Goal: Task Accomplishment & Management: Manage account settings

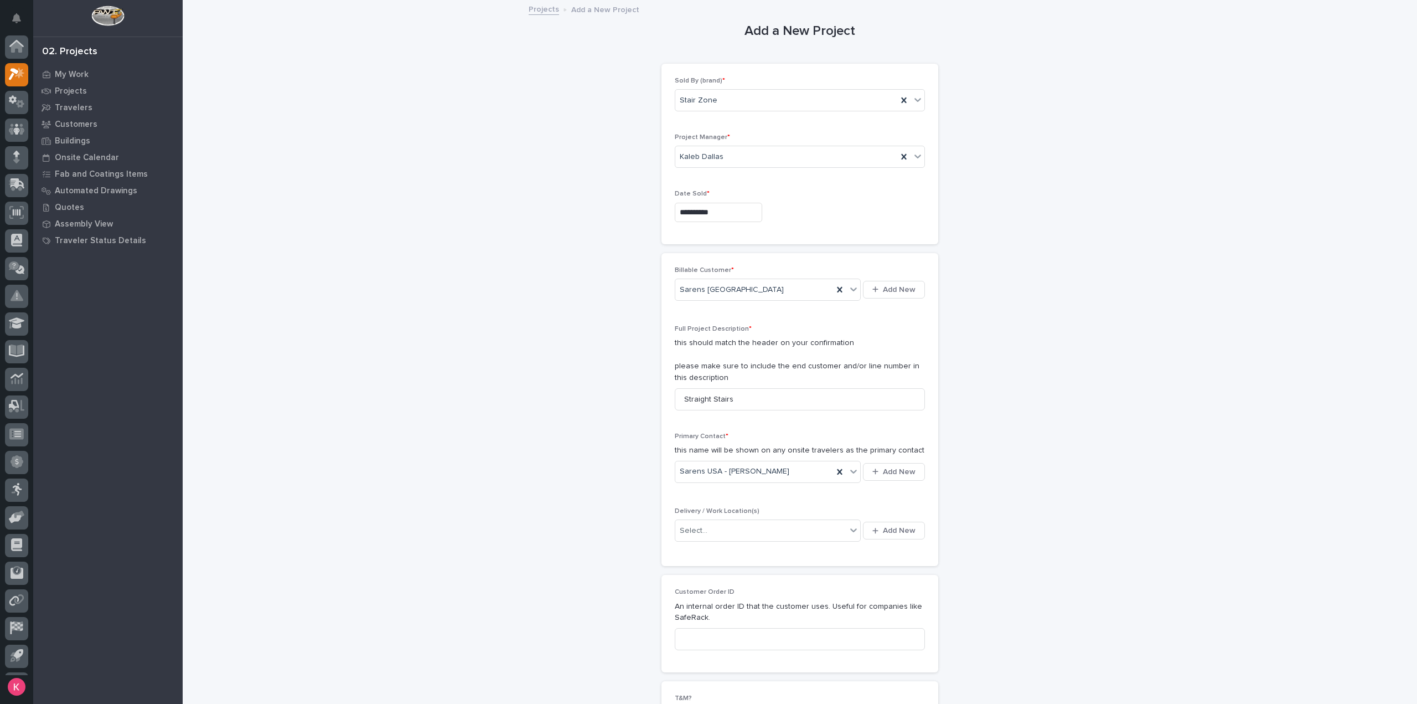
scroll to position [24, 0]
drag, startPoint x: 389, startPoint y: 659, endPoint x: 427, endPoint y: 649, distance: 39.5
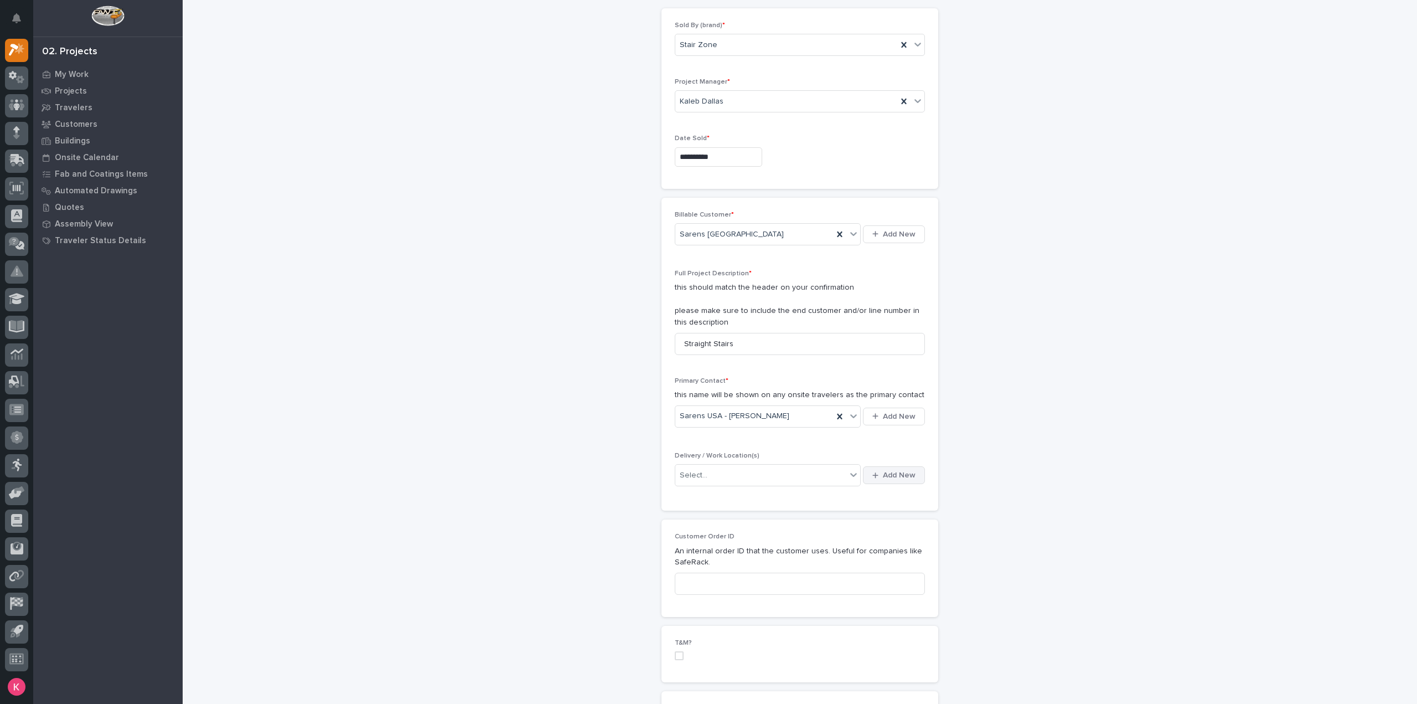
click at [893, 472] on span "Add New" at bounding box center [899, 475] width 33 height 10
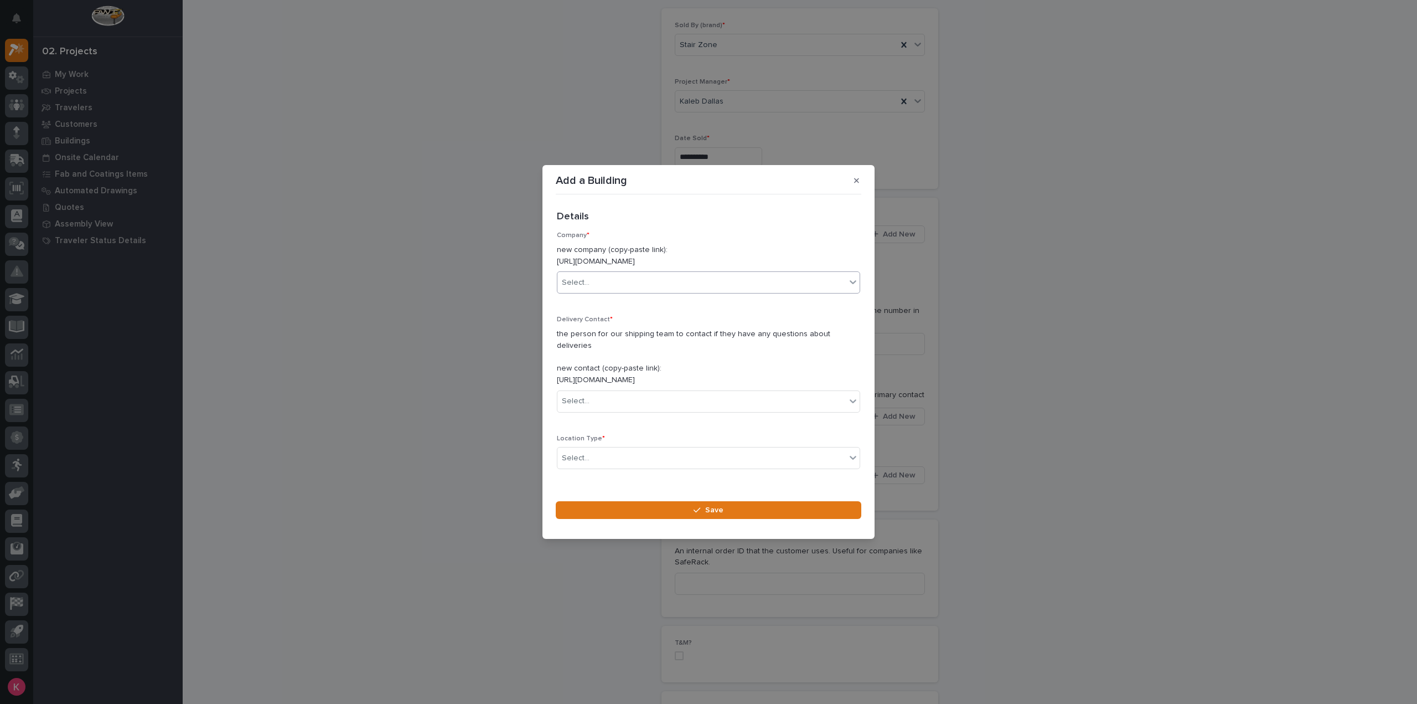
click at [597, 290] on div "Select..." at bounding box center [701, 282] width 288 height 18
type input "****"
click at [621, 312] on div "Sarens [GEOGRAPHIC_DATA]" at bounding box center [704, 309] width 294 height 19
click at [606, 407] on div "Delivery Contact * the person for our shipping team to contact if they have any…" at bounding box center [708, 368] width 303 height 105
click at [616, 400] on div "Select..." at bounding box center [701, 401] width 288 height 18
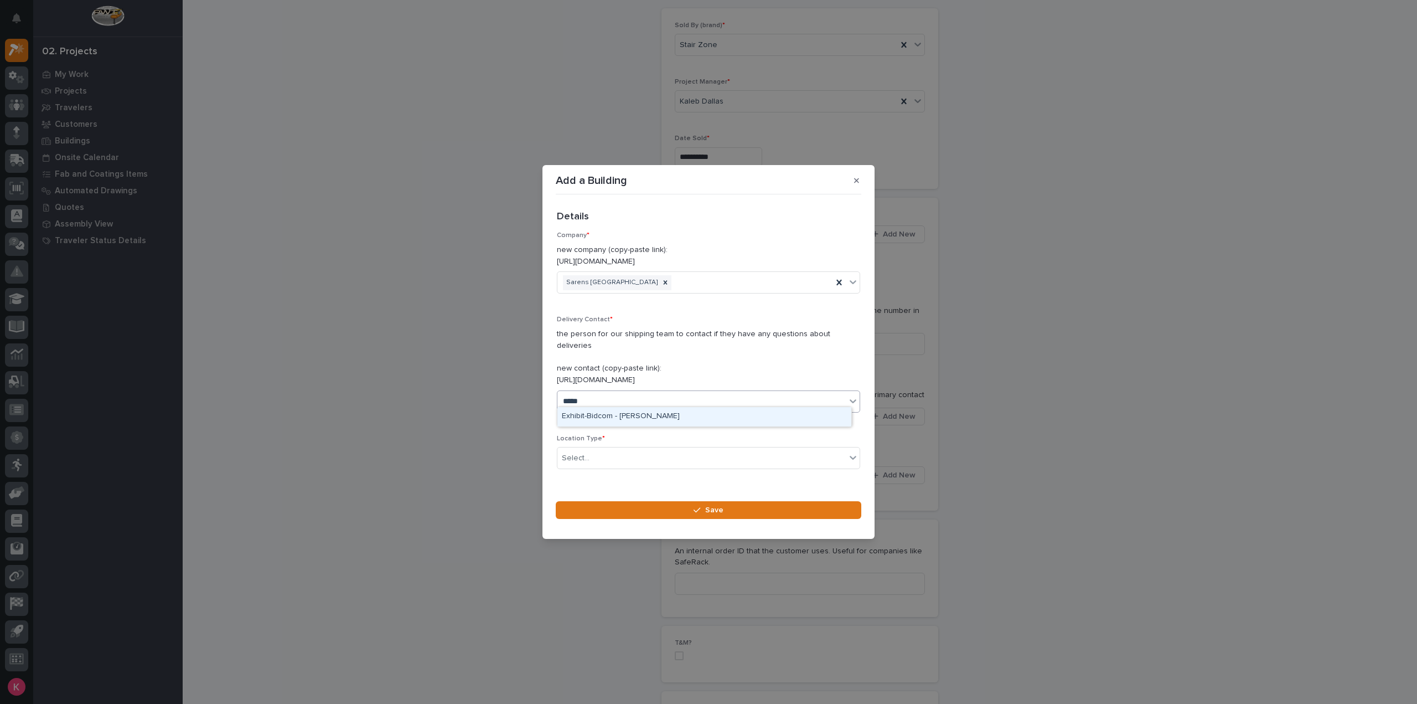
type input "******"
click at [639, 418] on div "Sarens USA - [PERSON_NAME]" at bounding box center [704, 416] width 294 height 19
click at [639, 435] on p "Location Type *" at bounding box center [708, 439] width 303 height 8
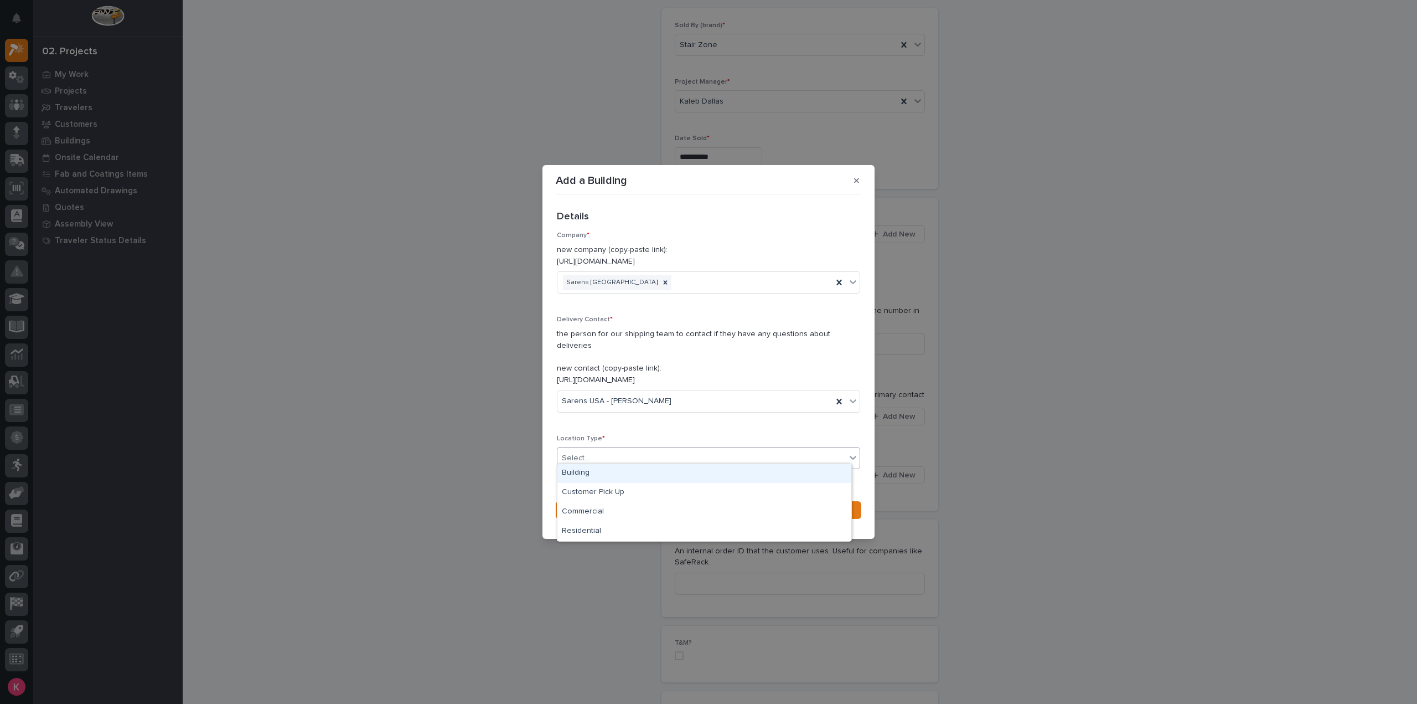
click at [636, 449] on div "Select..." at bounding box center [701, 458] width 288 height 18
click at [623, 475] on div "Building" at bounding box center [704, 472] width 294 height 19
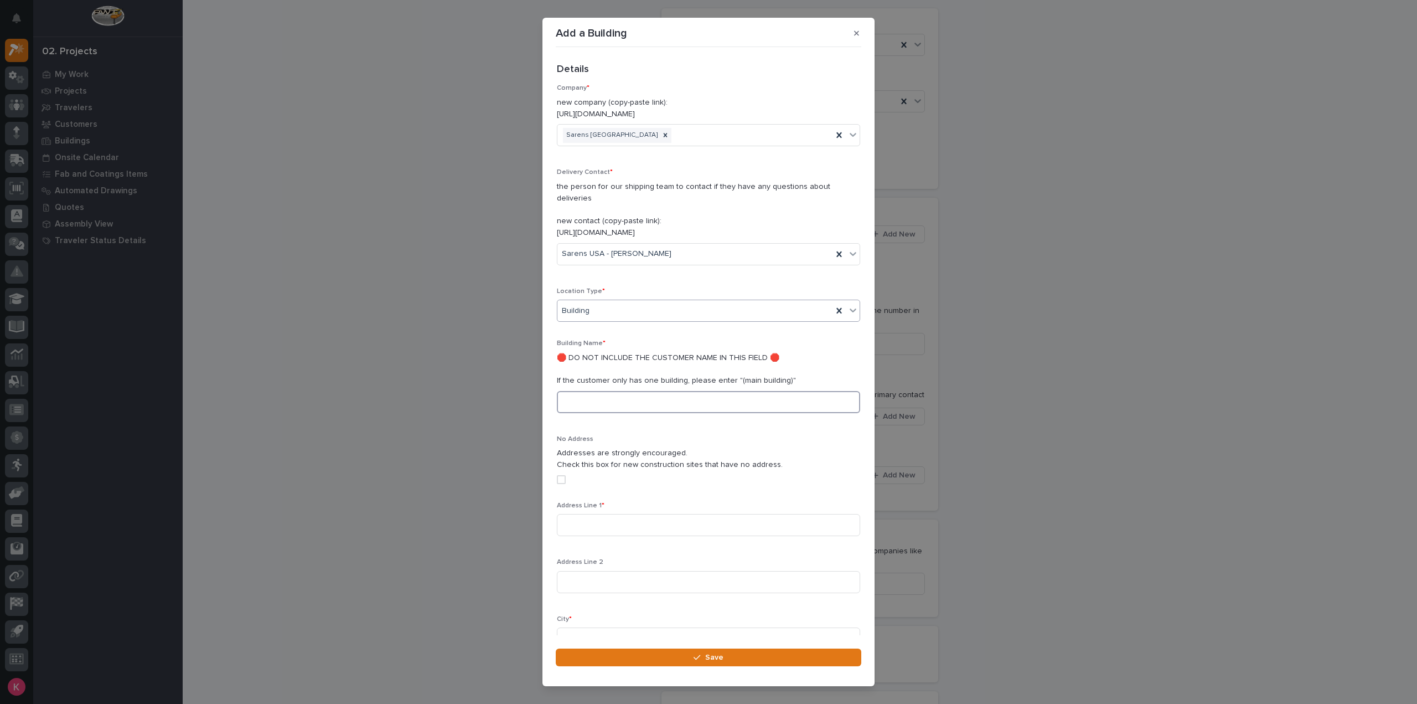
click at [634, 391] on input at bounding box center [708, 402] width 303 height 22
type input "main building"
click at [631, 518] on input at bounding box center [708, 525] width 303 height 22
paste input "[STREET_ADDRESS]"
type input "[STREET_ADDRESS]"
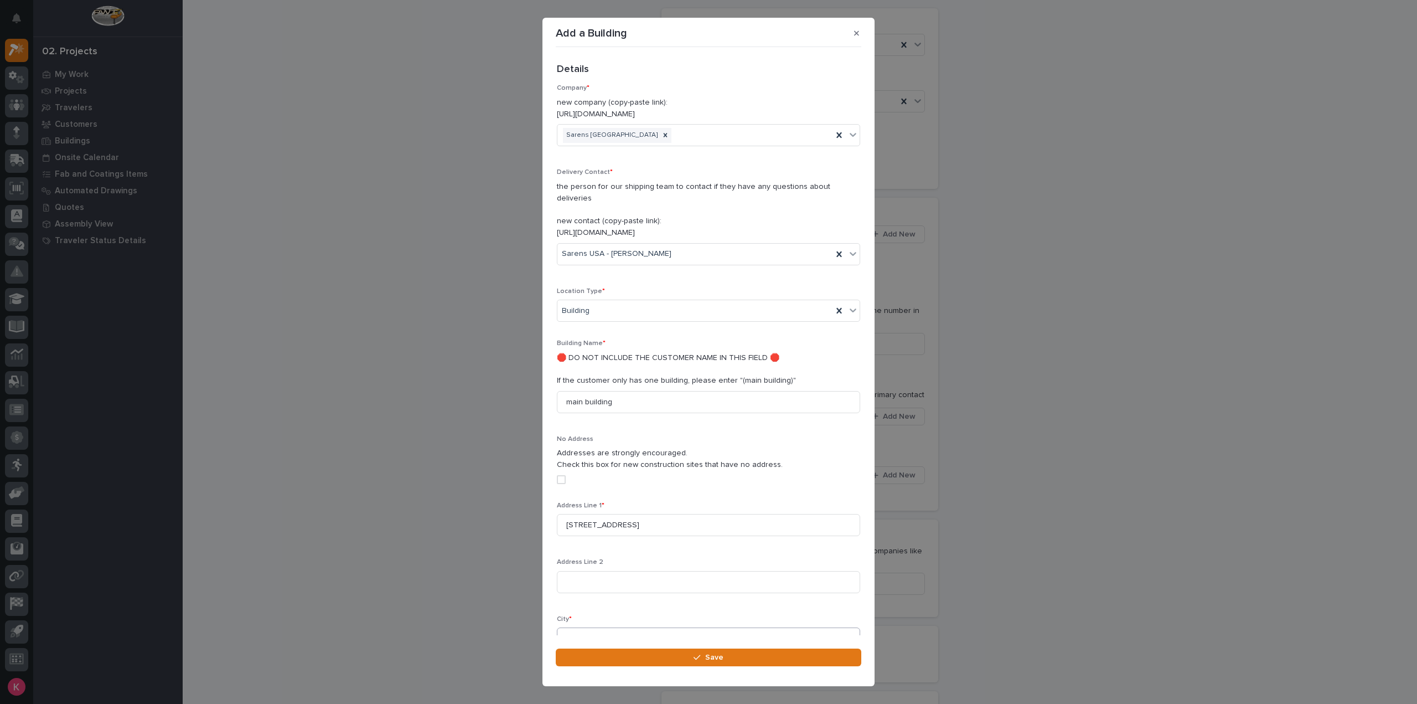
drag, startPoint x: 585, startPoint y: 611, endPoint x: 595, endPoint y: 616, distance: 11.4
click at [585, 615] on div "City *" at bounding box center [708, 636] width 303 height 43
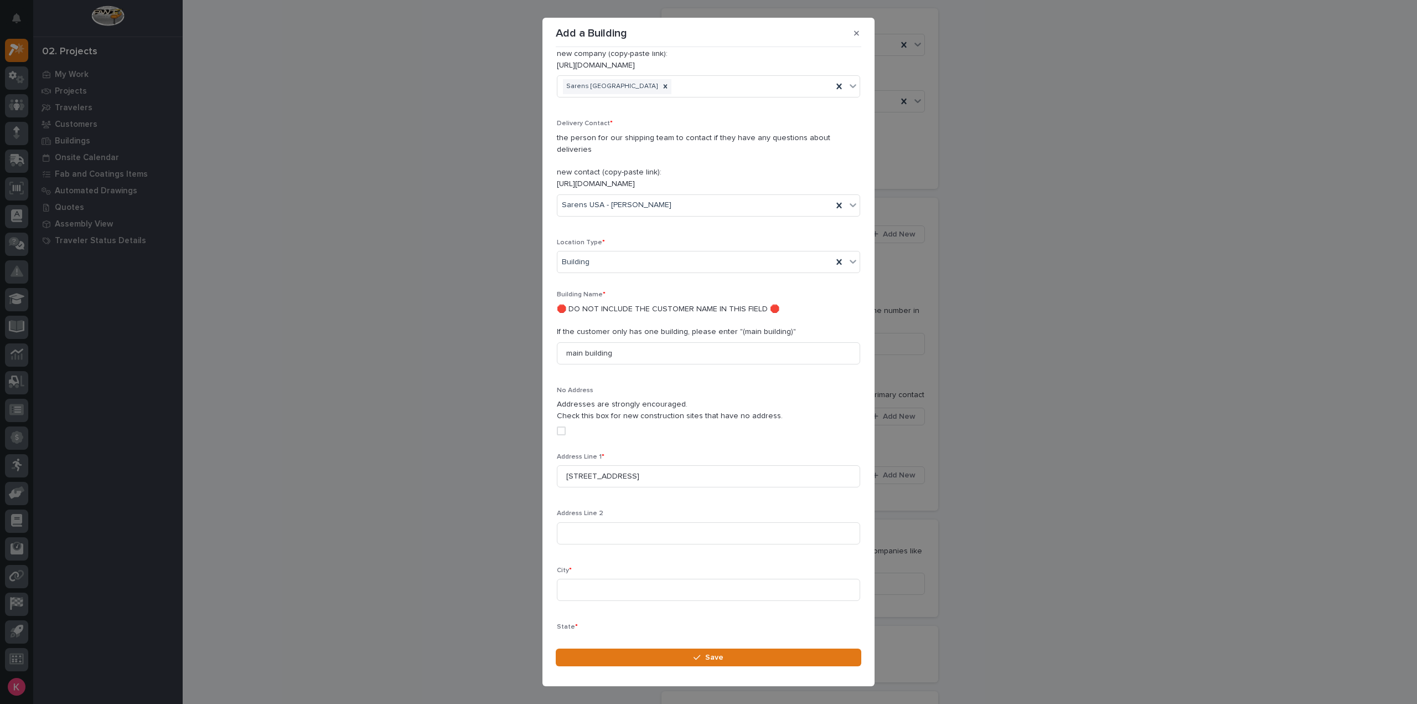
scroll to position [111, 0]
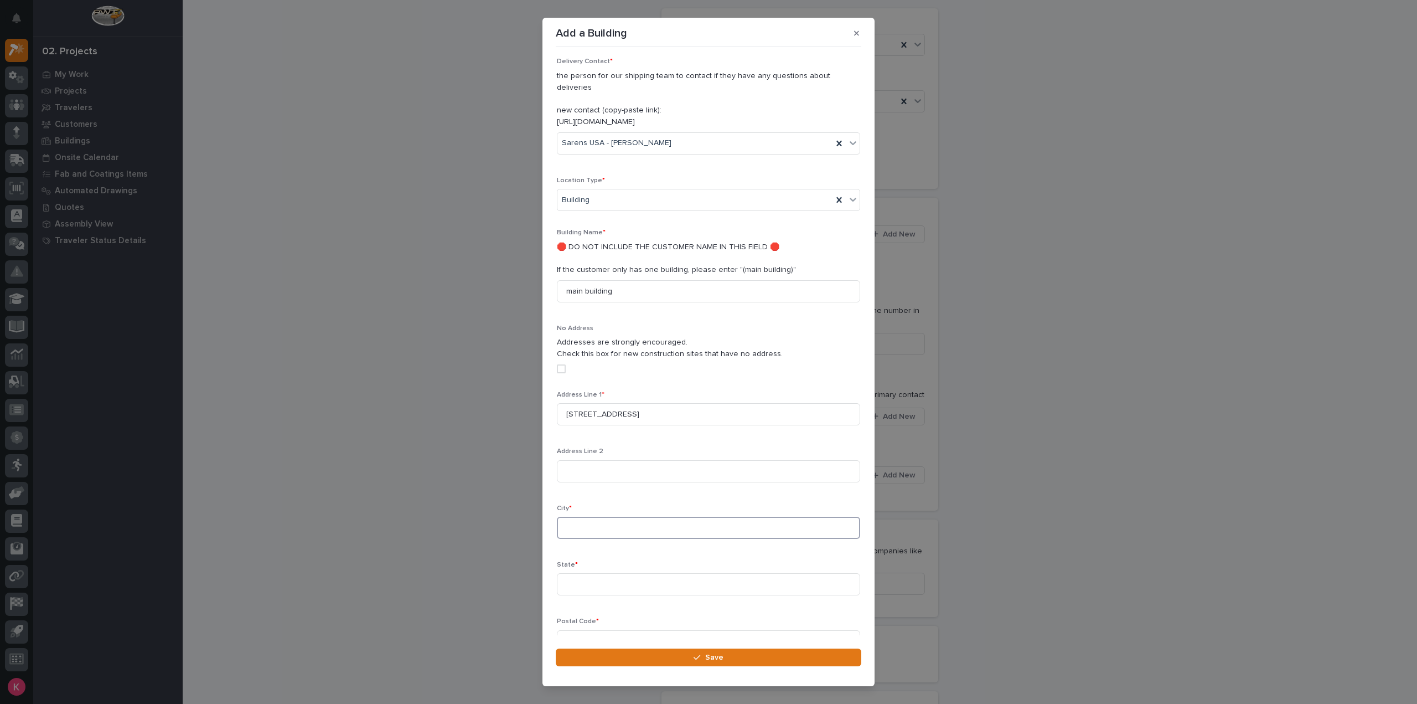
drag, startPoint x: 611, startPoint y: 519, endPoint x: 617, endPoint y: 516, distance: 6.0
click at [612, 519] on input at bounding box center [708, 527] width 303 height 22
type input "Baytown"
drag, startPoint x: 611, startPoint y: 554, endPoint x: 622, endPoint y: 573, distance: 22.1
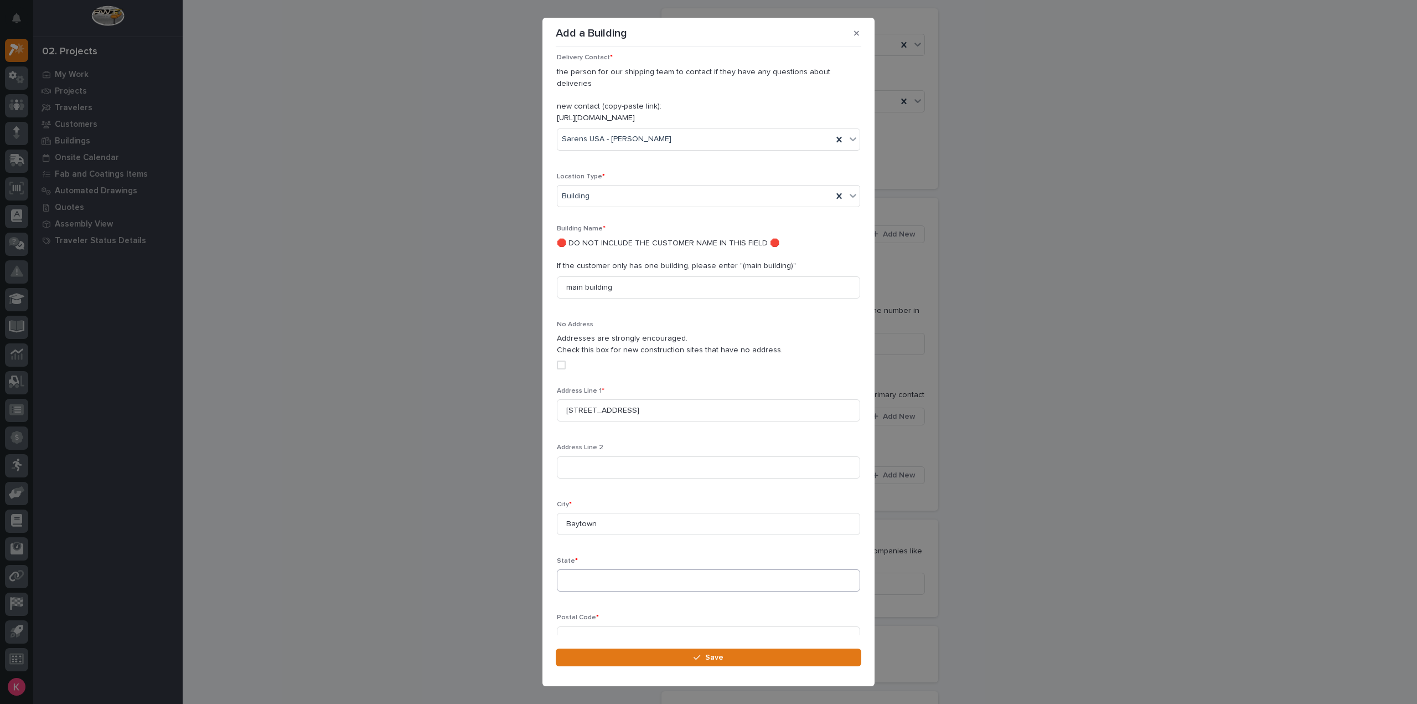
click at [616, 561] on div "State *" at bounding box center [708, 578] width 303 height 43
click at [622, 573] on input at bounding box center [708, 580] width 303 height 22
type input "[GEOGRAPHIC_DATA]"
drag, startPoint x: 637, startPoint y: 624, endPoint x: 645, endPoint y: 626, distance: 7.9
click at [639, 626] on input at bounding box center [708, 637] width 303 height 22
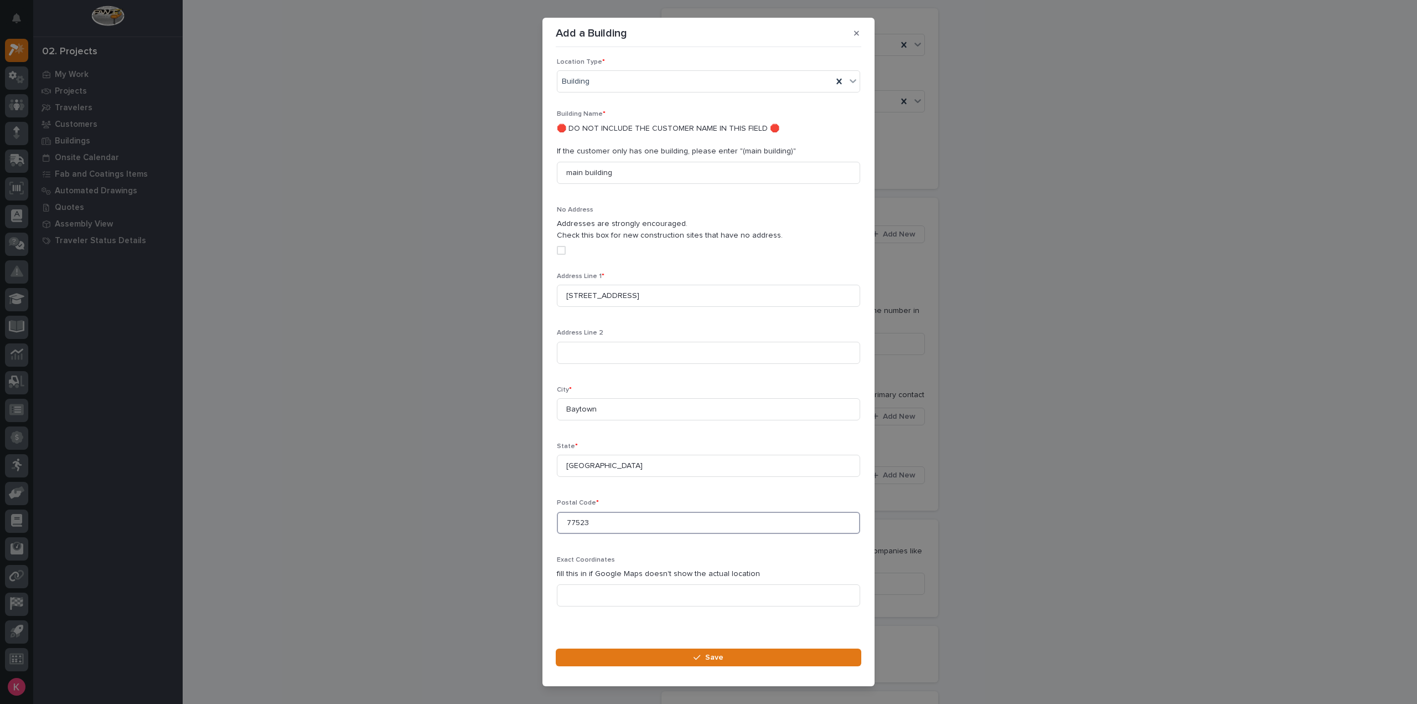
scroll to position [236, 0]
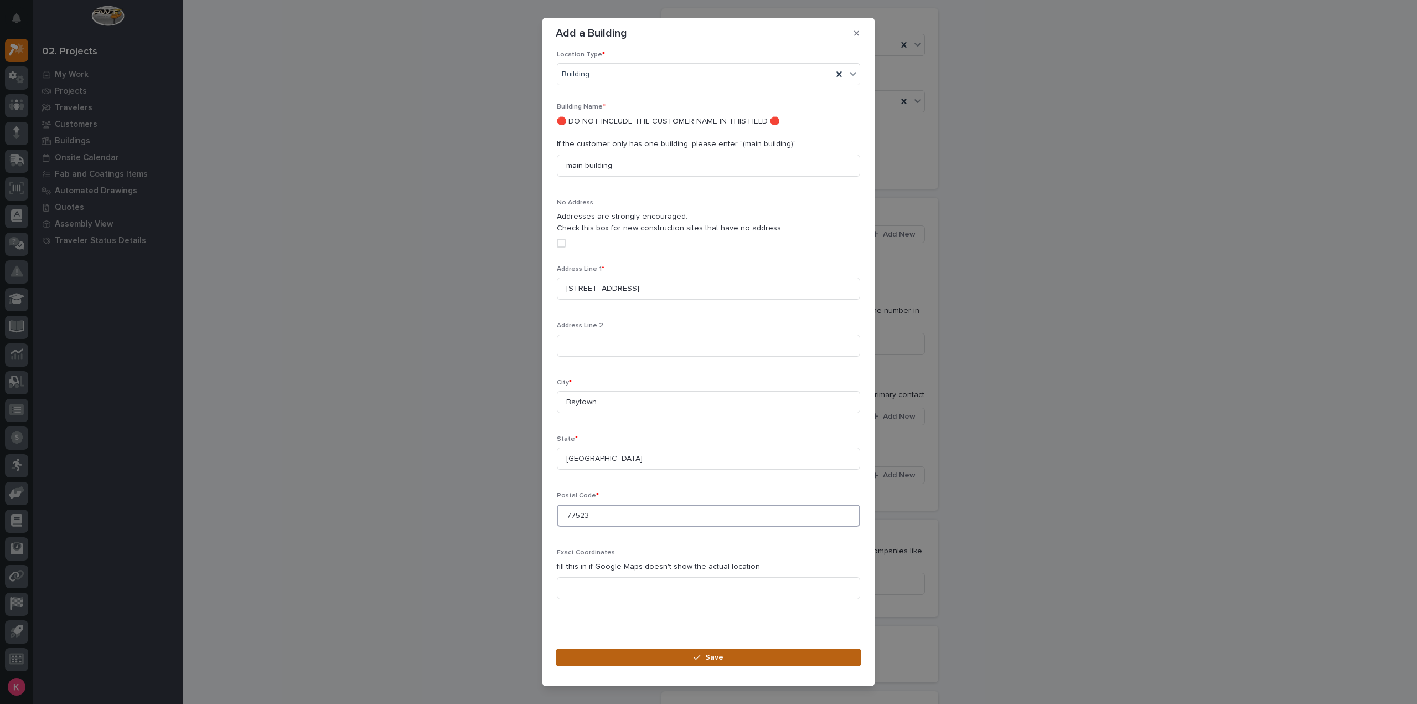
type input "77523"
click at [652, 654] on button "Save" at bounding box center [709, 657] width 306 height 18
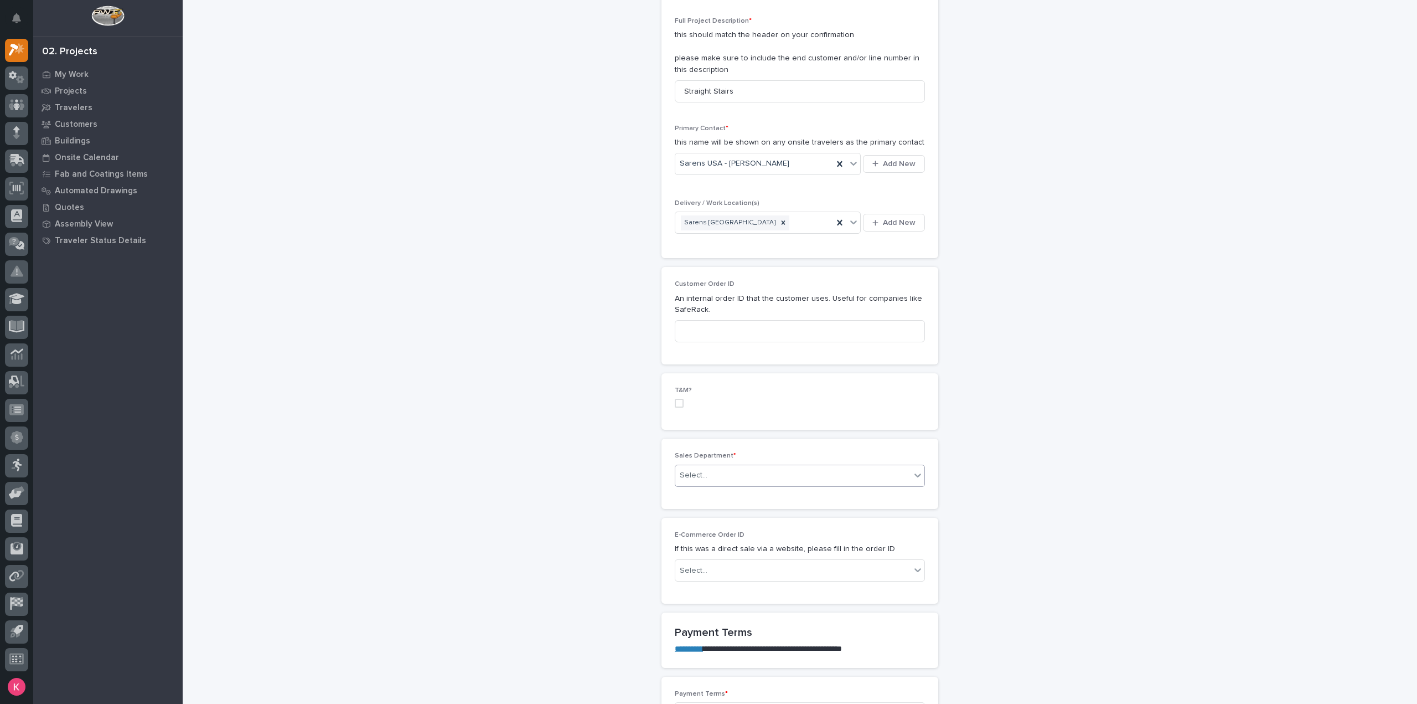
scroll to position [332, 0]
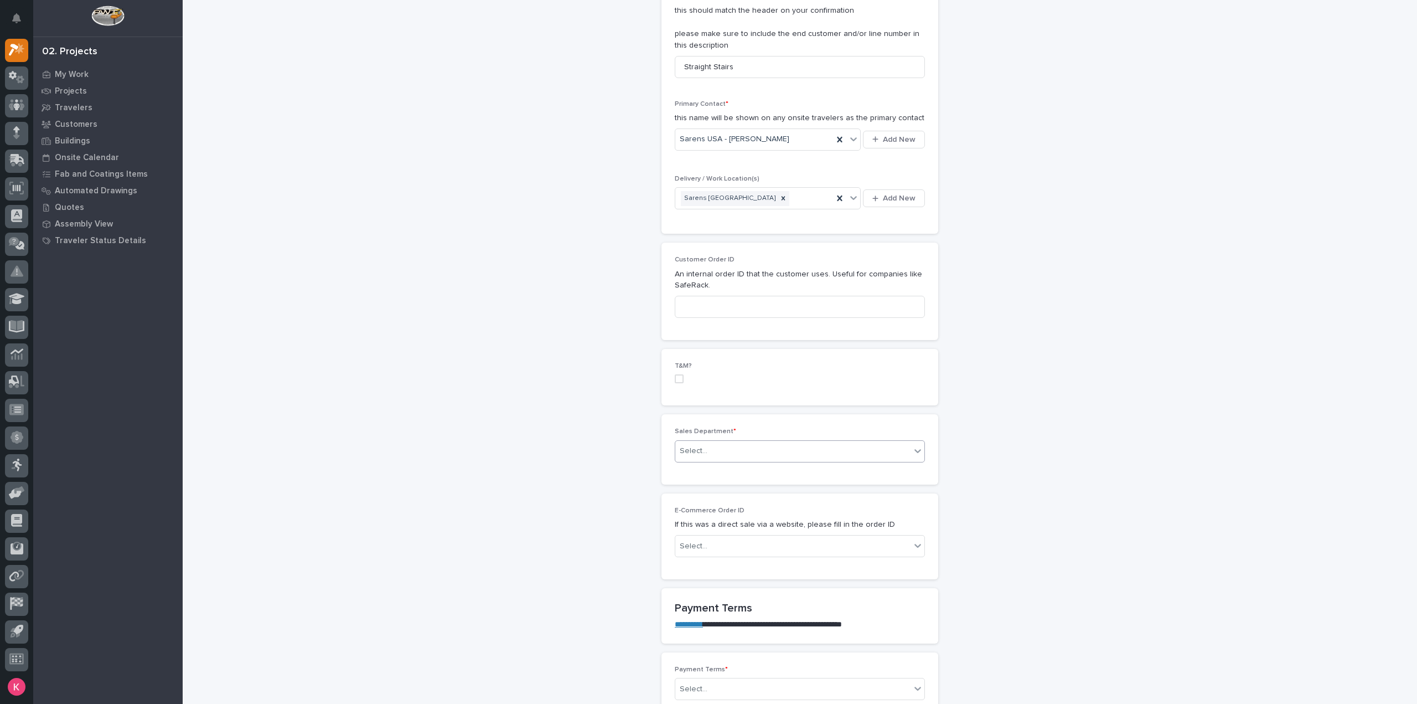
click at [717, 442] on div "Select..." at bounding box center [792, 451] width 235 height 18
click at [720, 468] on span "National Sales" at bounding box center [703, 469] width 56 height 12
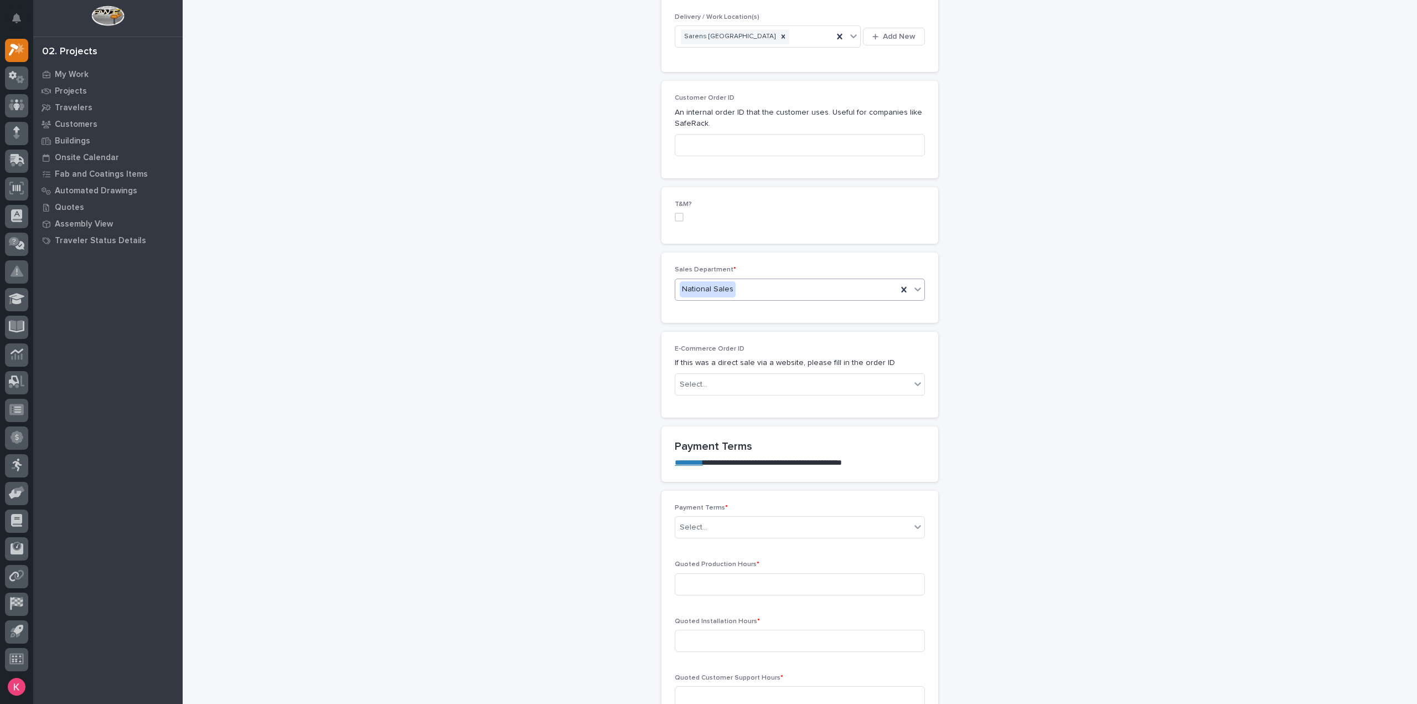
scroll to position [498, 0]
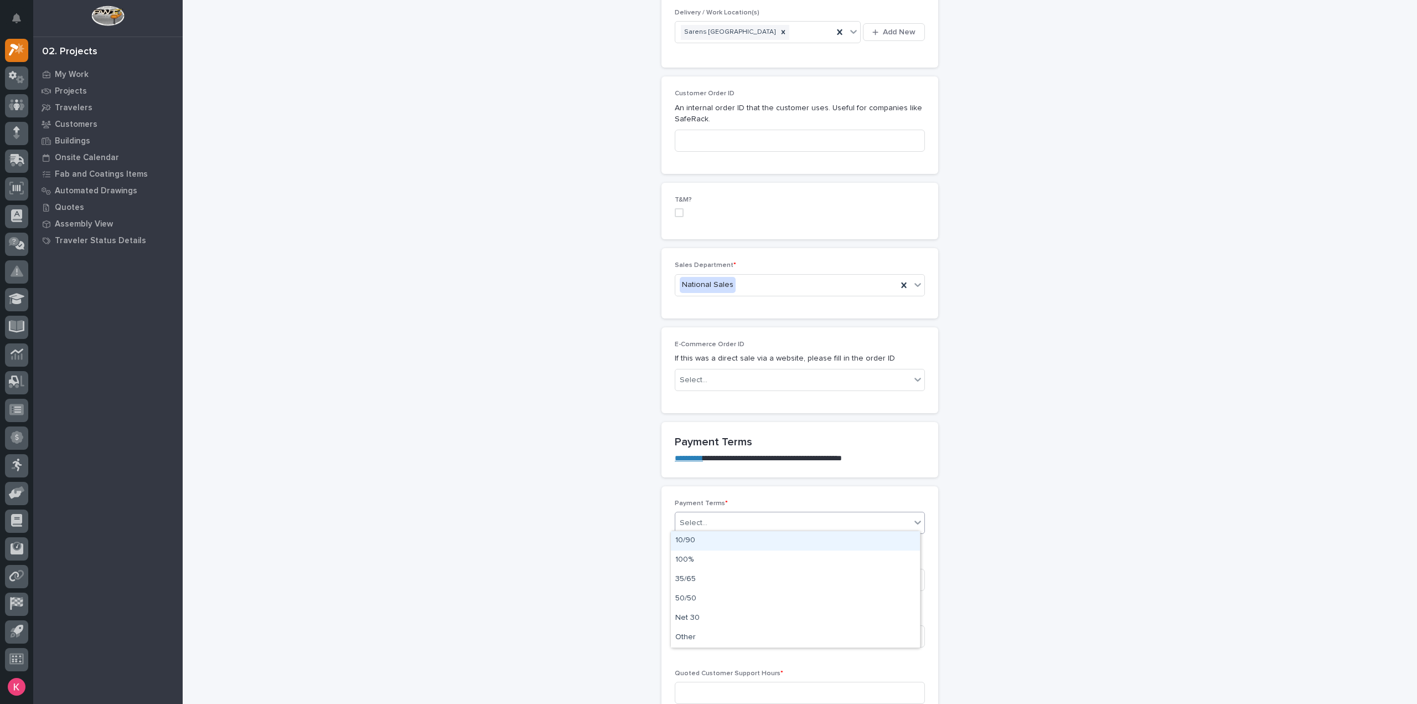
click at [728, 525] on div "Select..." at bounding box center [792, 523] width 235 height 18
click at [717, 634] on div "Other" at bounding box center [795, 637] width 249 height 19
drag, startPoint x: 736, startPoint y: 587, endPoint x: 740, endPoint y: 582, distance: 6.5
click at [736, 587] on div "Quoted Production Hours *" at bounding box center [800, 577] width 250 height 43
click at [742, 578] on input at bounding box center [800, 580] width 250 height 22
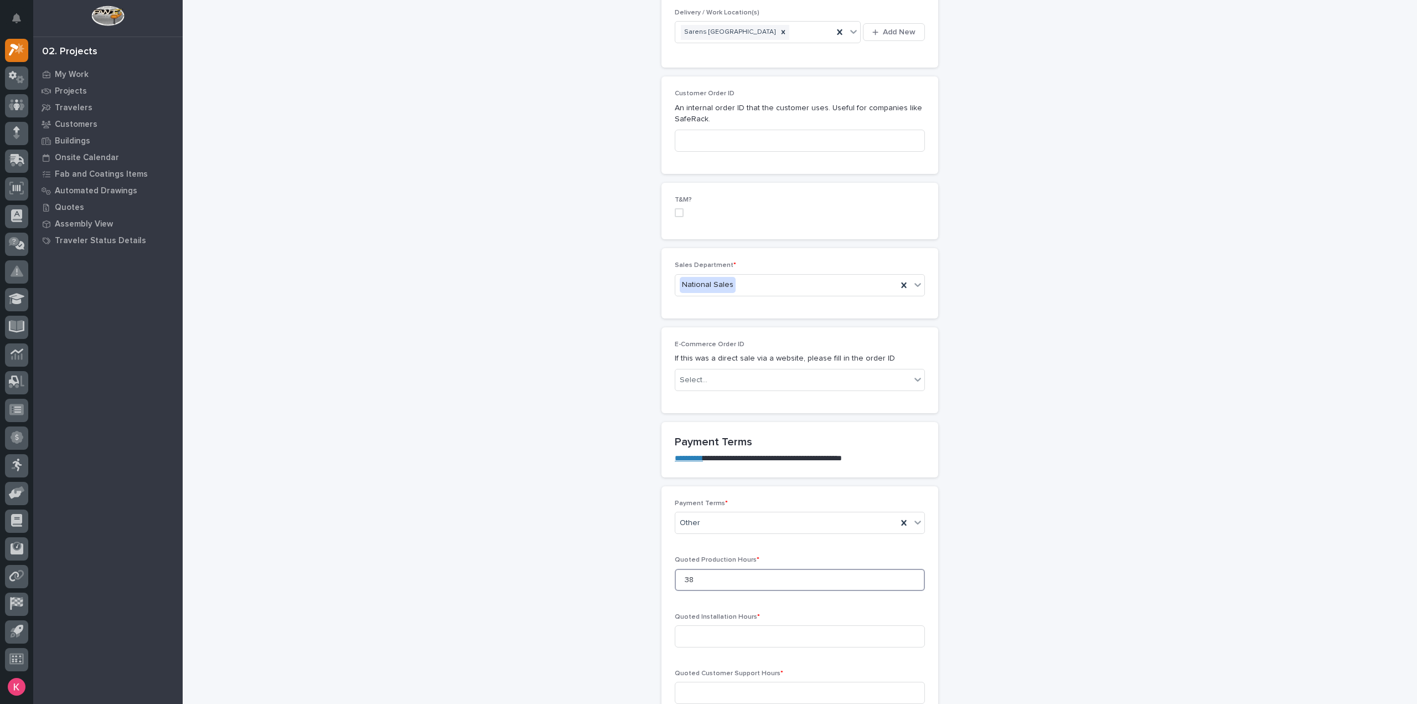
scroll to position [554, 0]
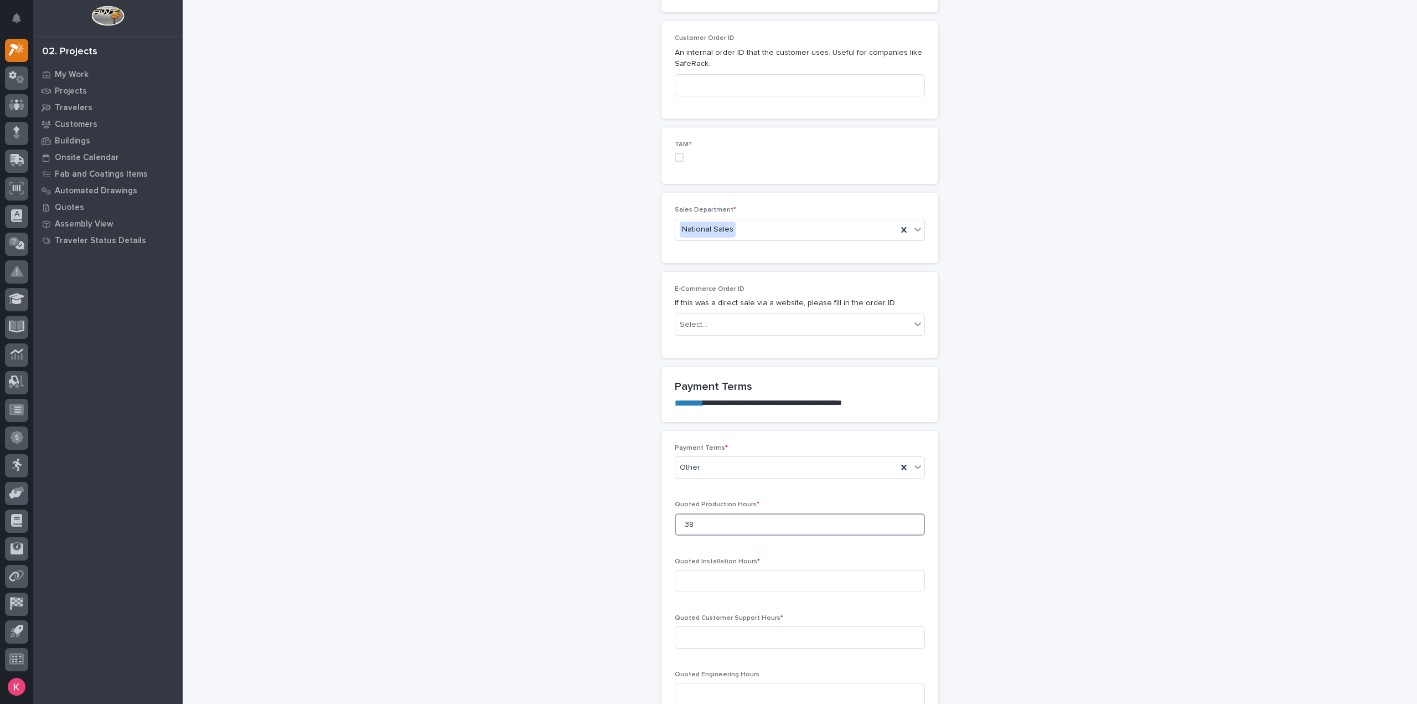
type input "38"
click at [753, 563] on div "Quoted Installation Hours *" at bounding box center [800, 578] width 250 height 43
click at [755, 573] on input at bounding box center [800, 581] width 250 height 22
type input "0"
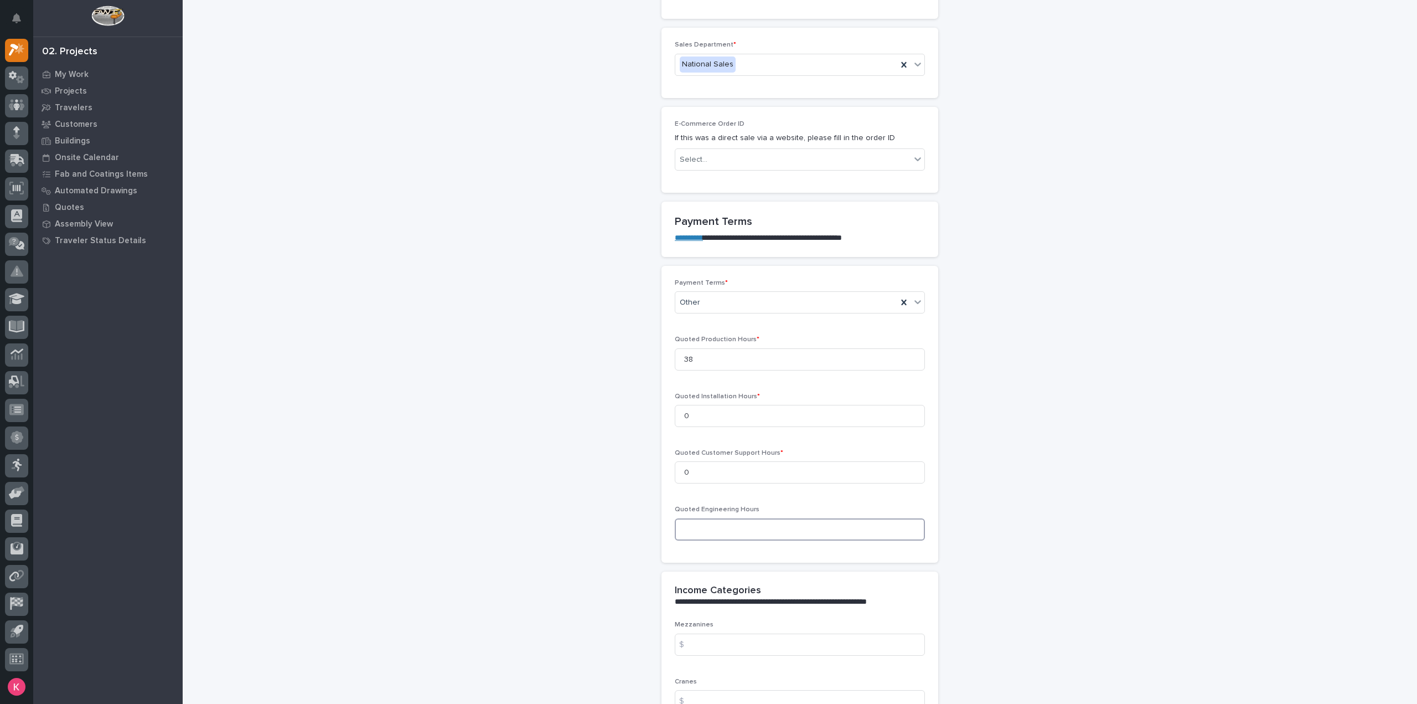
scroll to position [720, 0]
type input "0"
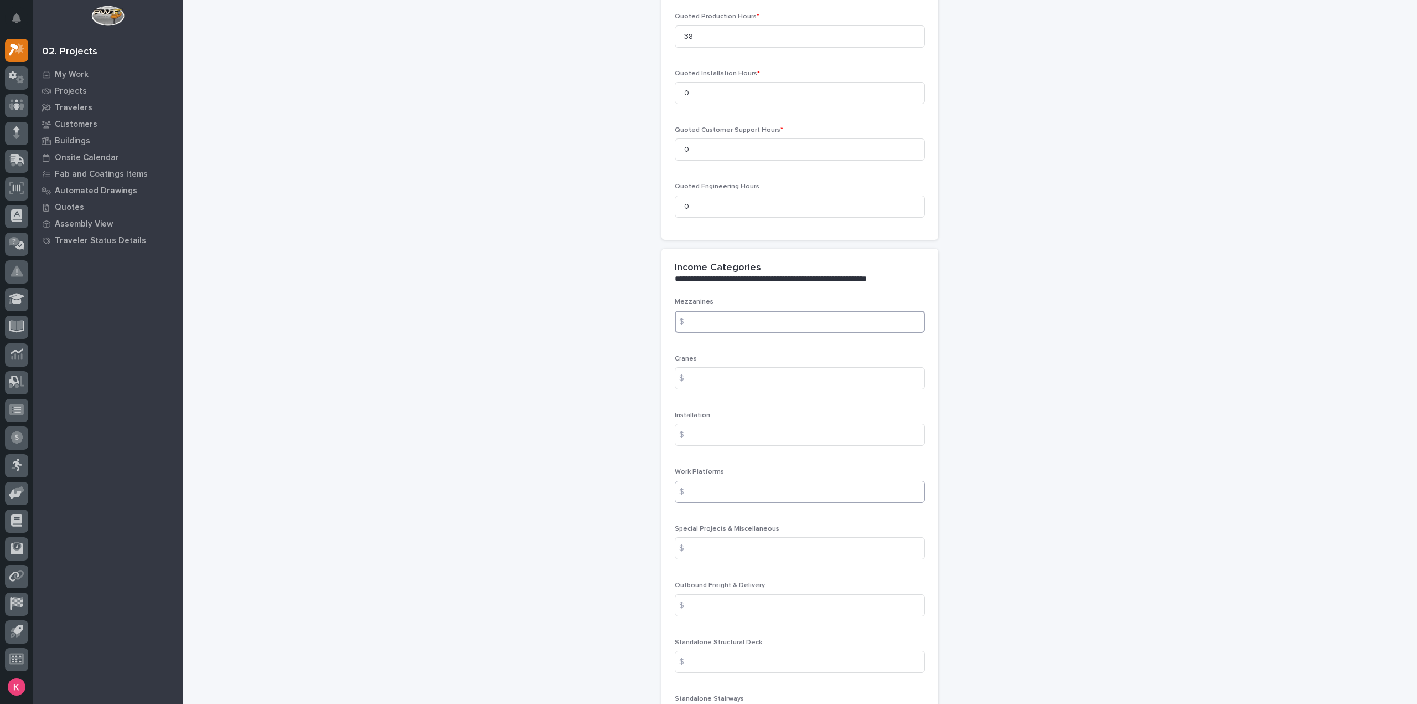
scroll to position [1052, 0]
click at [717, 538] on input at bounding box center [800, 537] width 250 height 22
click at [712, 590] on input at bounding box center [800, 594] width 250 height 22
drag, startPoint x: 730, startPoint y: 585, endPoint x: 753, endPoint y: 599, distance: 27.1
click at [730, 585] on input at bounding box center [800, 594] width 250 height 22
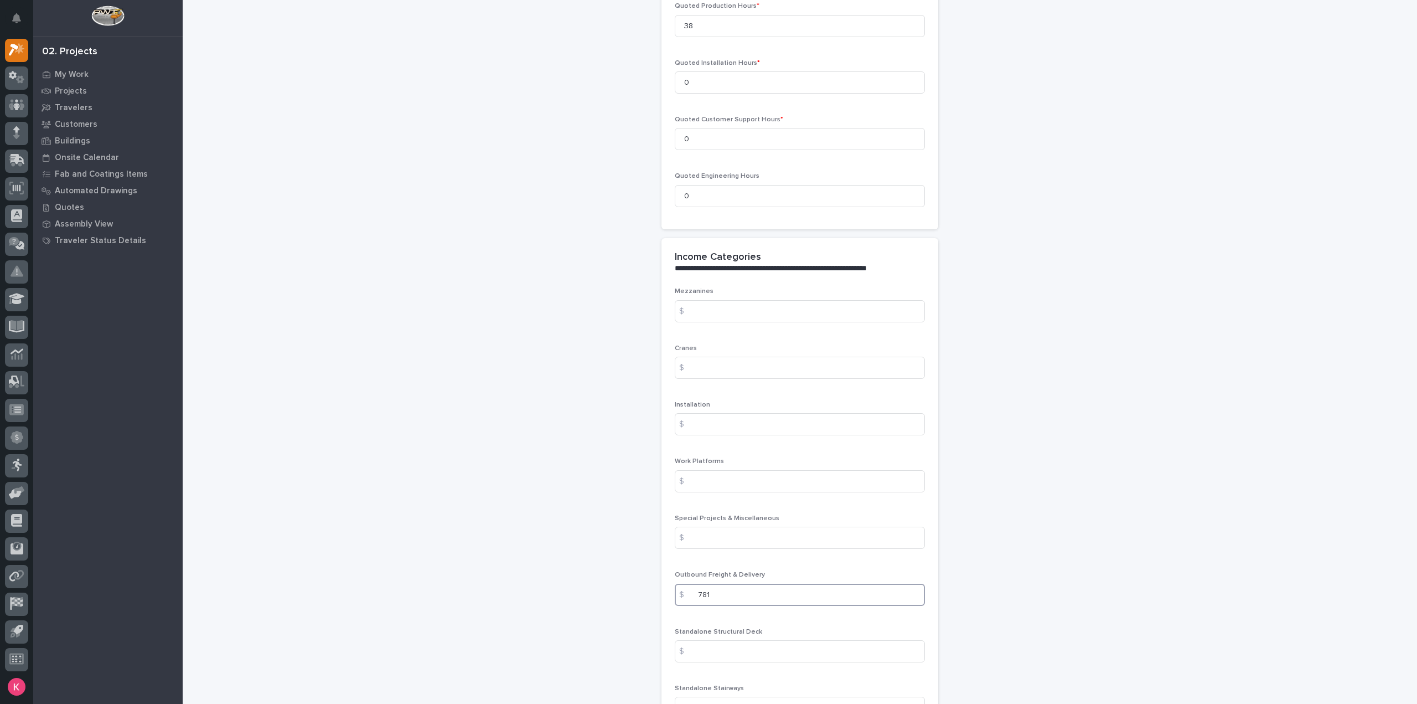
type input "781"
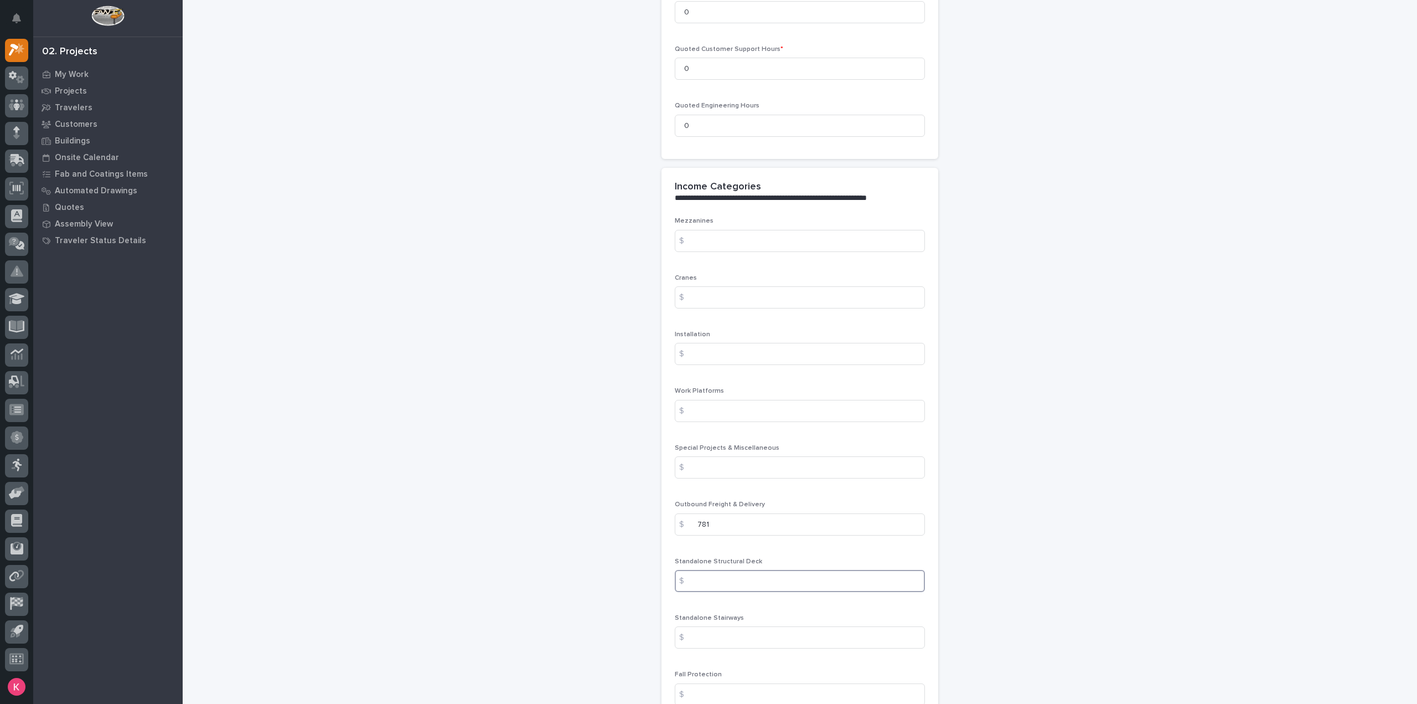
scroll to position [1162, 0]
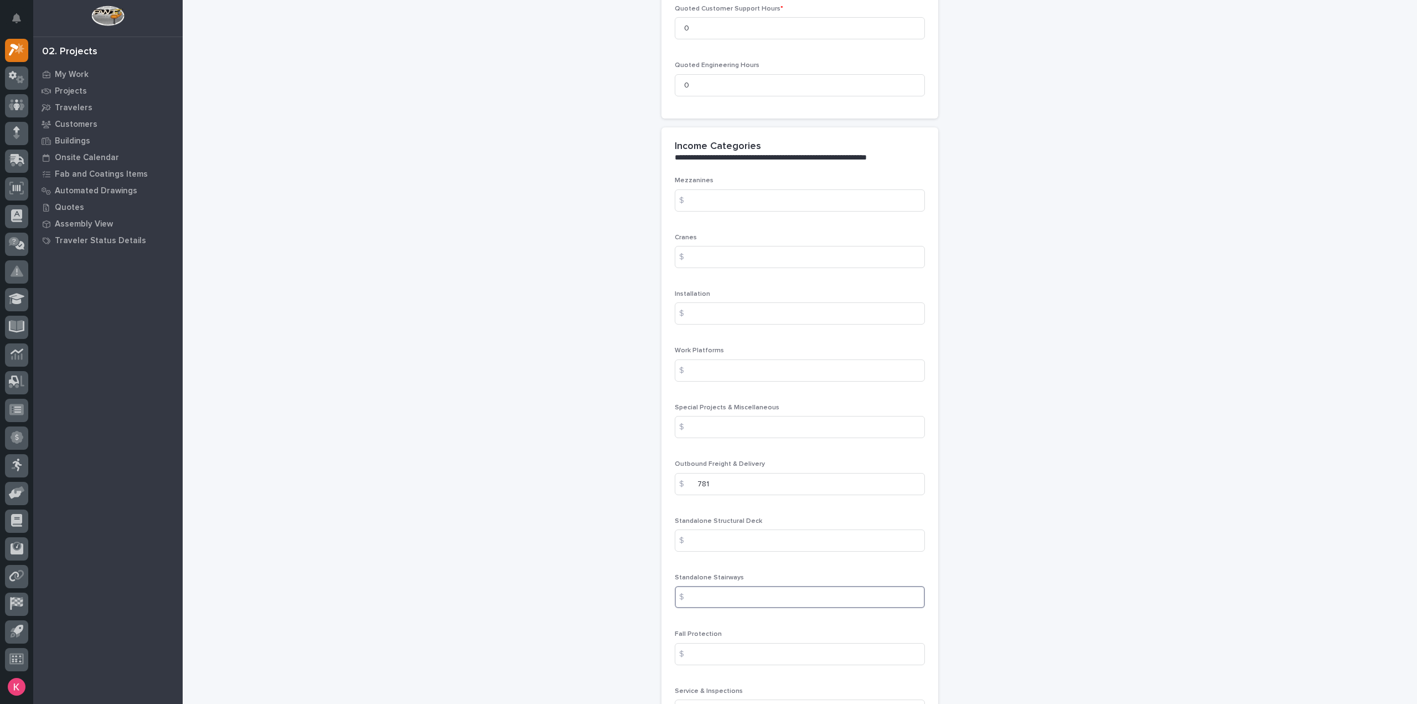
click at [793, 600] on input at bounding box center [800, 597] width 250 height 22
type input "5064"
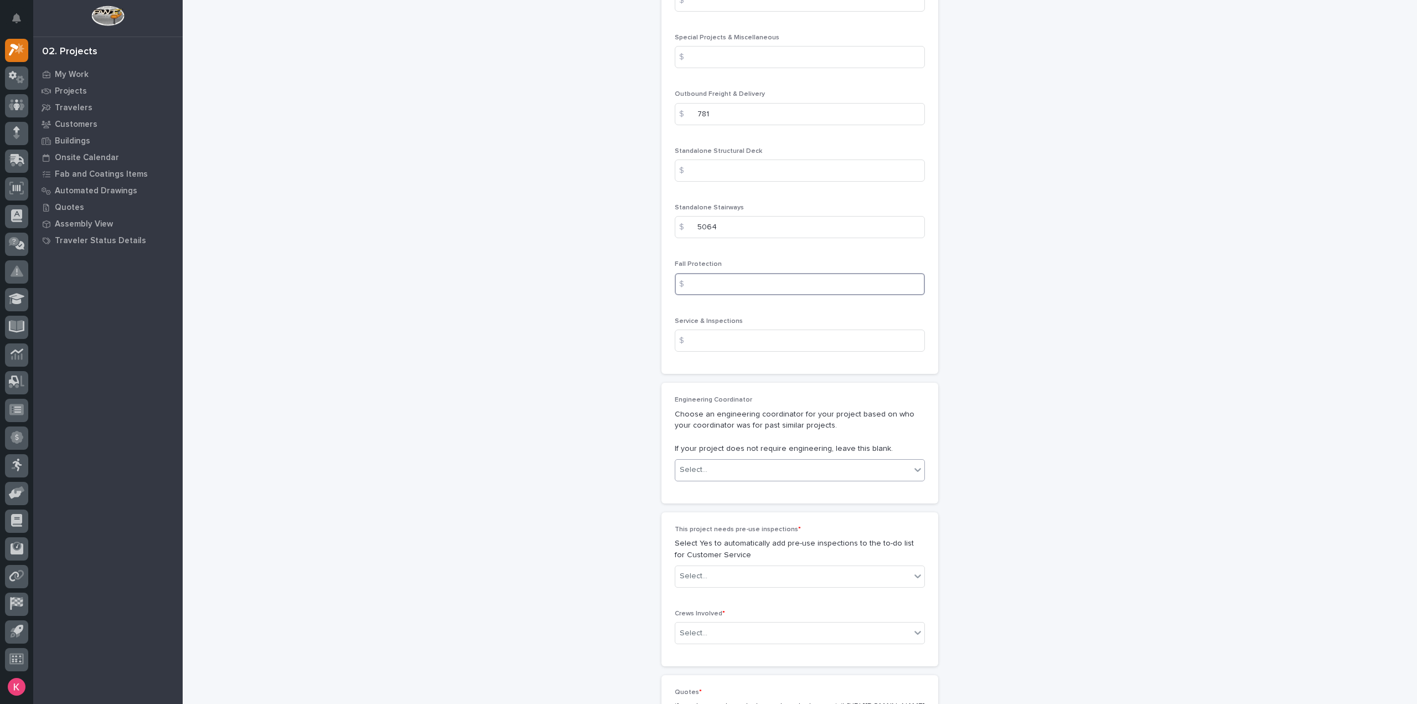
scroll to position [1550, 0]
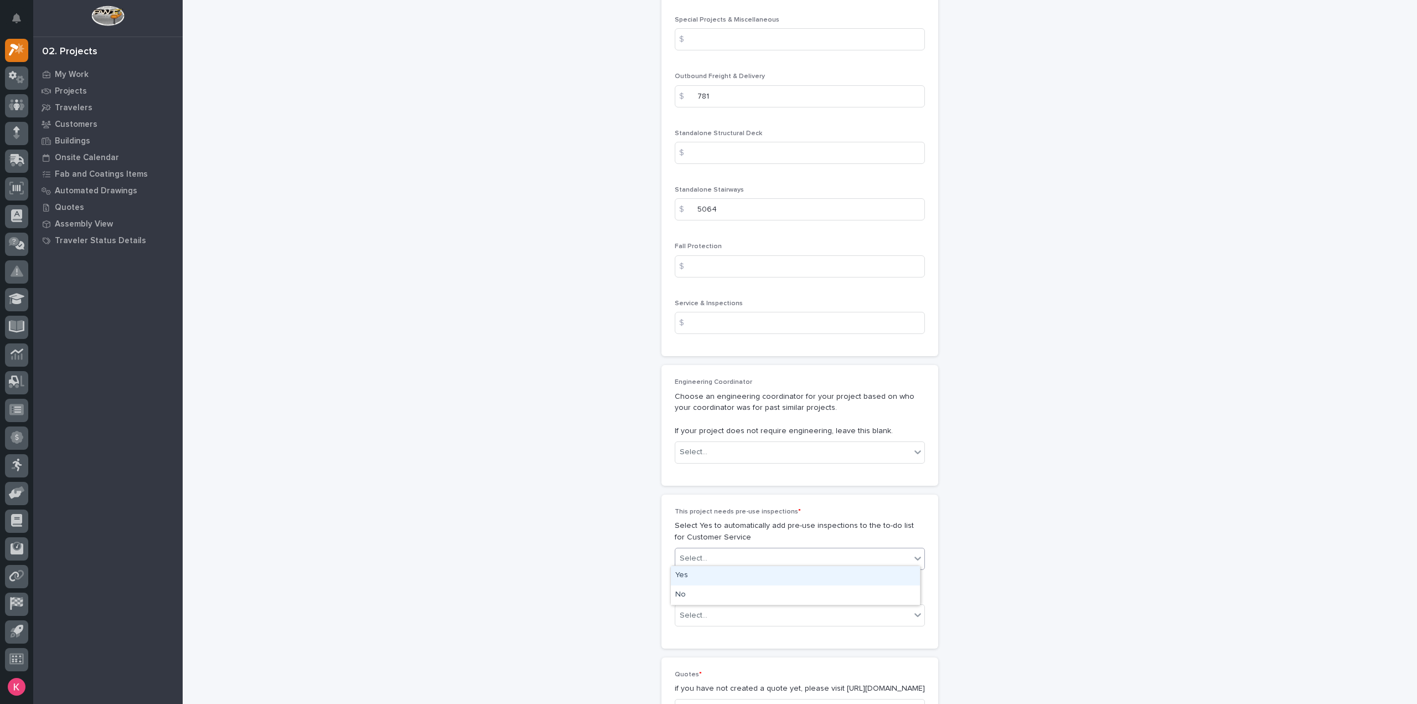
click at [732, 550] on div "Select..." at bounding box center [792, 558] width 235 height 18
click at [722, 594] on div "No" at bounding box center [795, 594] width 249 height 19
click at [726, 611] on div "Select..." at bounding box center [792, 615] width 235 height 18
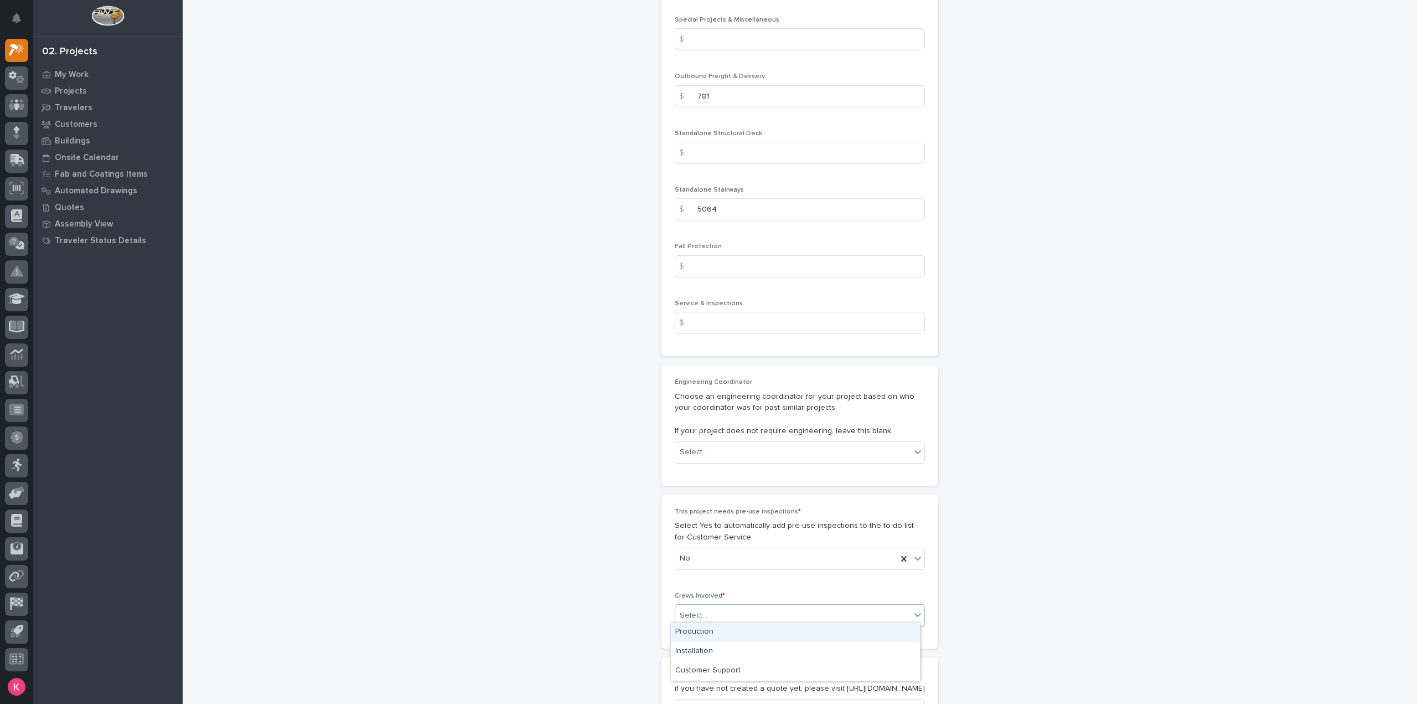
click at [723, 627] on div "Production" at bounding box center [795, 631] width 249 height 19
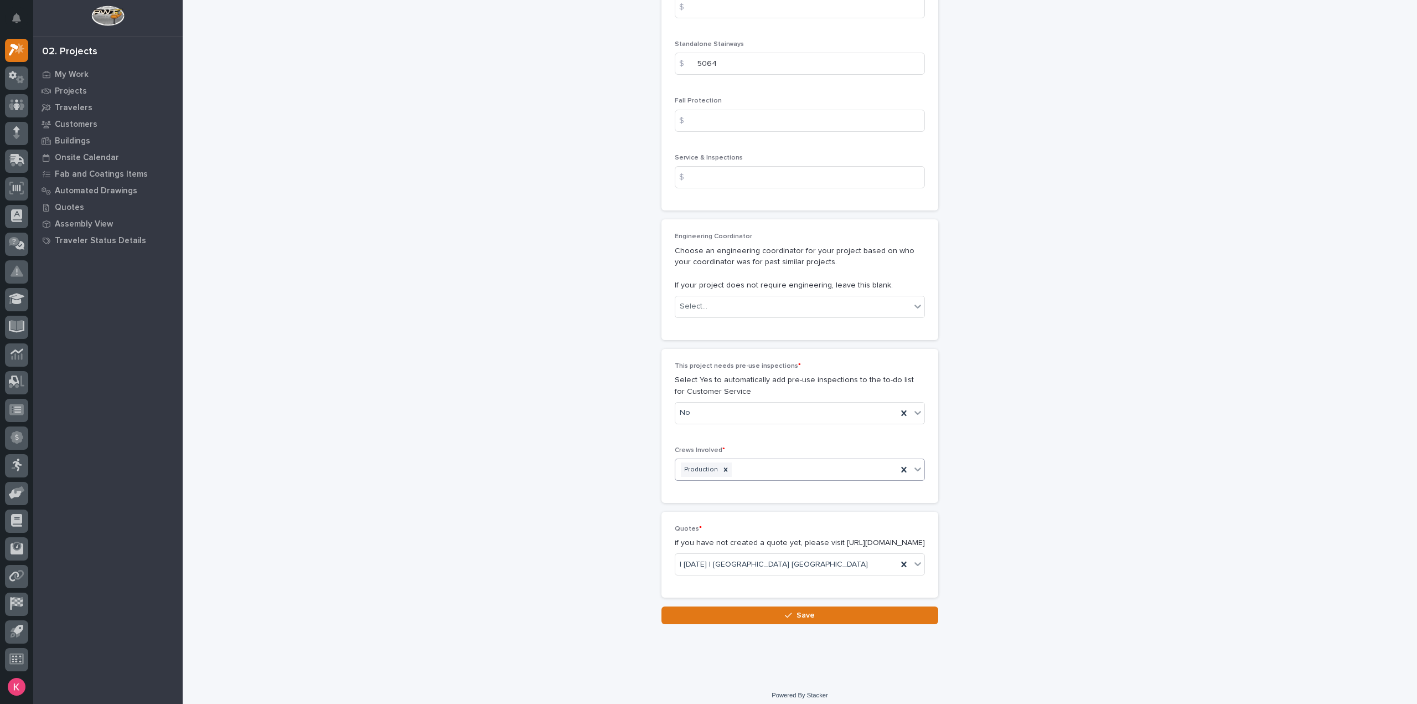
scroll to position [1709, 0]
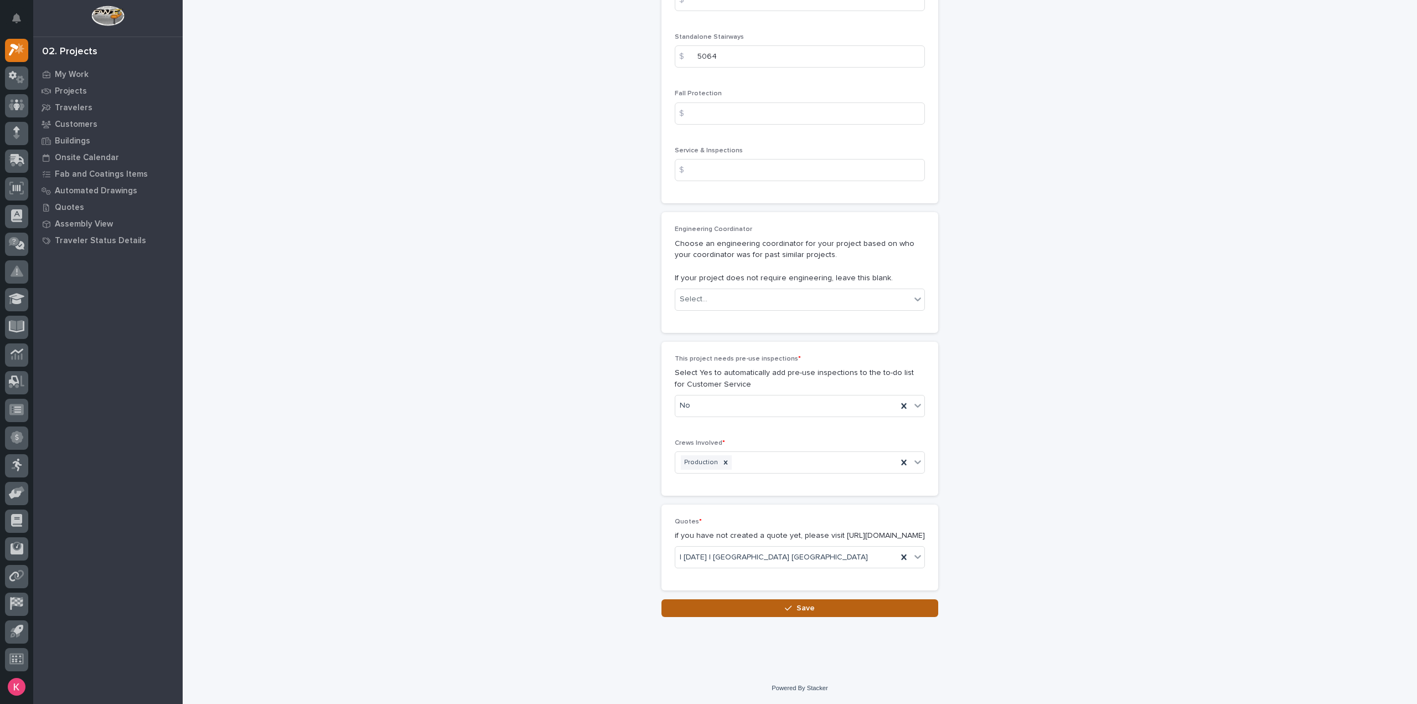
click at [735, 616] on button "Save" at bounding box center [799, 608] width 277 height 18
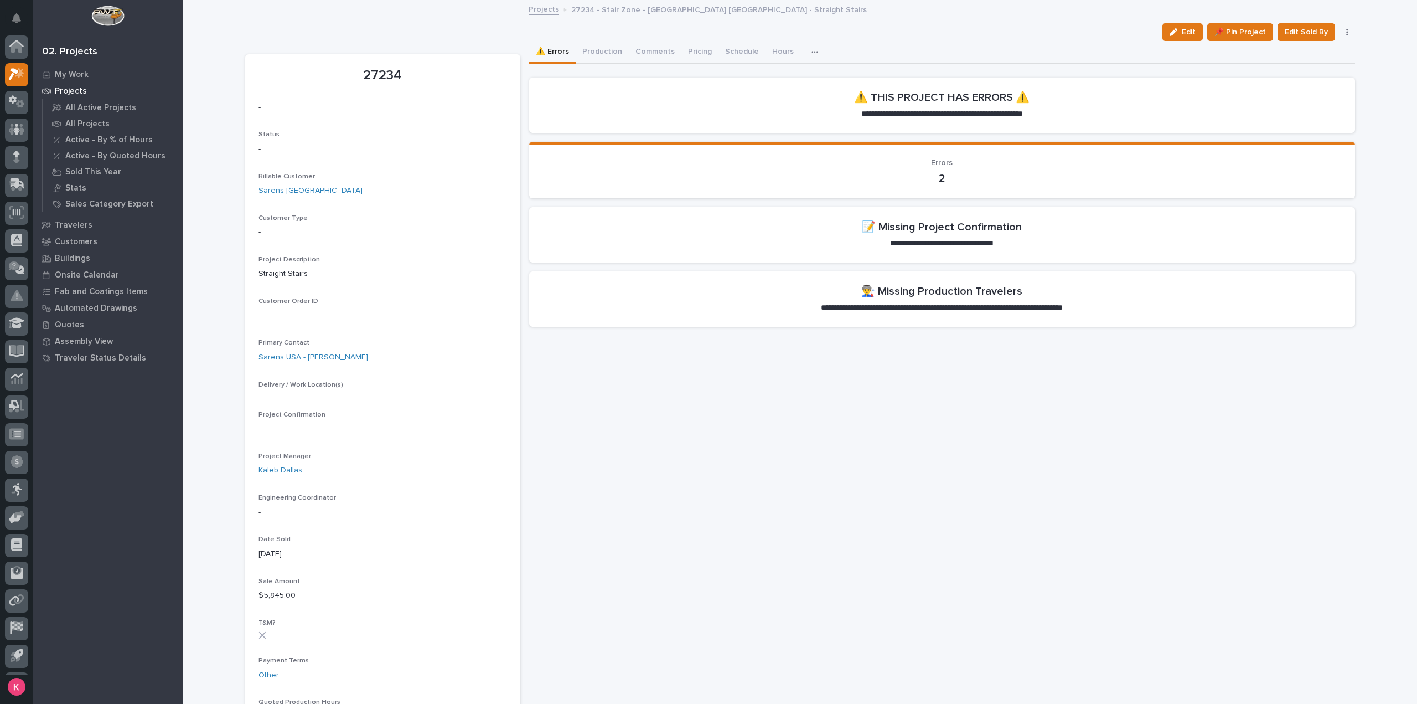
scroll to position [24, 0]
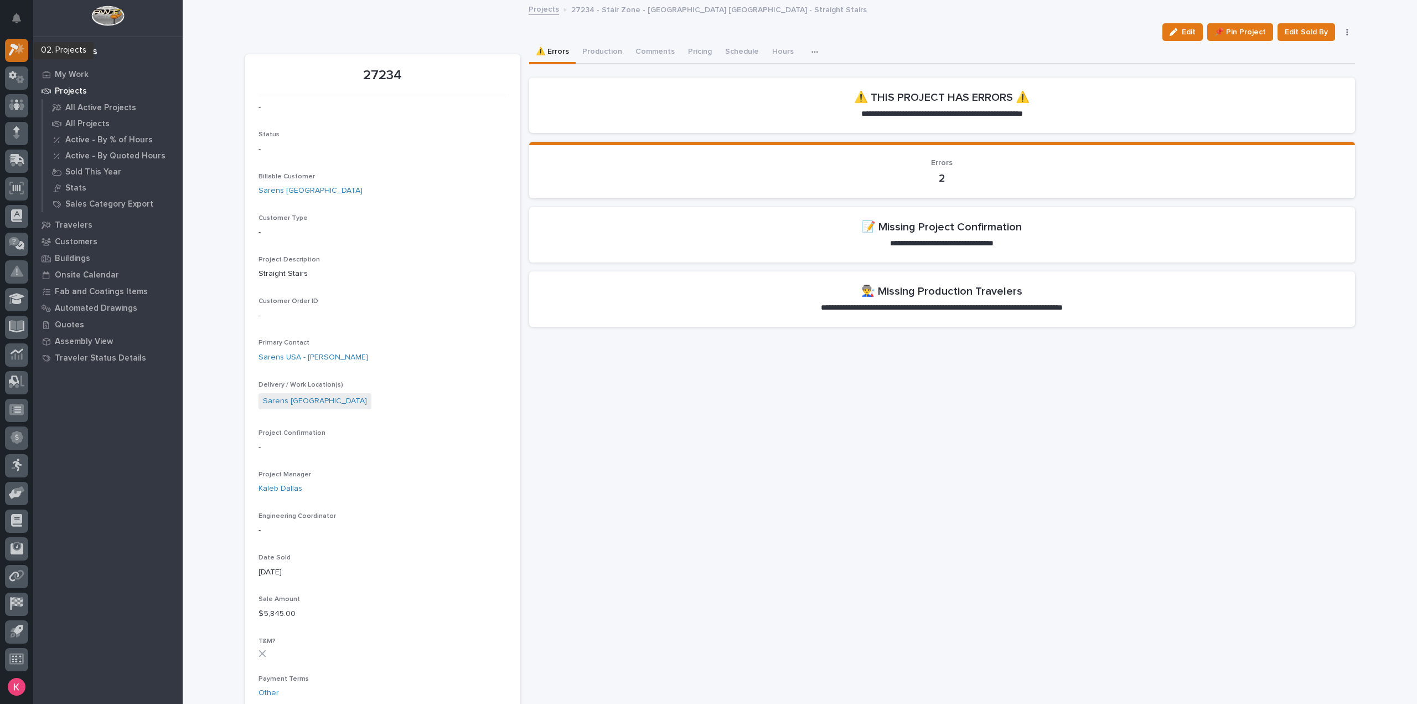
click at [18, 51] on icon at bounding box center [19, 48] width 9 height 11
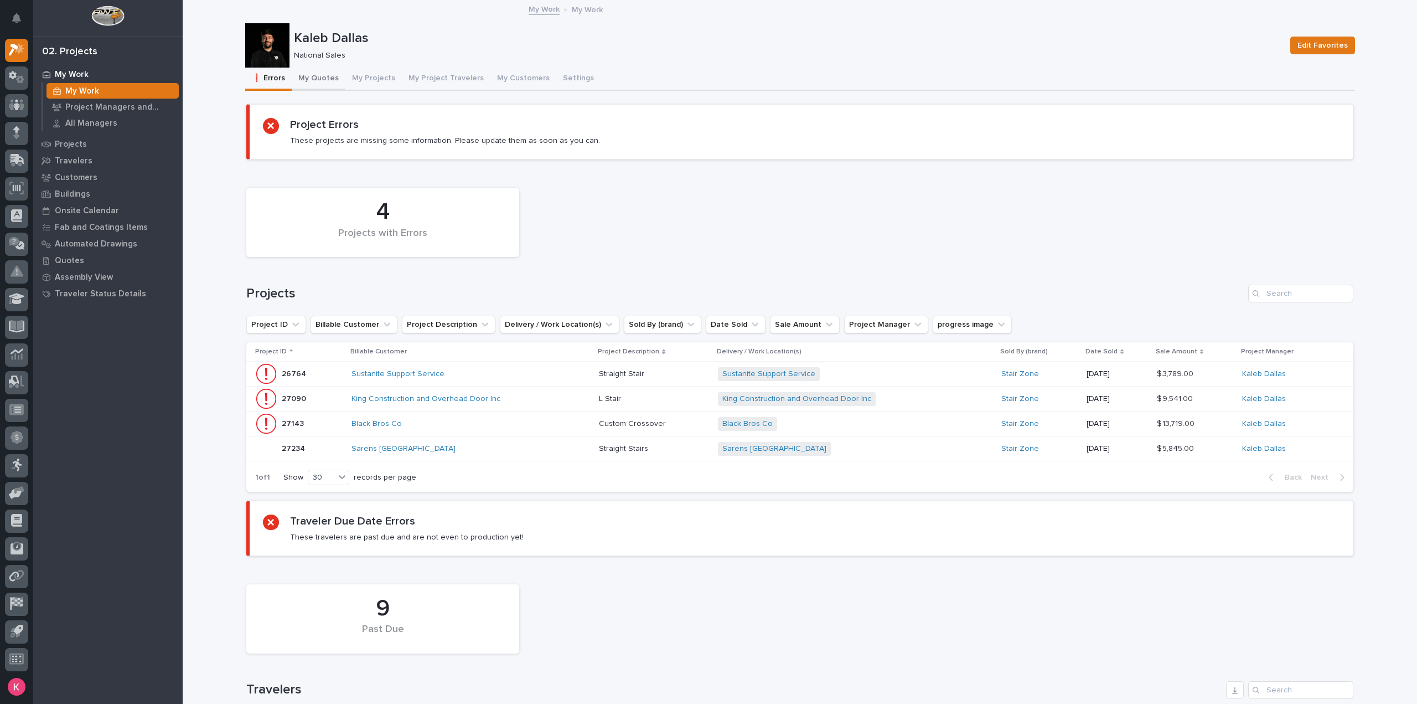
click at [329, 74] on button "My Quotes" at bounding box center [319, 79] width 54 height 23
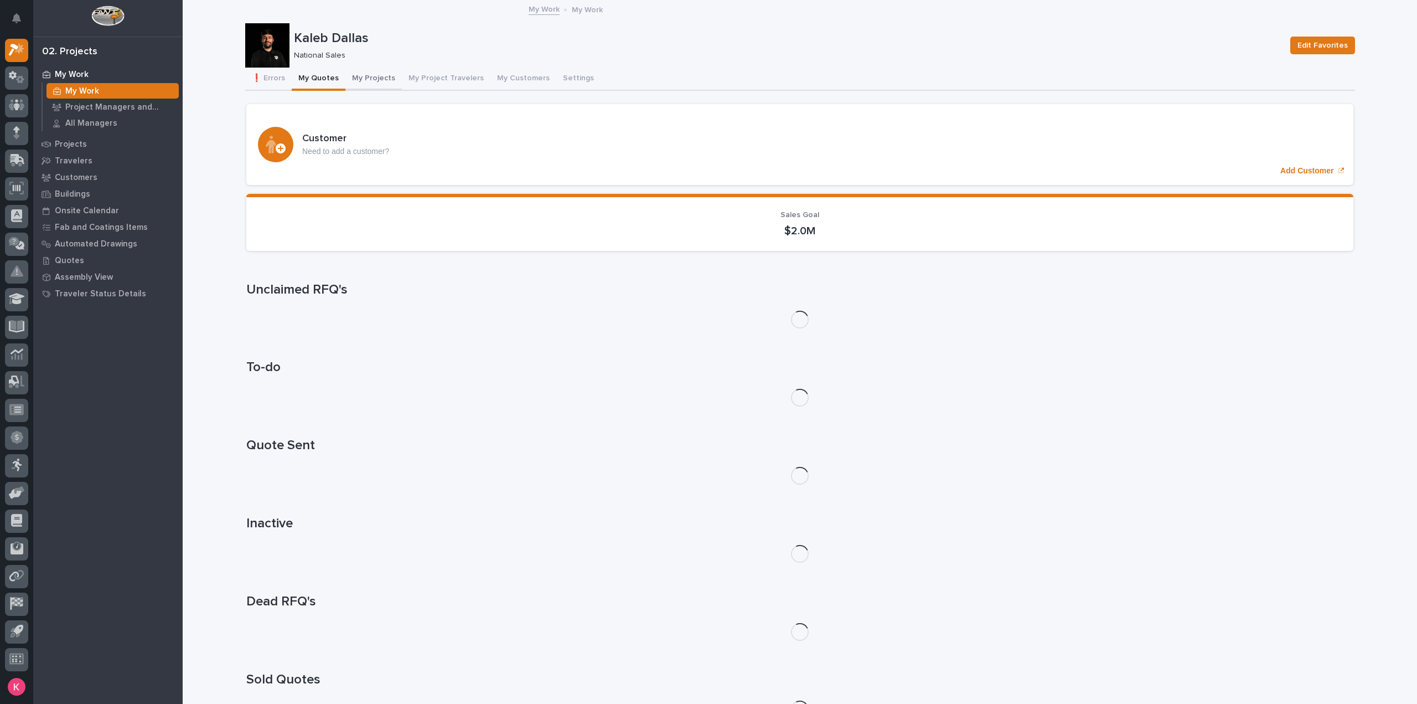
click at [360, 77] on button "My Projects" at bounding box center [373, 79] width 56 height 23
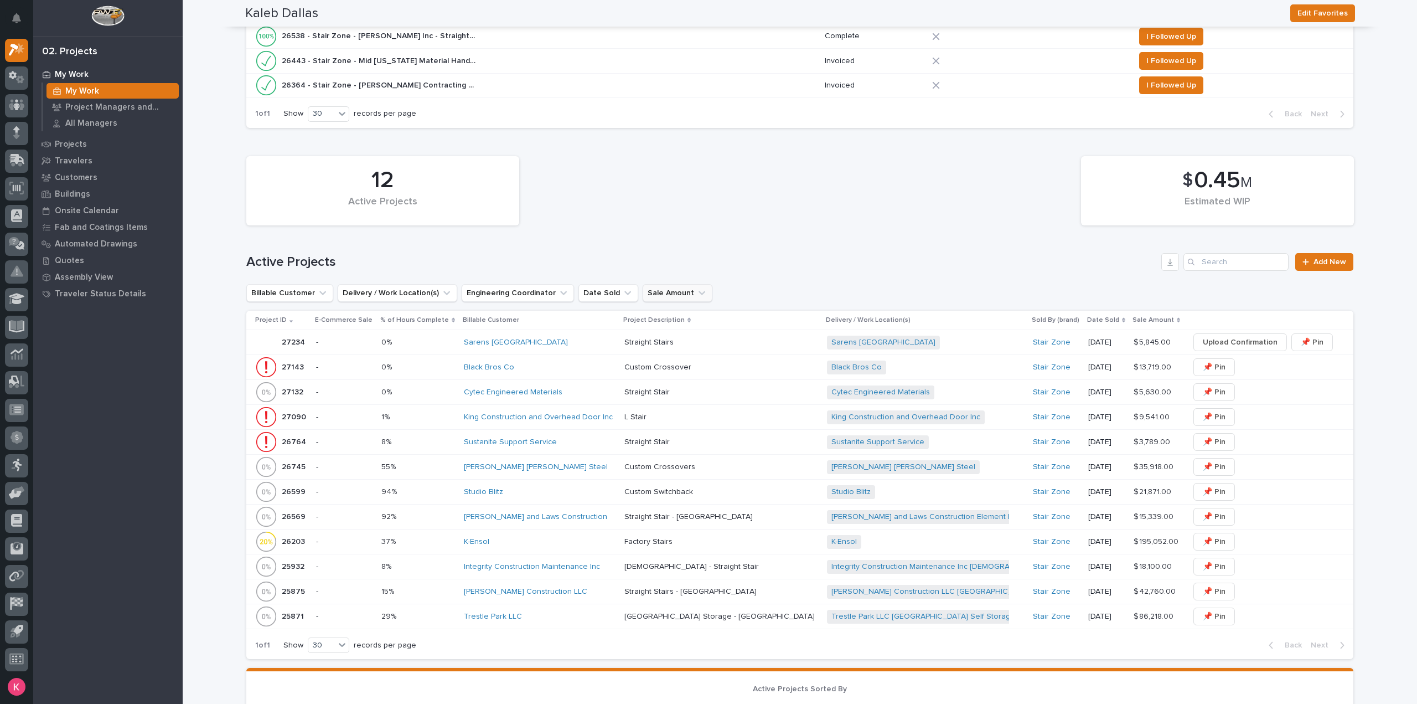
scroll to position [443, 0]
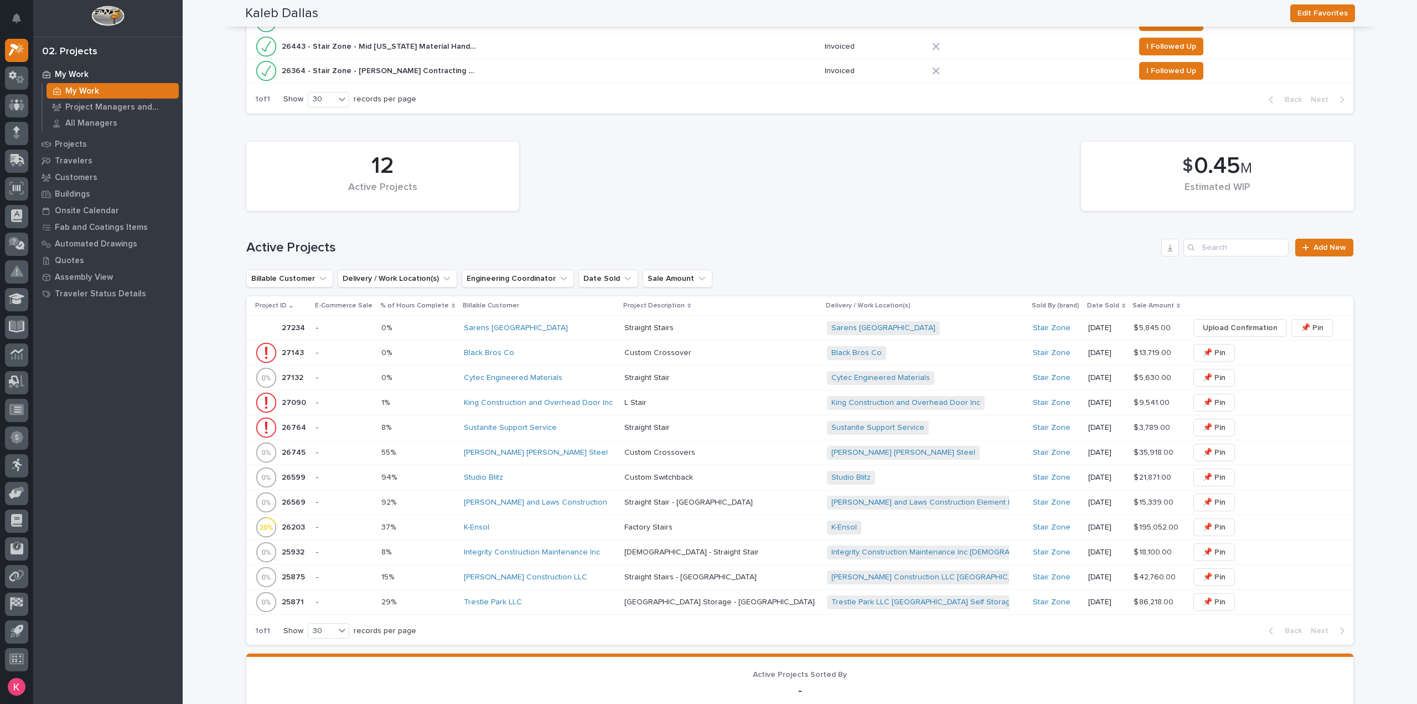
click at [562, 484] on td "Studio Blitz" at bounding box center [539, 477] width 161 height 25
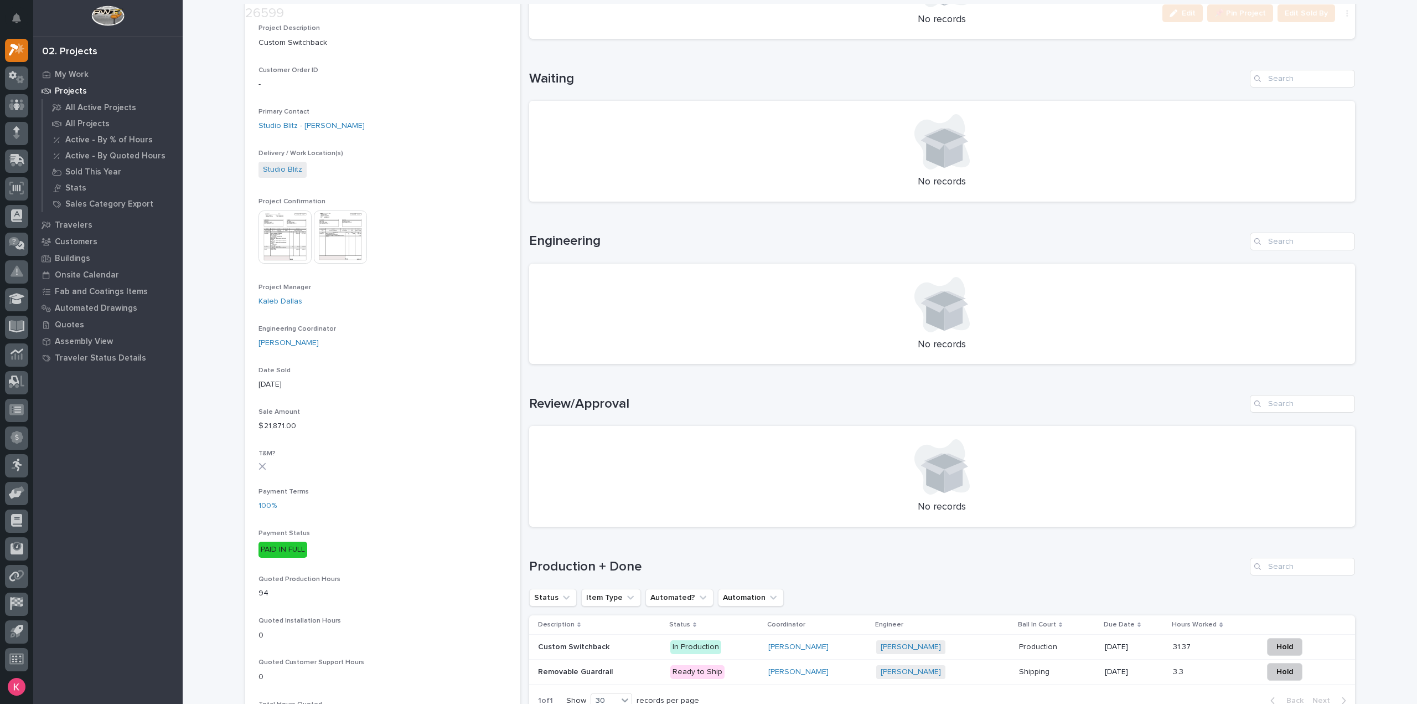
scroll to position [443, 0]
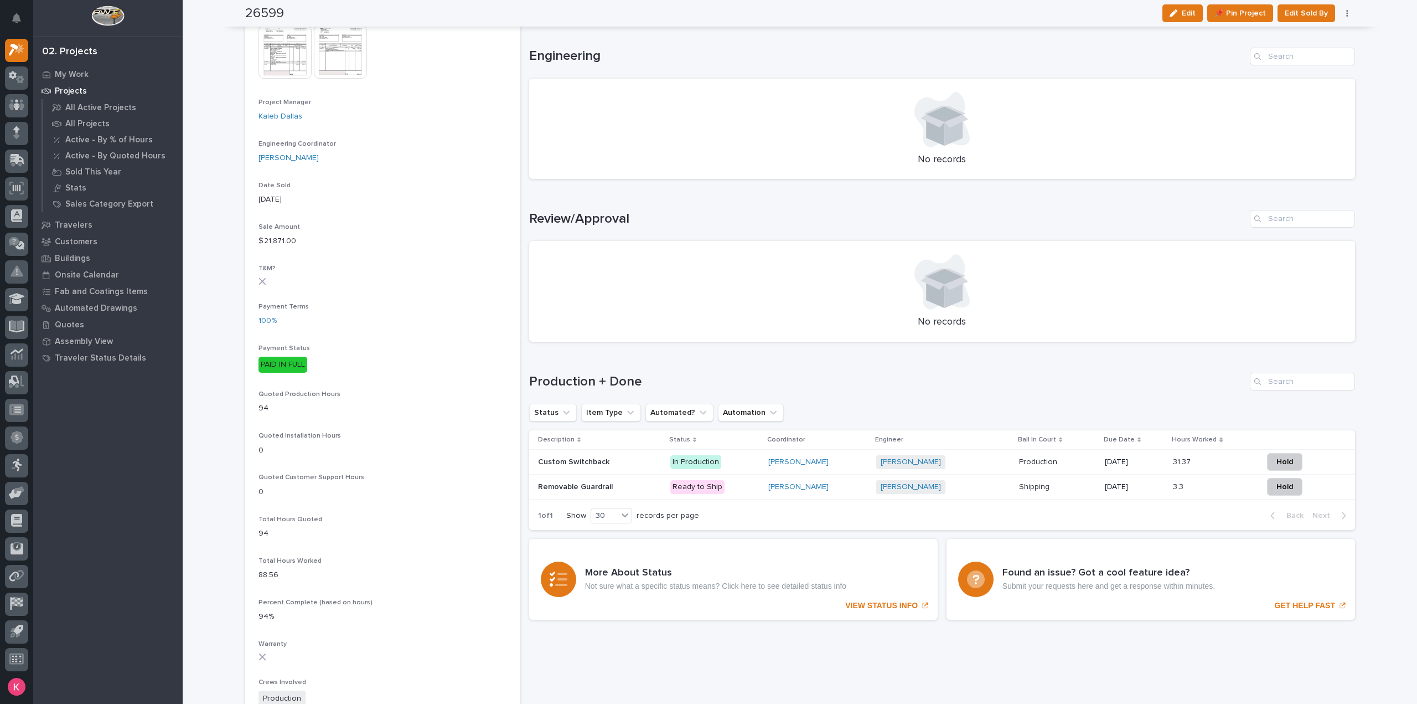
click at [860, 468] on div "[PERSON_NAME]" at bounding box center [817, 462] width 99 height 18
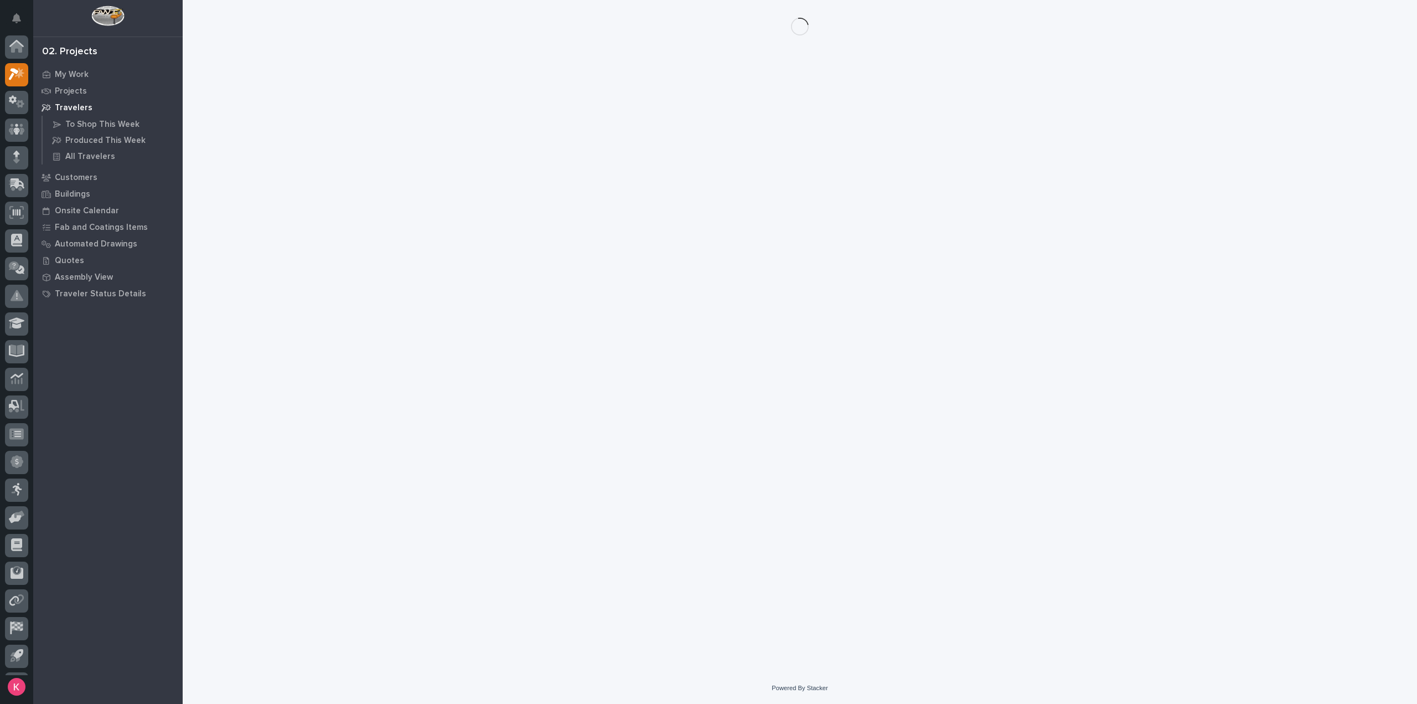
scroll to position [24, 0]
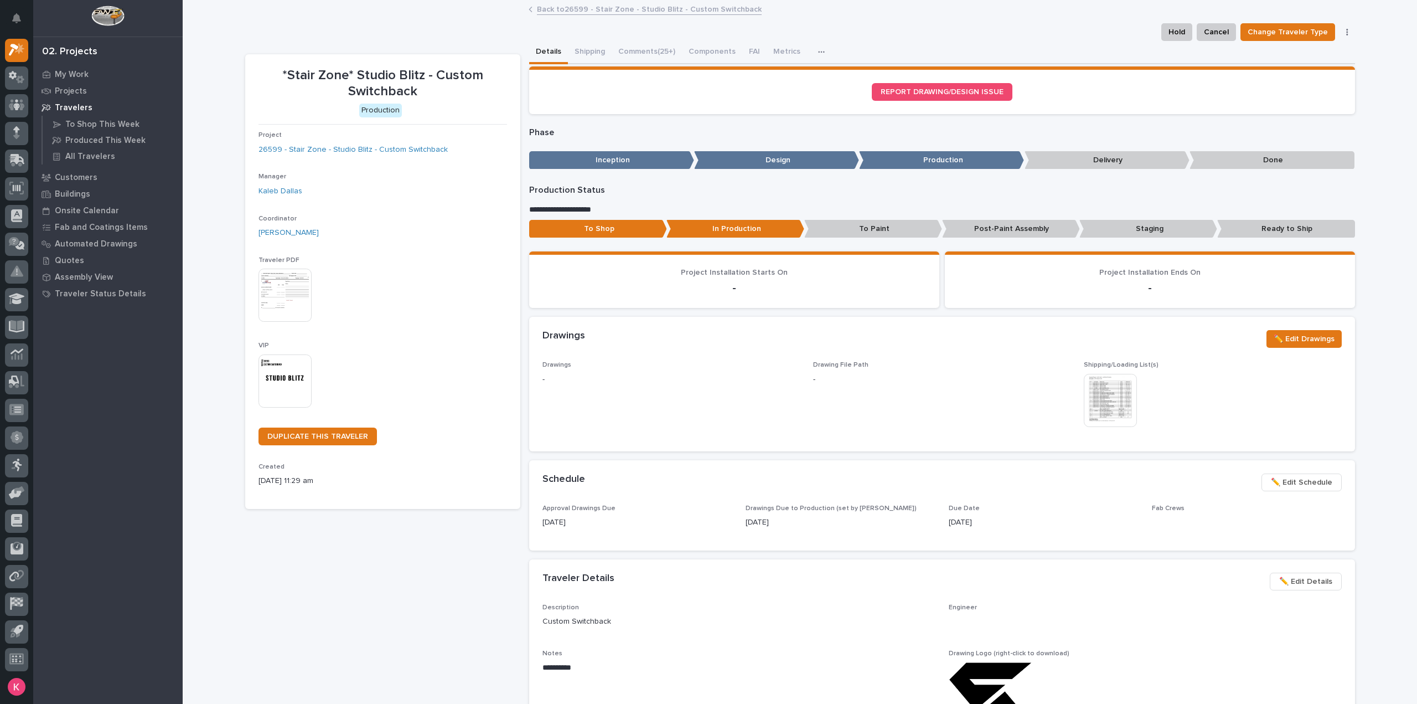
click at [633, 50] on button "Comments (25+)" at bounding box center [647, 52] width 70 height 23
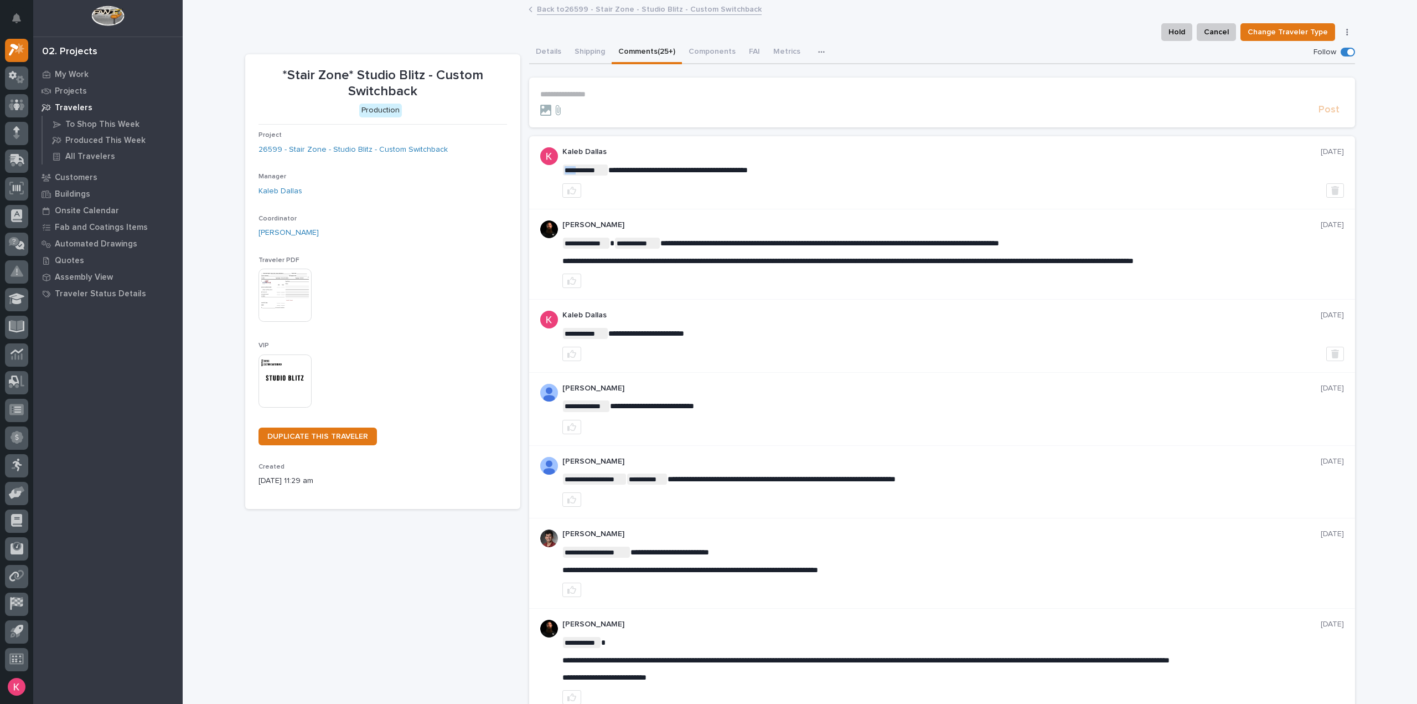
drag, startPoint x: 775, startPoint y: 168, endPoint x: 584, endPoint y: 172, distance: 191.0
drag, startPoint x: 736, startPoint y: 172, endPoint x: 743, endPoint y: 171, distance: 6.7
click at [736, 172] on span "**********" at bounding box center [677, 170] width 139 height 8
drag, startPoint x: 772, startPoint y: 168, endPoint x: 529, endPoint y: 167, distance: 243.0
click at [529, 167] on div "**********" at bounding box center [942, 172] width 826 height 73
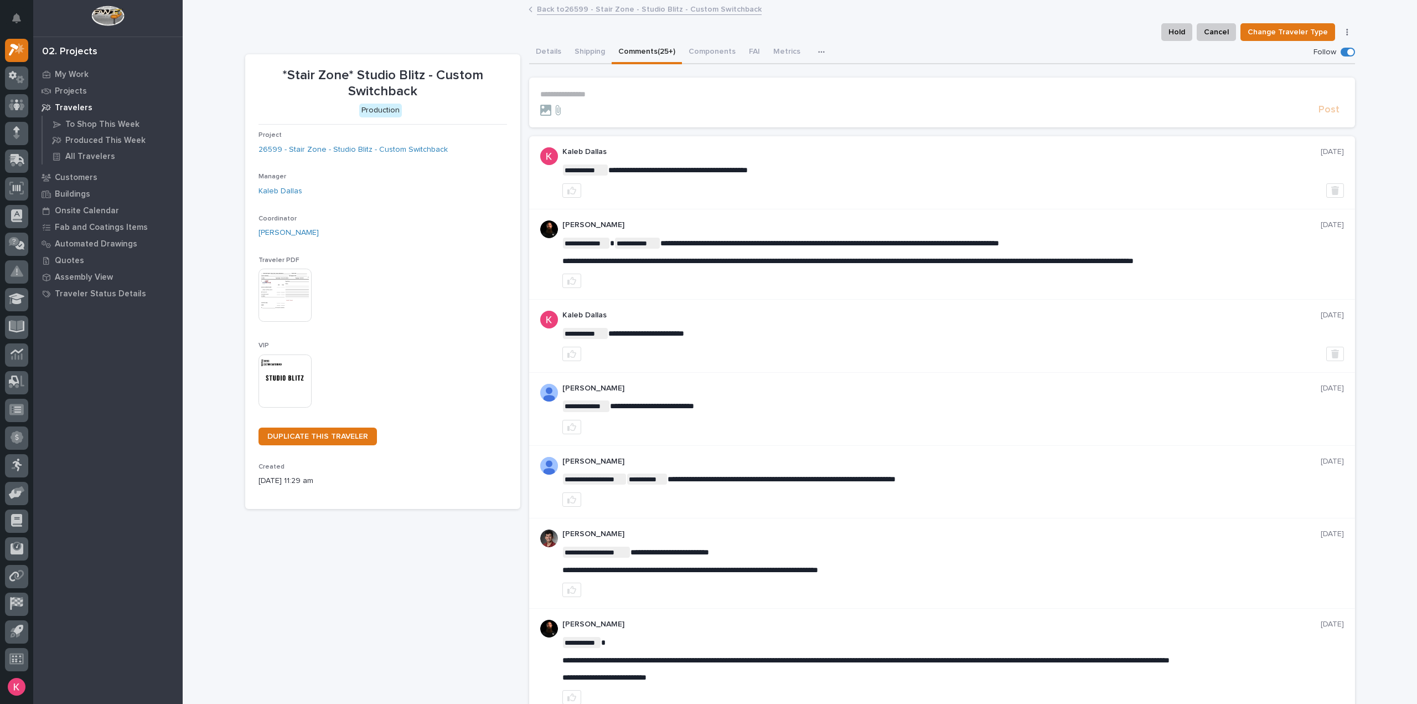
click at [619, 90] on p "**********" at bounding box center [942, 94] width 804 height 9
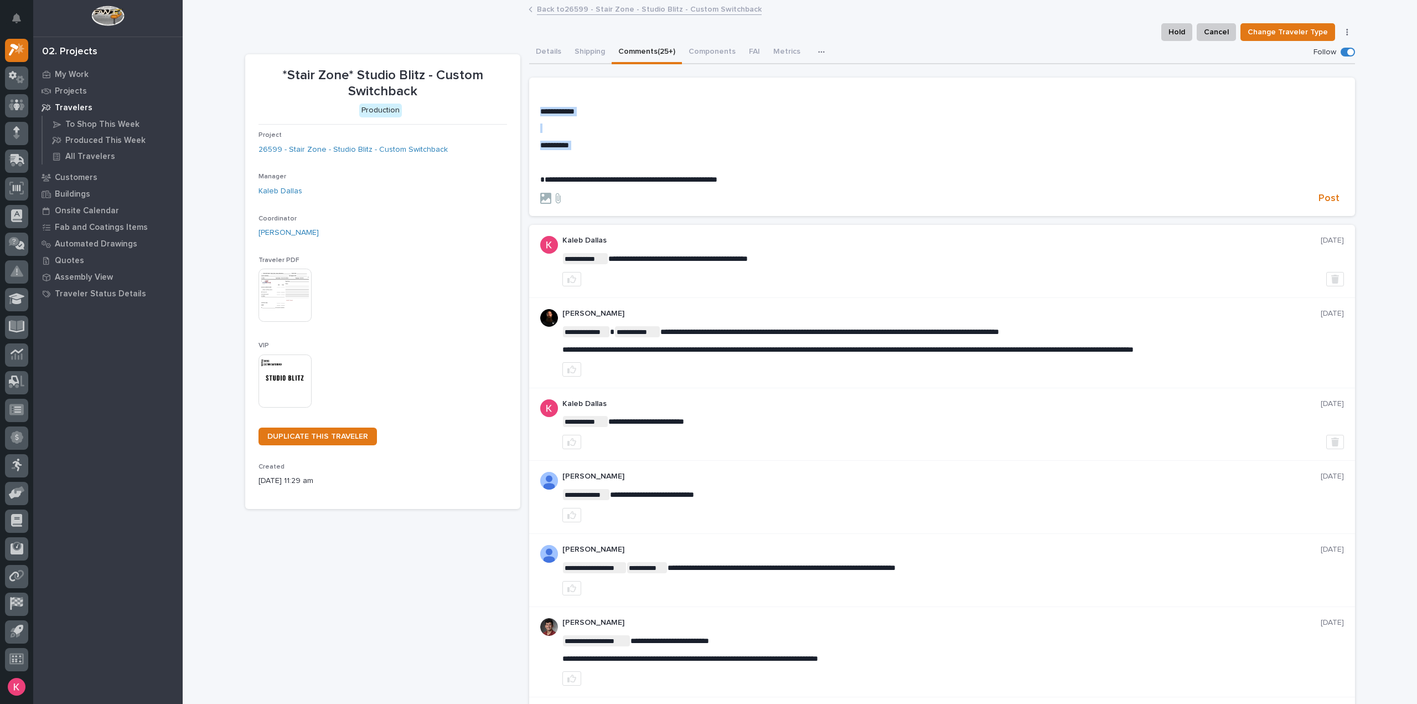
drag, startPoint x: 617, startPoint y: 151, endPoint x: 487, endPoint y: 106, distance: 138.1
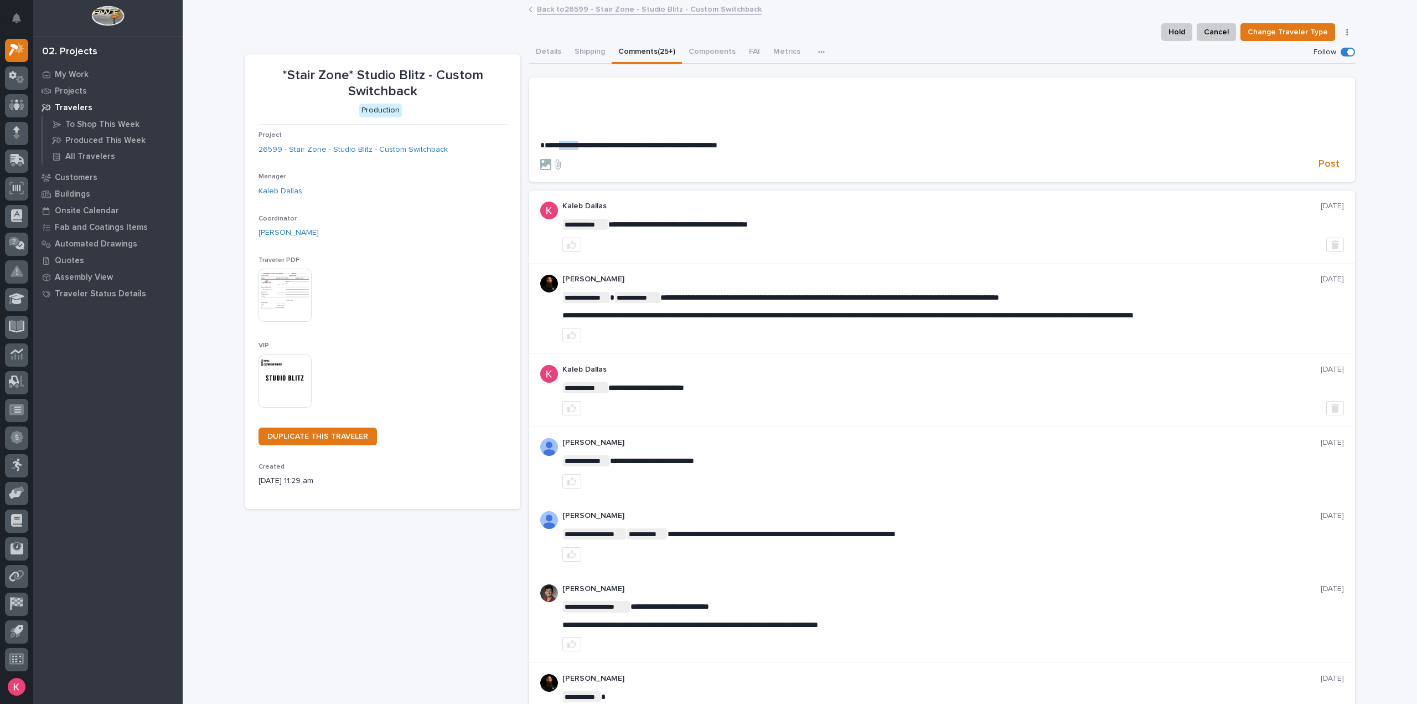
drag, startPoint x: 582, startPoint y: 145, endPoint x: 562, endPoint y: 146, distance: 19.9
click at [562, 146] on span "**********" at bounding box center [628, 145] width 177 height 8
click at [565, 161] on span "[PERSON_NAME]" at bounding box center [570, 162] width 62 height 8
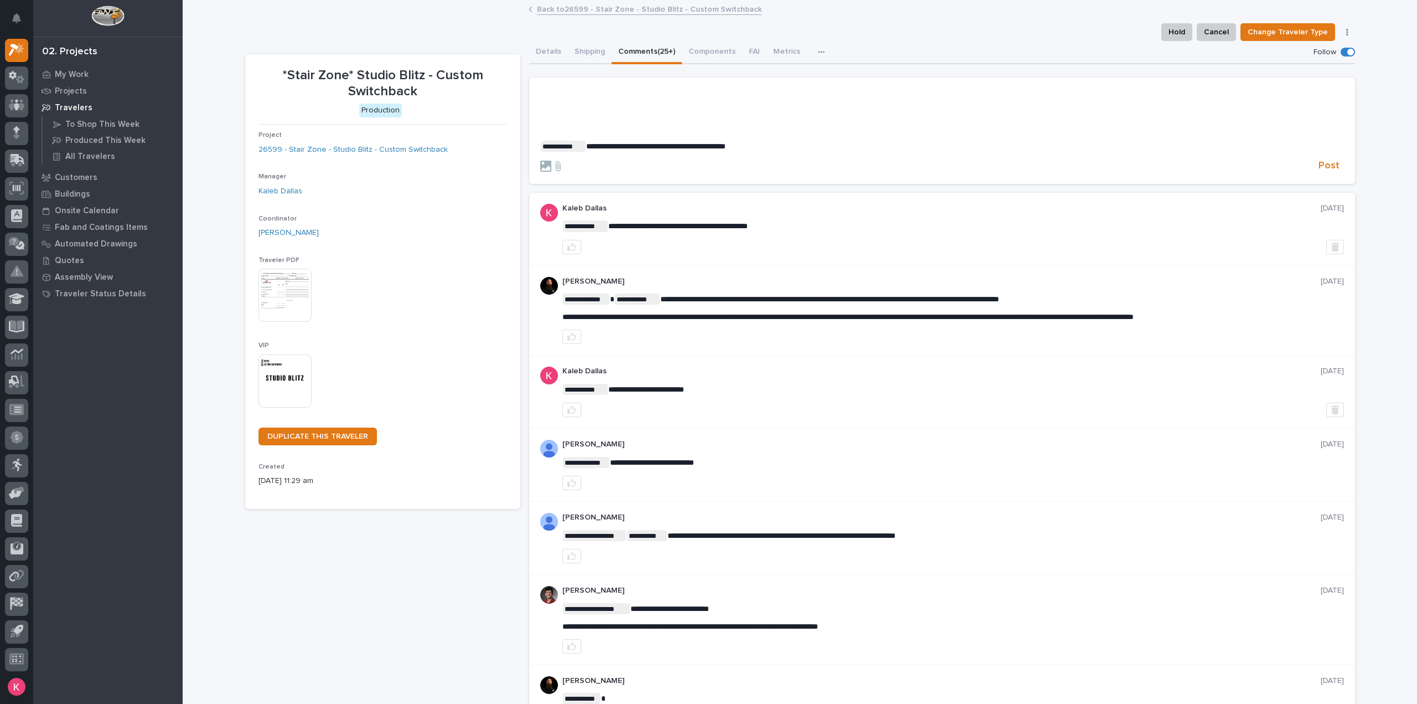
click at [547, 127] on p "﻿" at bounding box center [942, 127] width 804 height 9
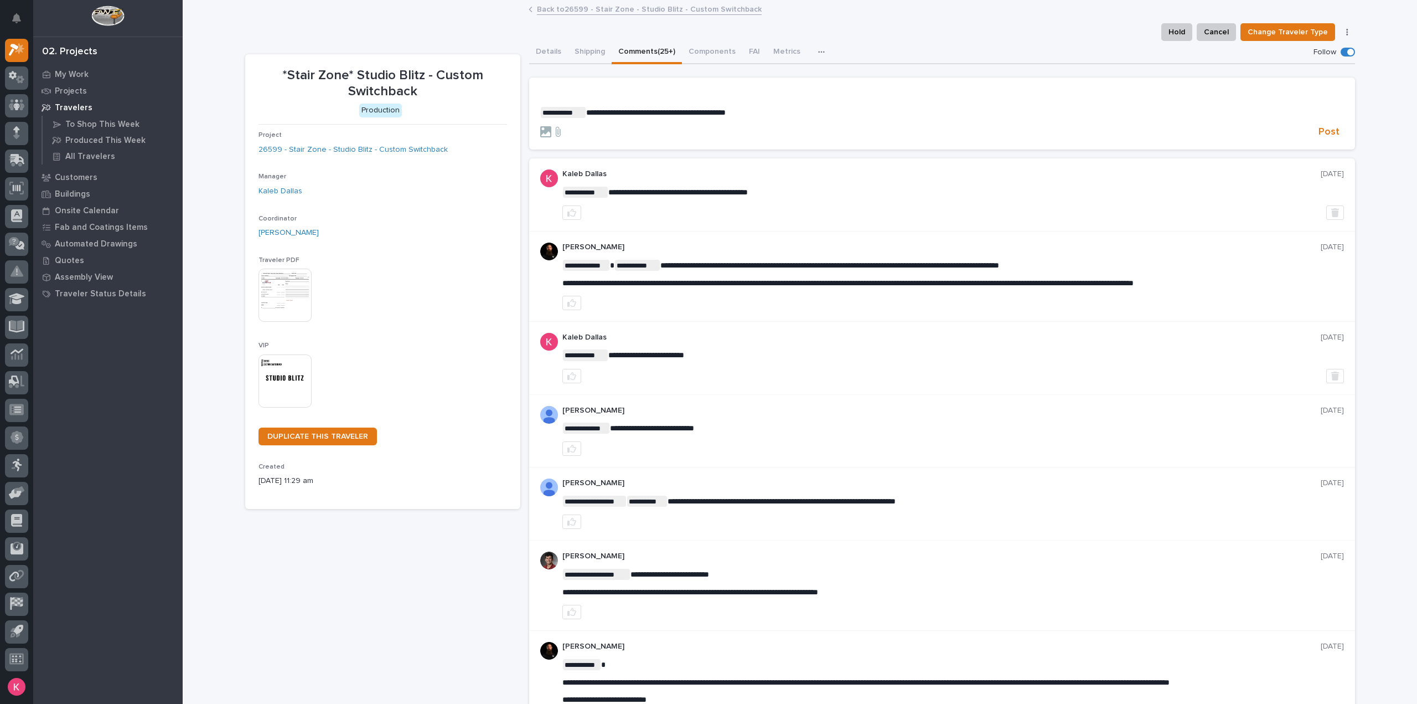
click at [540, 111] on p "**********" at bounding box center [942, 112] width 804 height 11
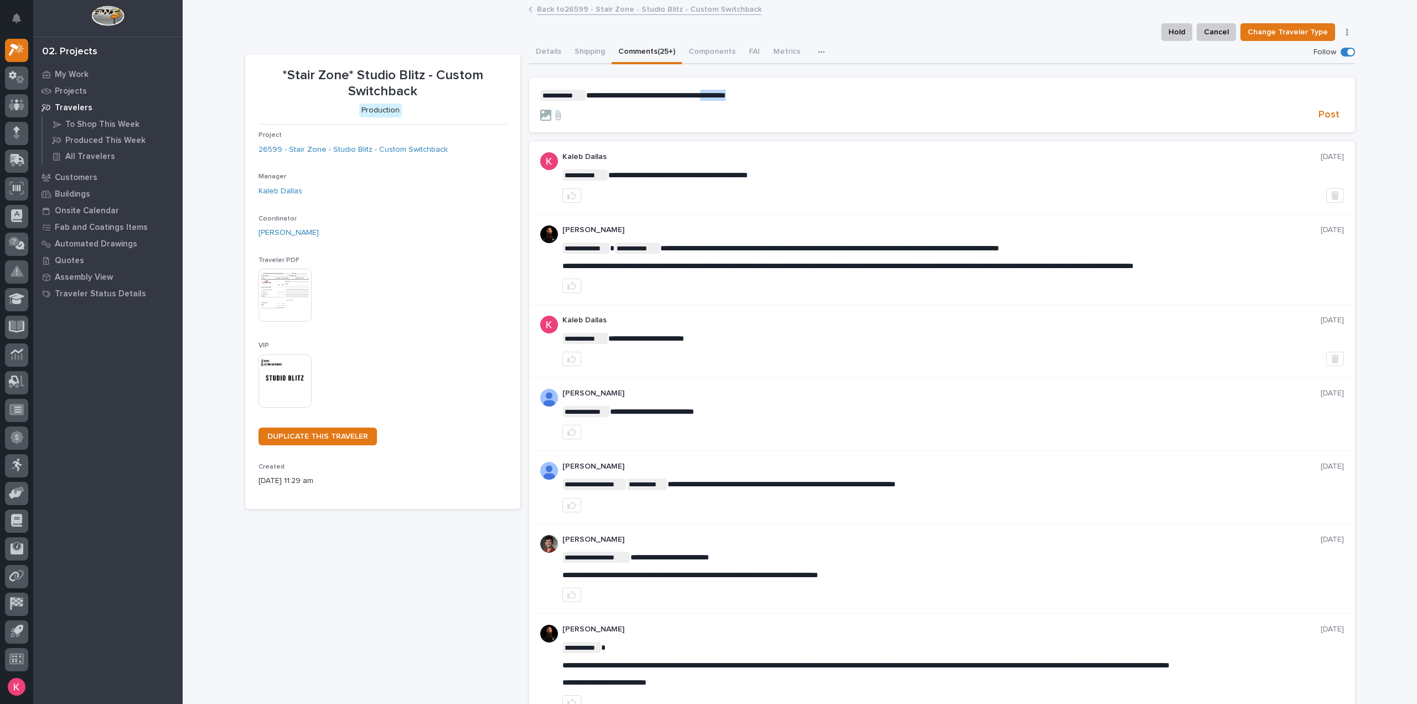
drag, startPoint x: 751, startPoint y: 96, endPoint x: 706, endPoint y: 97, distance: 44.3
click at [706, 97] on p "**********" at bounding box center [942, 95] width 804 height 11
click at [586, 94] on span "**********" at bounding box center [650, 95] width 128 height 8
click at [1335, 113] on button "Post" at bounding box center [1329, 114] width 30 height 13
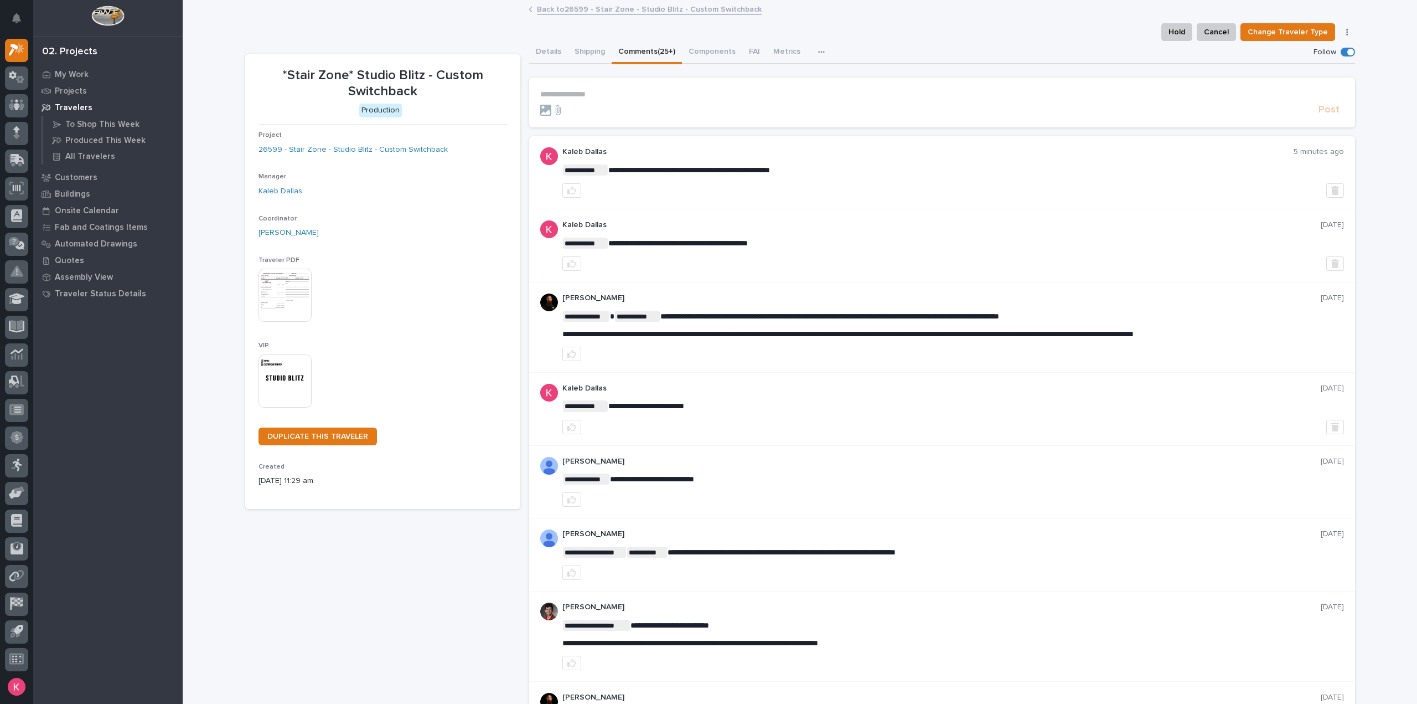
click at [715, 629] on div "**********" at bounding box center [953, 633] width 782 height 28
click at [18, 50] on icon at bounding box center [19, 48] width 9 height 11
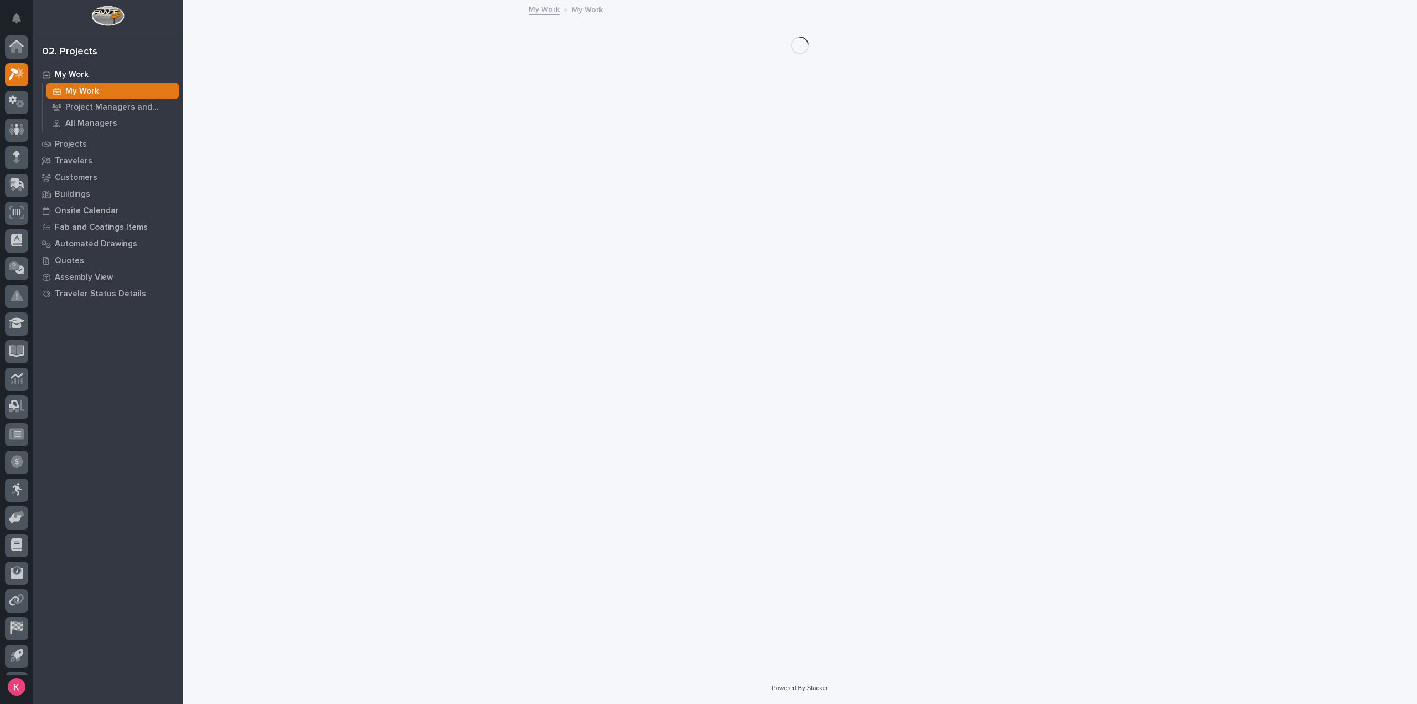
scroll to position [24, 0]
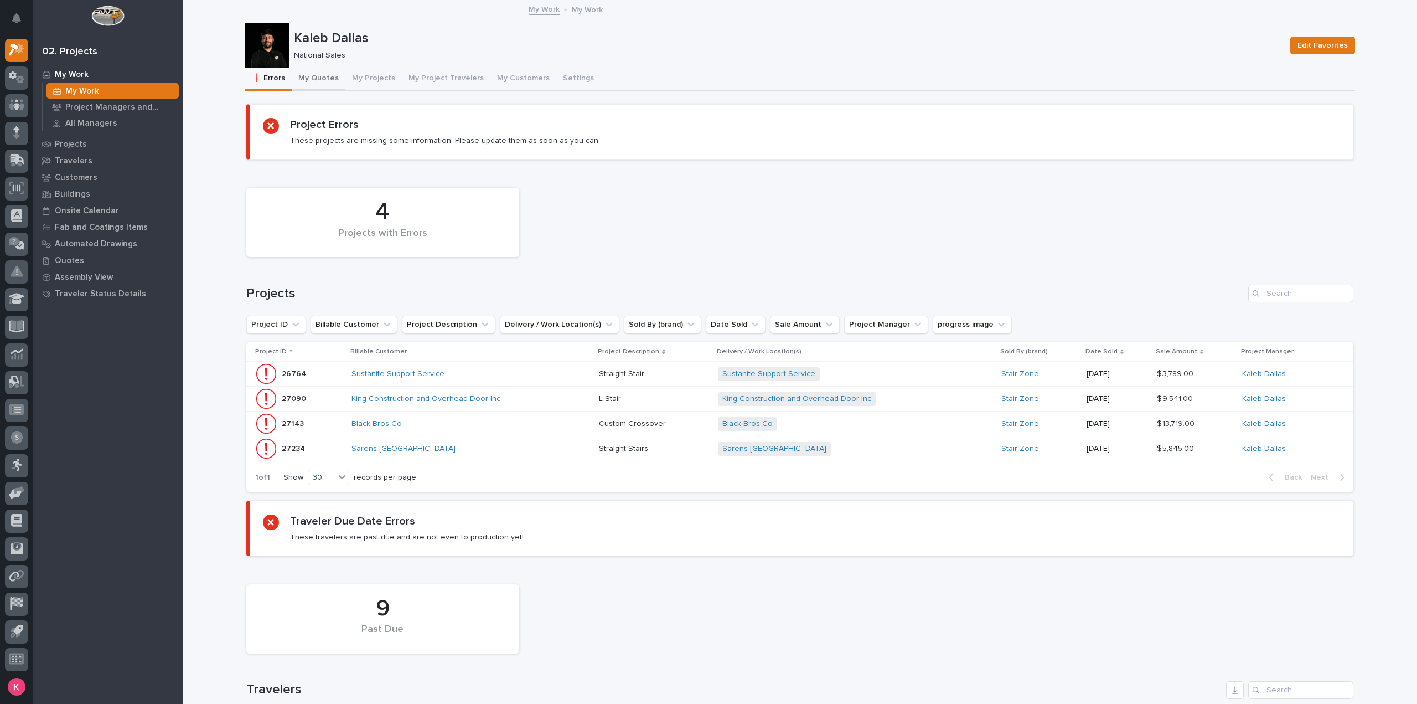
click at [304, 81] on button "My Quotes" at bounding box center [319, 79] width 54 height 23
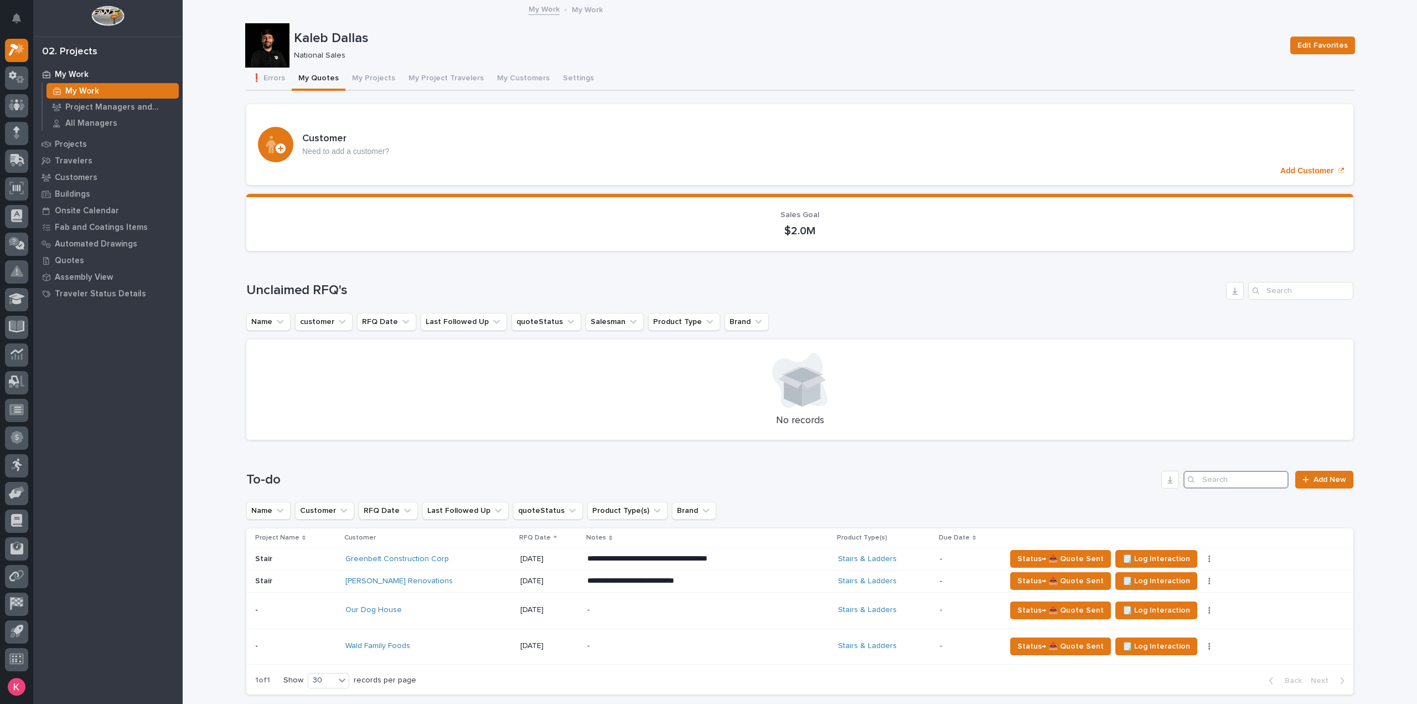
click at [1223, 476] on input "Search" at bounding box center [1236, 480] width 105 height 18
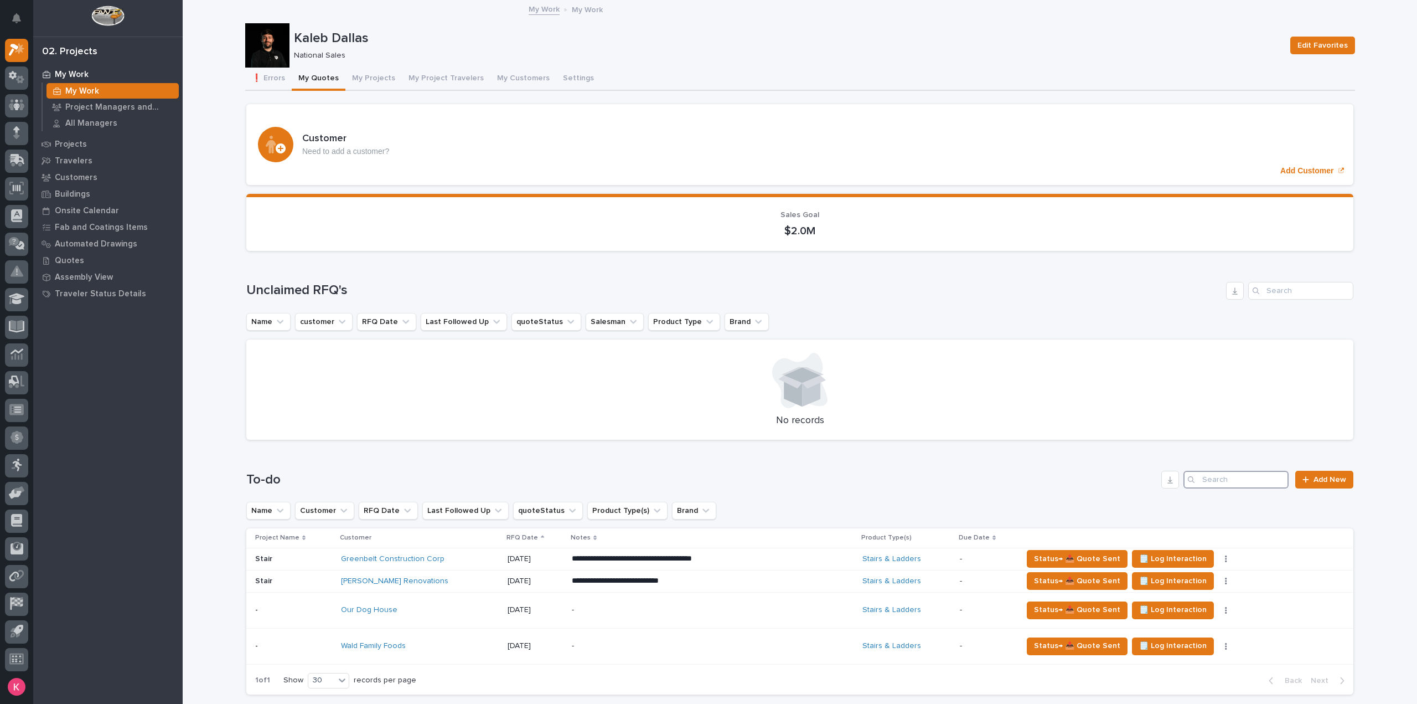
scroll to position [332, 0]
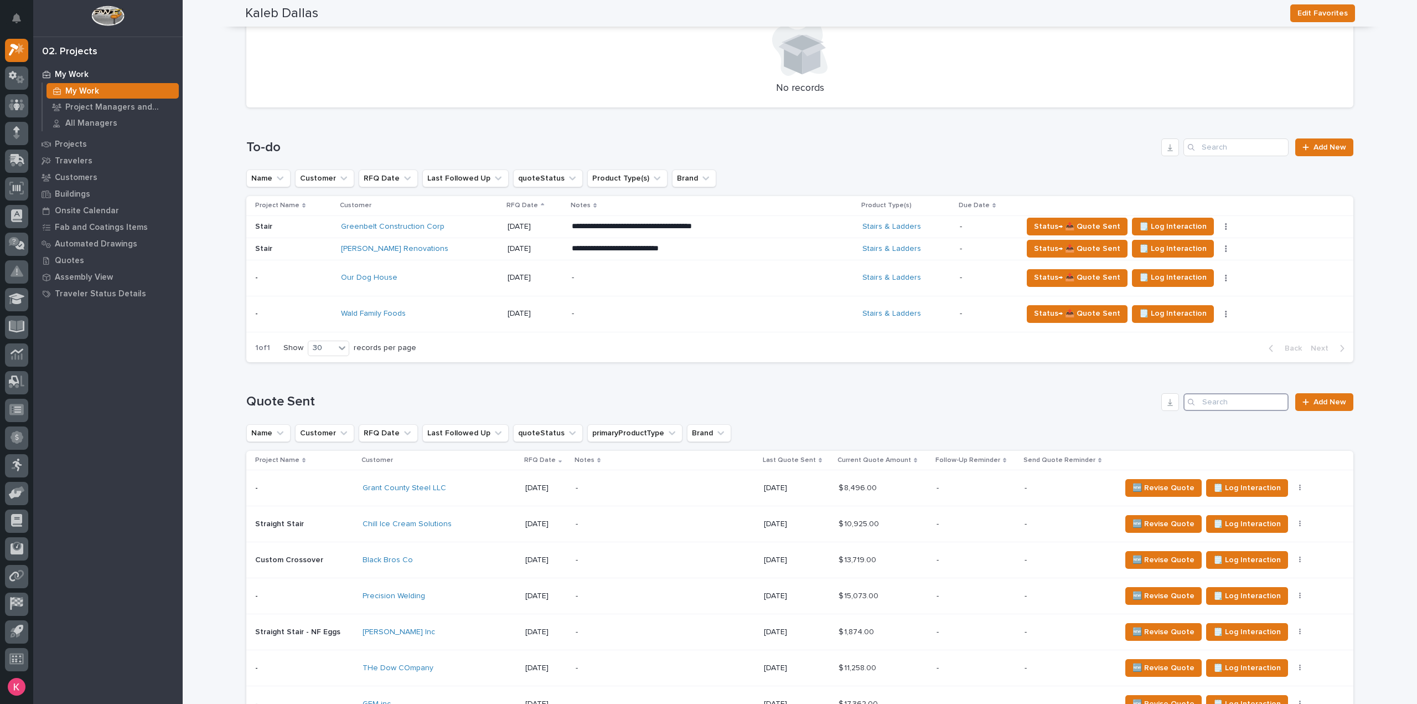
click at [1230, 407] on input "Search" at bounding box center [1236, 402] width 105 height 18
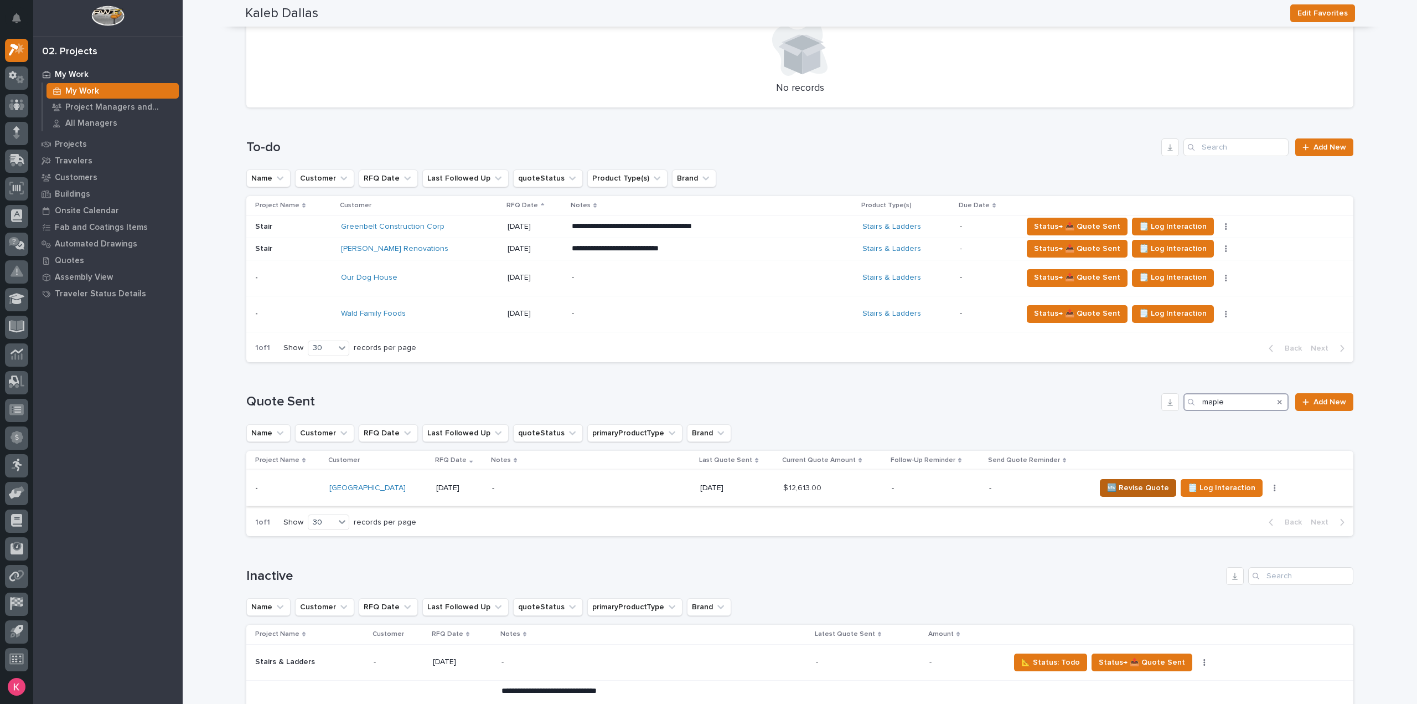
type input "maple"
click at [1118, 488] on span "🆕 Revise Quote" at bounding box center [1138, 487] width 62 height 13
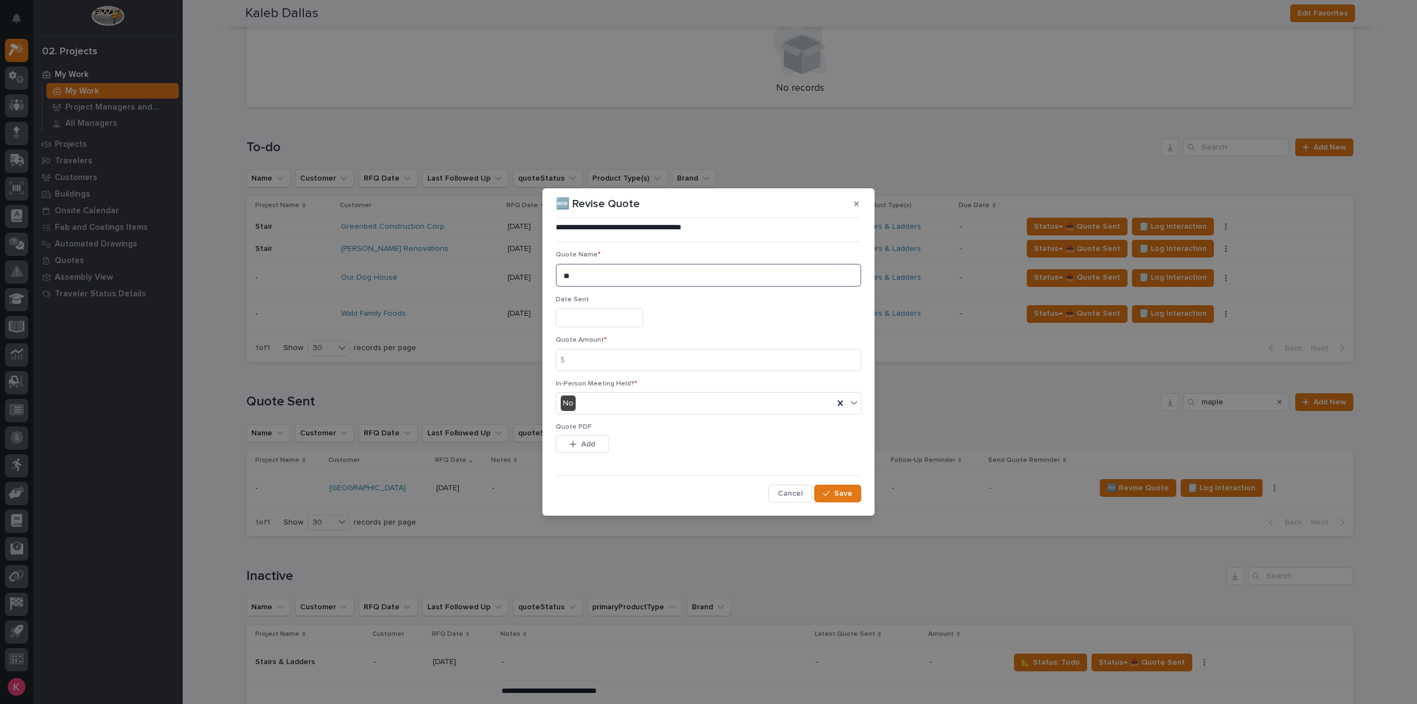
drag, startPoint x: 599, startPoint y: 275, endPoint x: 504, endPoint y: 276, distance: 95.2
click at [504, 276] on div "**********" at bounding box center [708, 352] width 1417 height 704
type textarea "**"
click at [621, 371] on div "Quote Amount * $" at bounding box center [709, 357] width 306 height 43
click at [633, 366] on input at bounding box center [709, 360] width 306 height 22
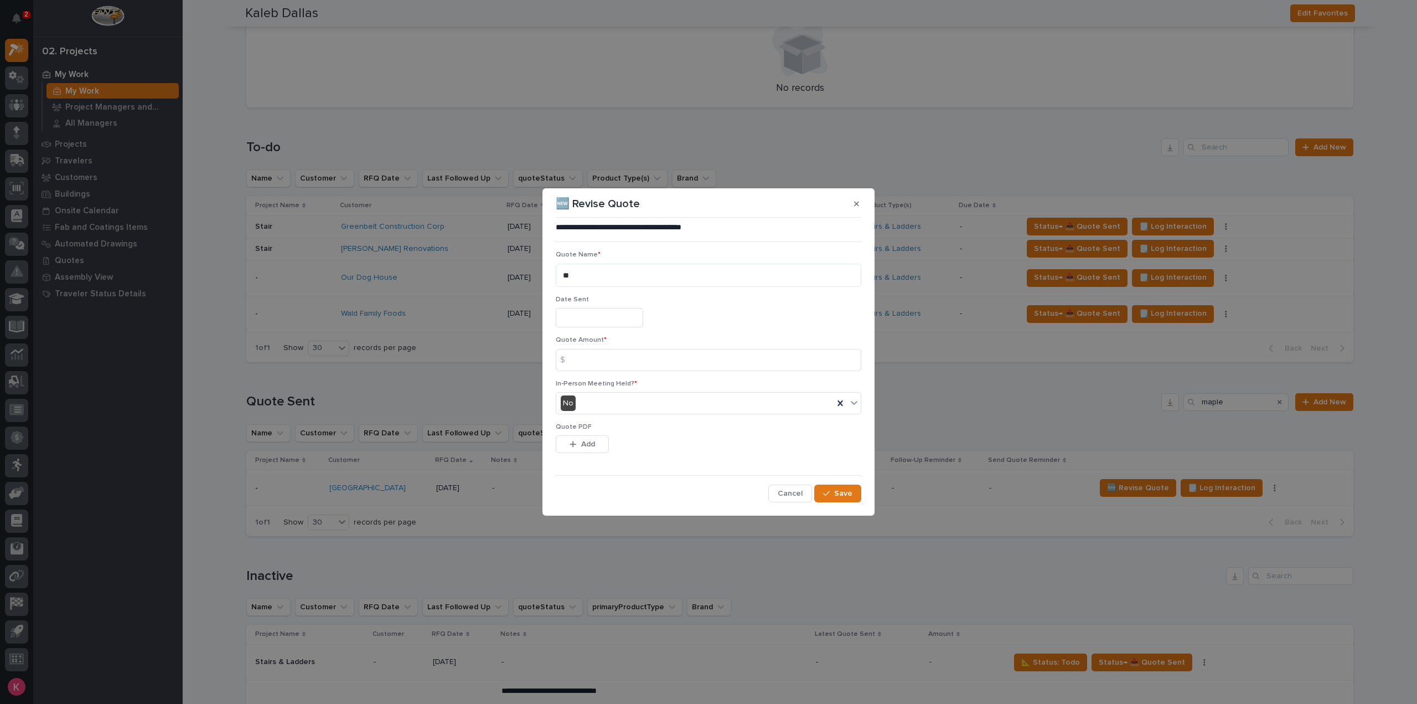
click at [600, 371] on div "Quote Amount * $" at bounding box center [709, 357] width 306 height 43
click at [633, 371] on div "Quote Amount * $" at bounding box center [709, 357] width 306 height 43
click at [635, 367] on input at bounding box center [709, 360] width 306 height 22
type input "12145"
click at [603, 442] on button "Add" at bounding box center [582, 444] width 53 height 18
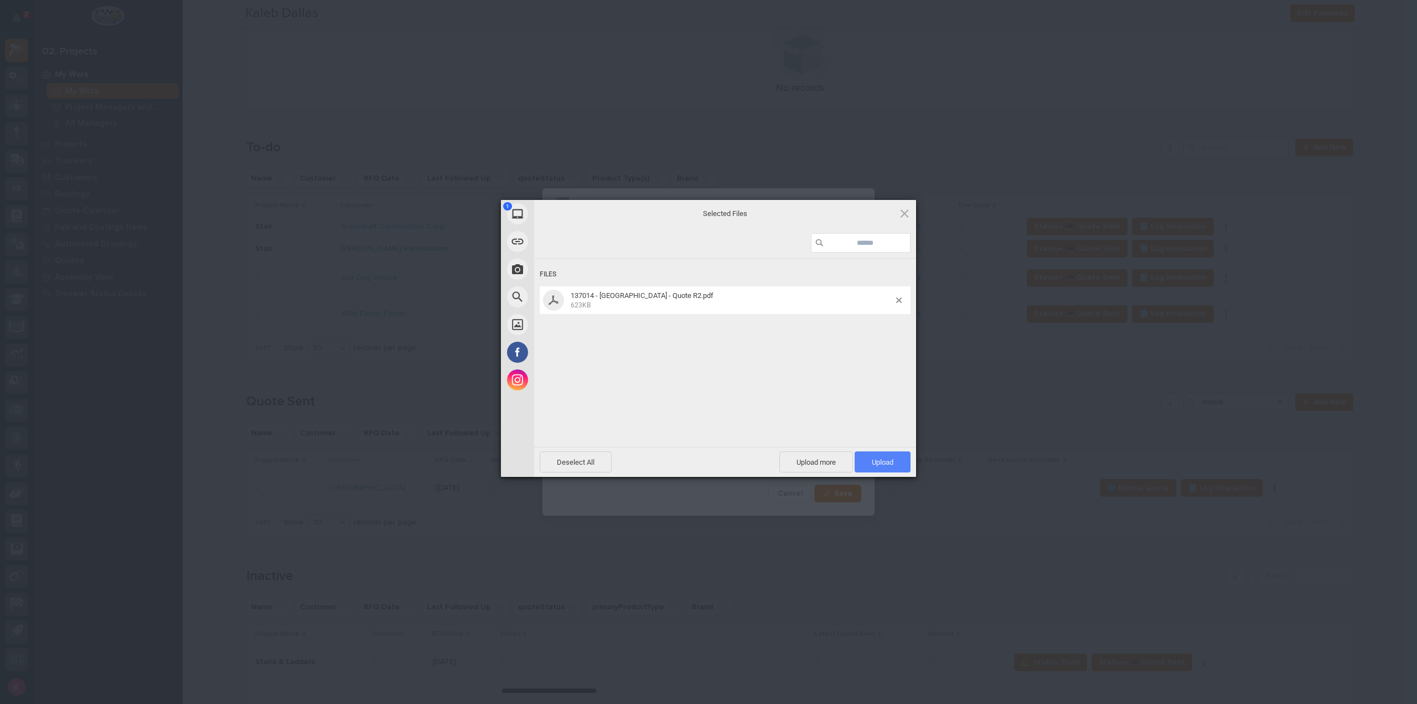
click at [880, 463] on span "Upload 1" at bounding box center [883, 462] width 22 height 8
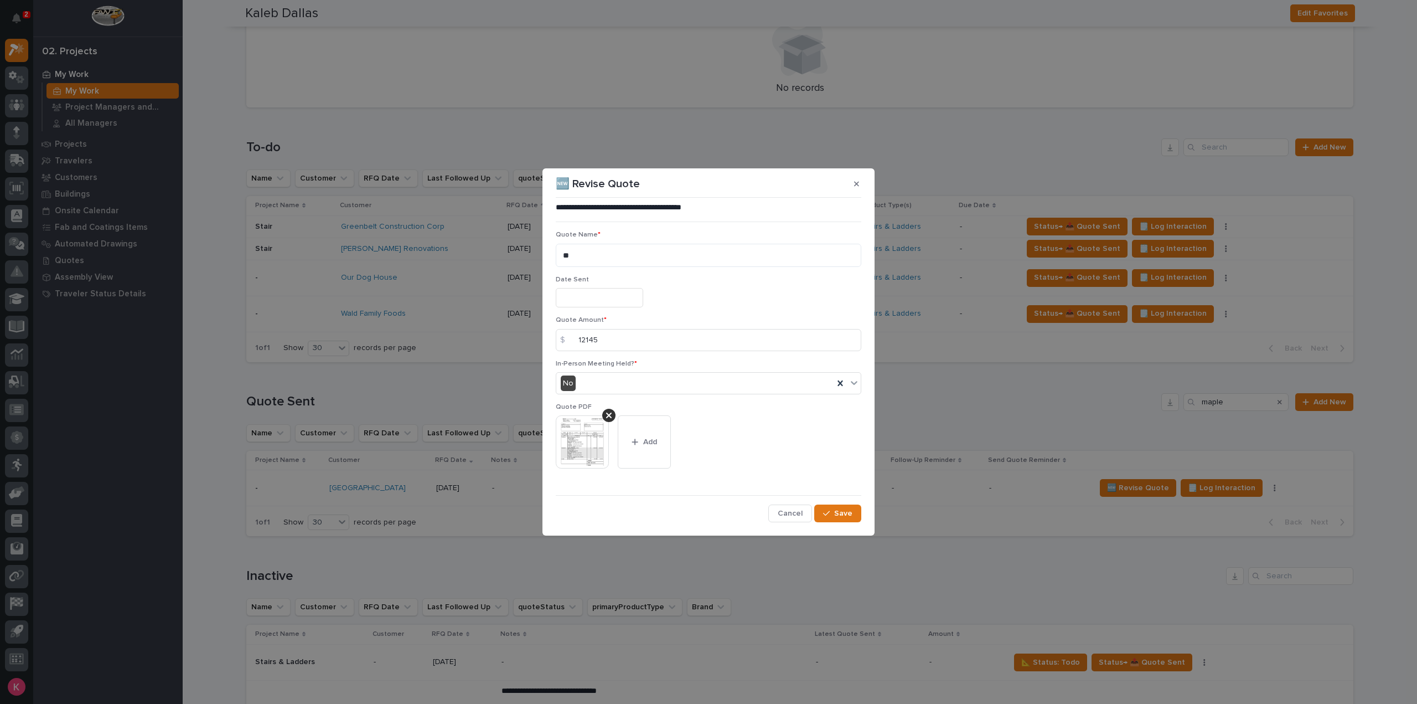
click at [831, 523] on div "**********" at bounding box center [708, 362] width 311 height 326
click at [837, 519] on button "Save" at bounding box center [837, 513] width 47 height 18
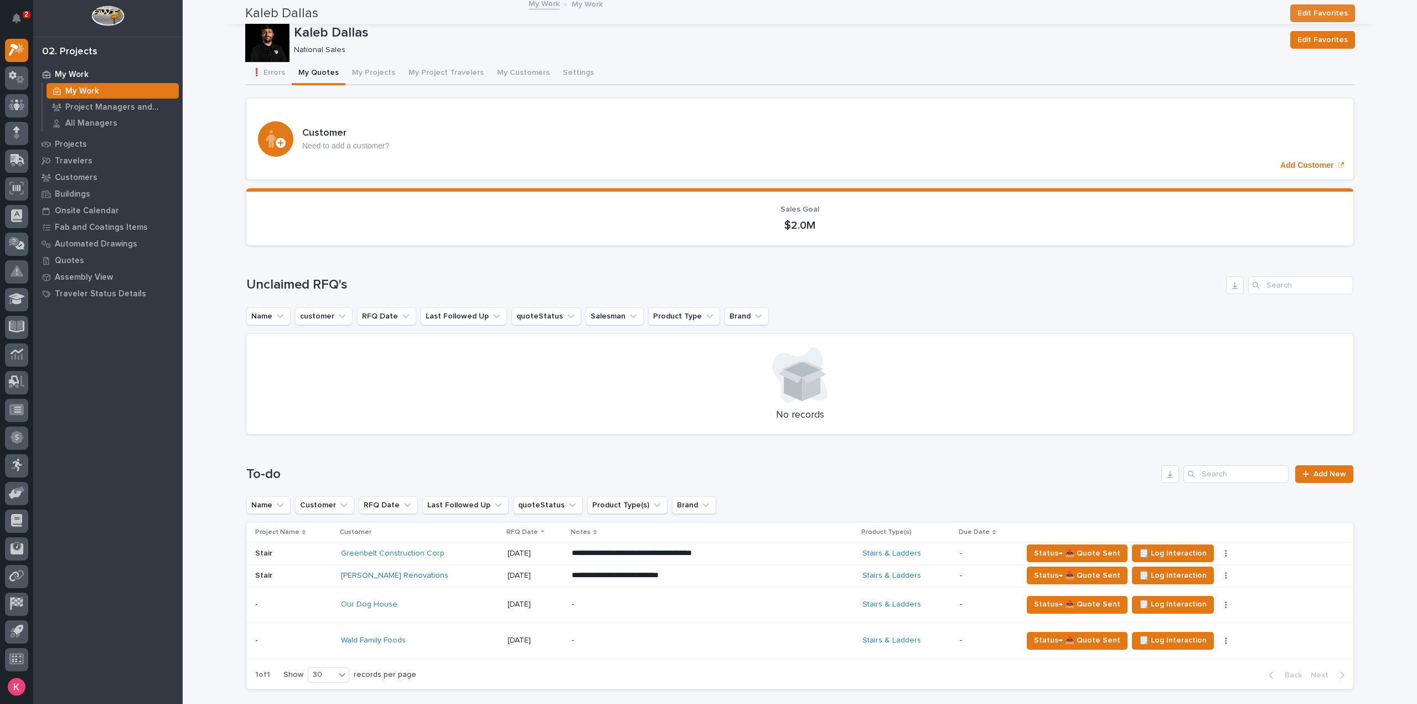
scroll to position [0, 0]
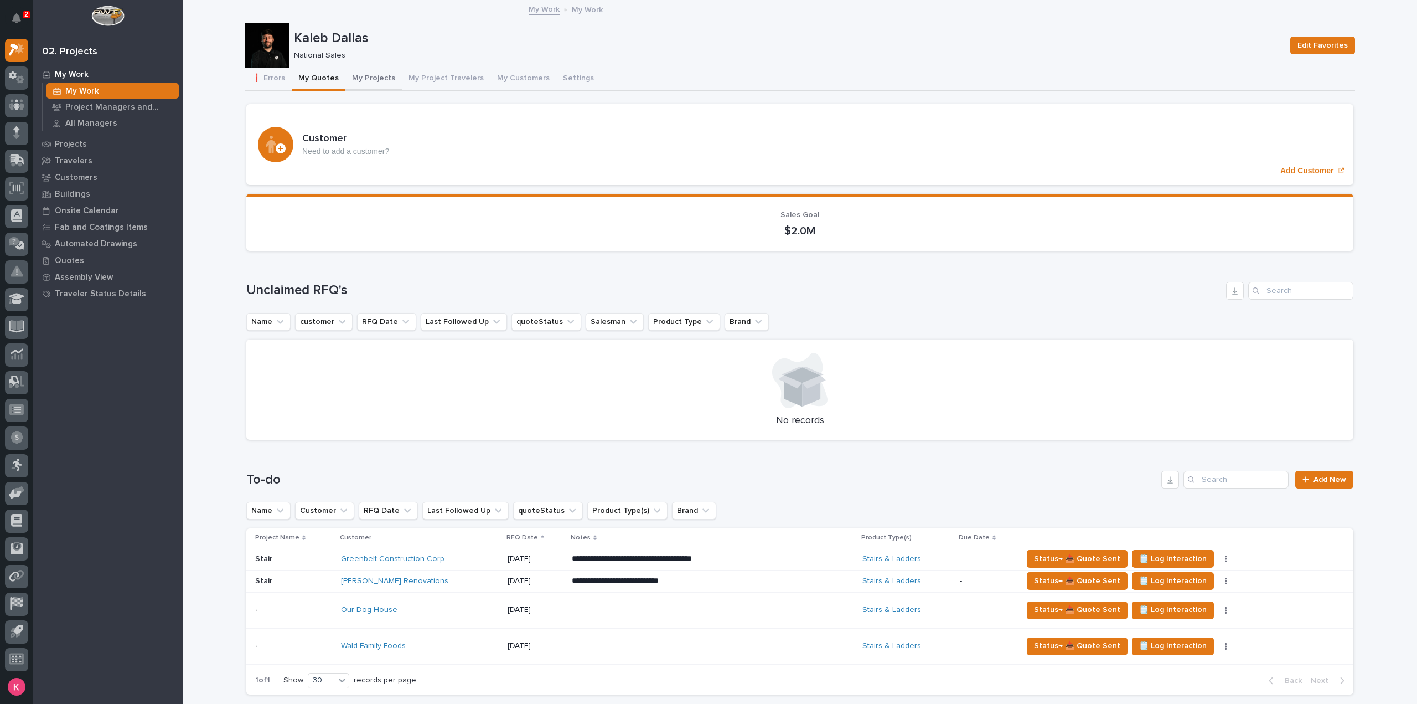
drag, startPoint x: 361, startPoint y: 69, endPoint x: 365, endPoint y: 75, distance: 7.7
click at [361, 70] on button "My Projects" at bounding box center [373, 79] width 56 height 23
click at [362, 73] on button "My Projects" at bounding box center [373, 79] width 56 height 23
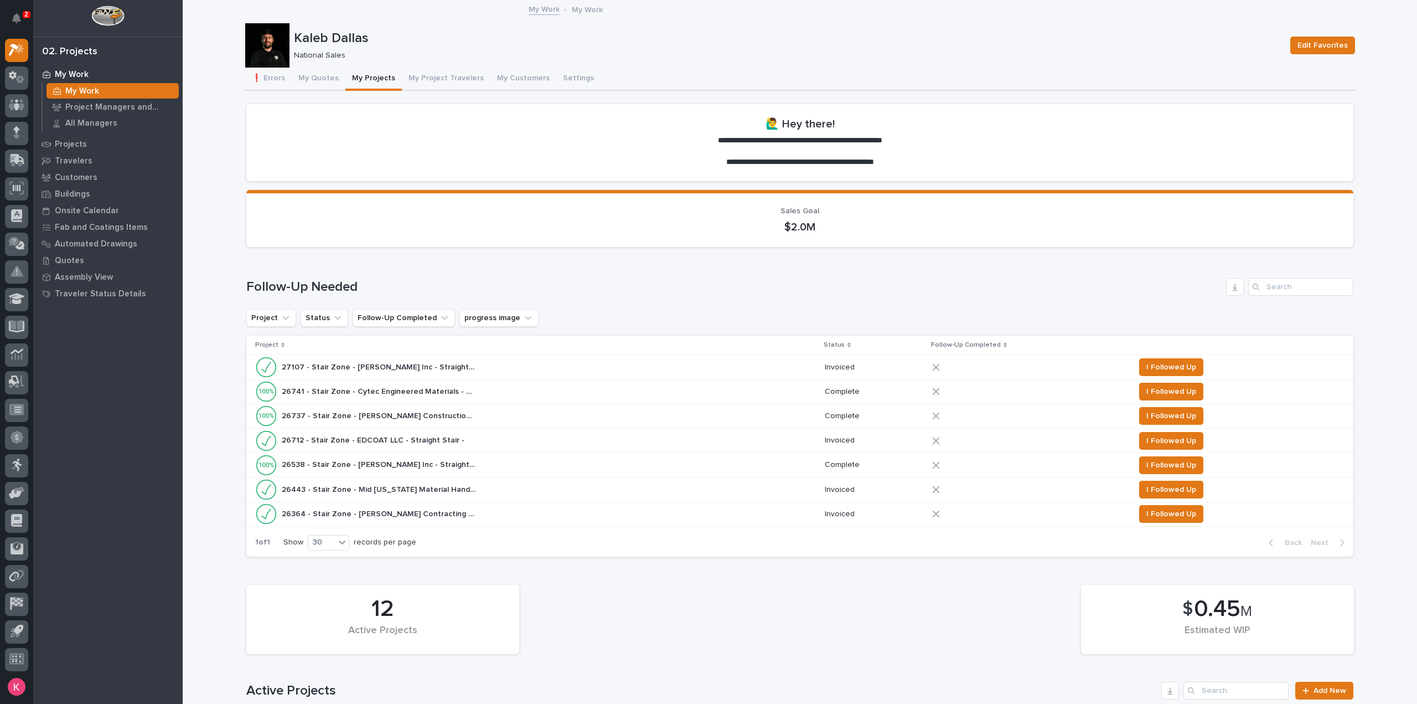
scroll to position [387, 0]
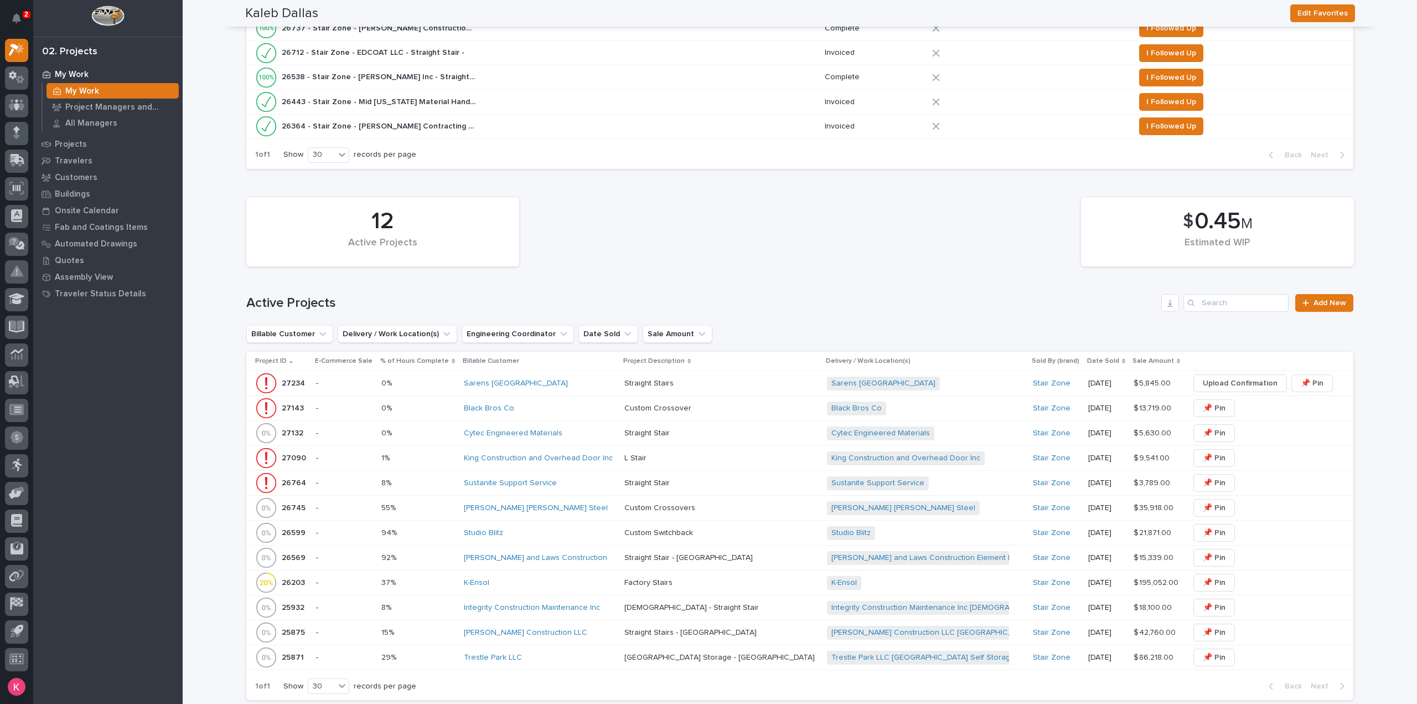
click at [1254, 462] on div "📌 Pin" at bounding box center [1262, 458] width 147 height 18
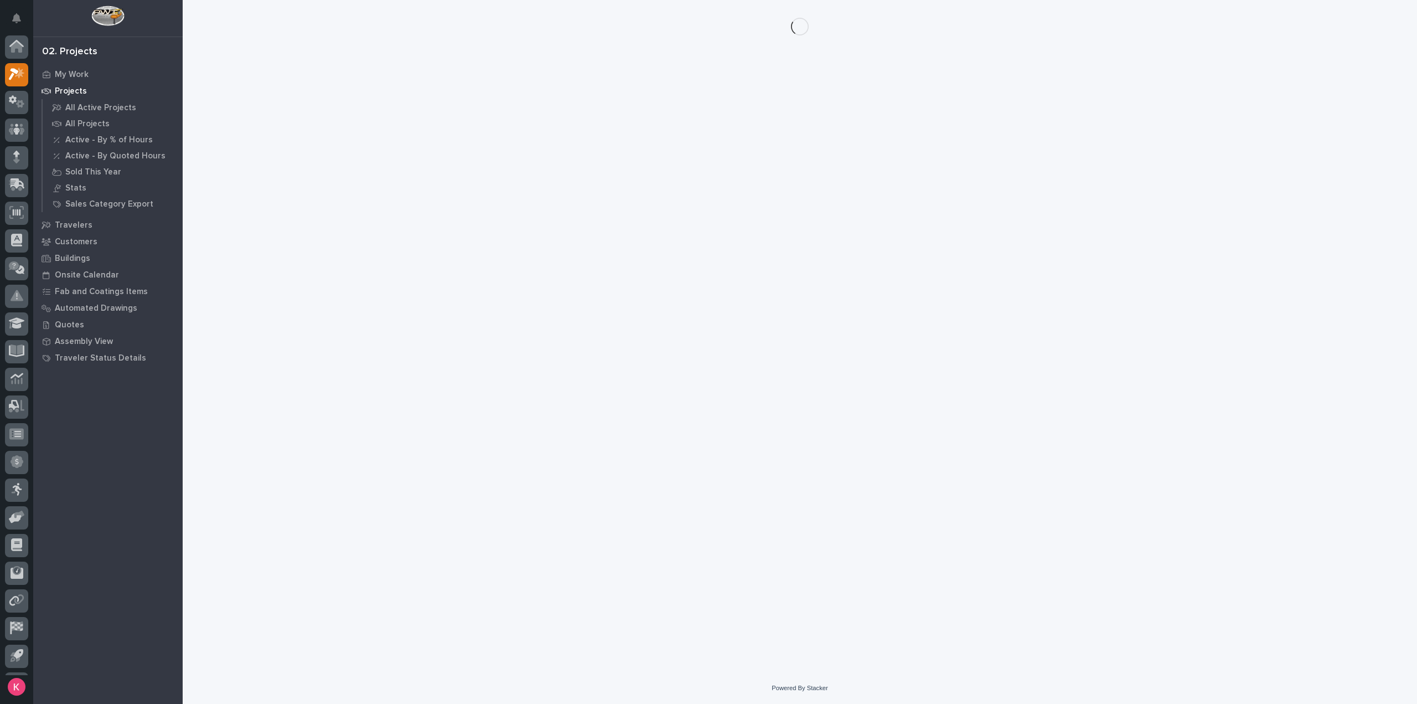
scroll to position [24, 0]
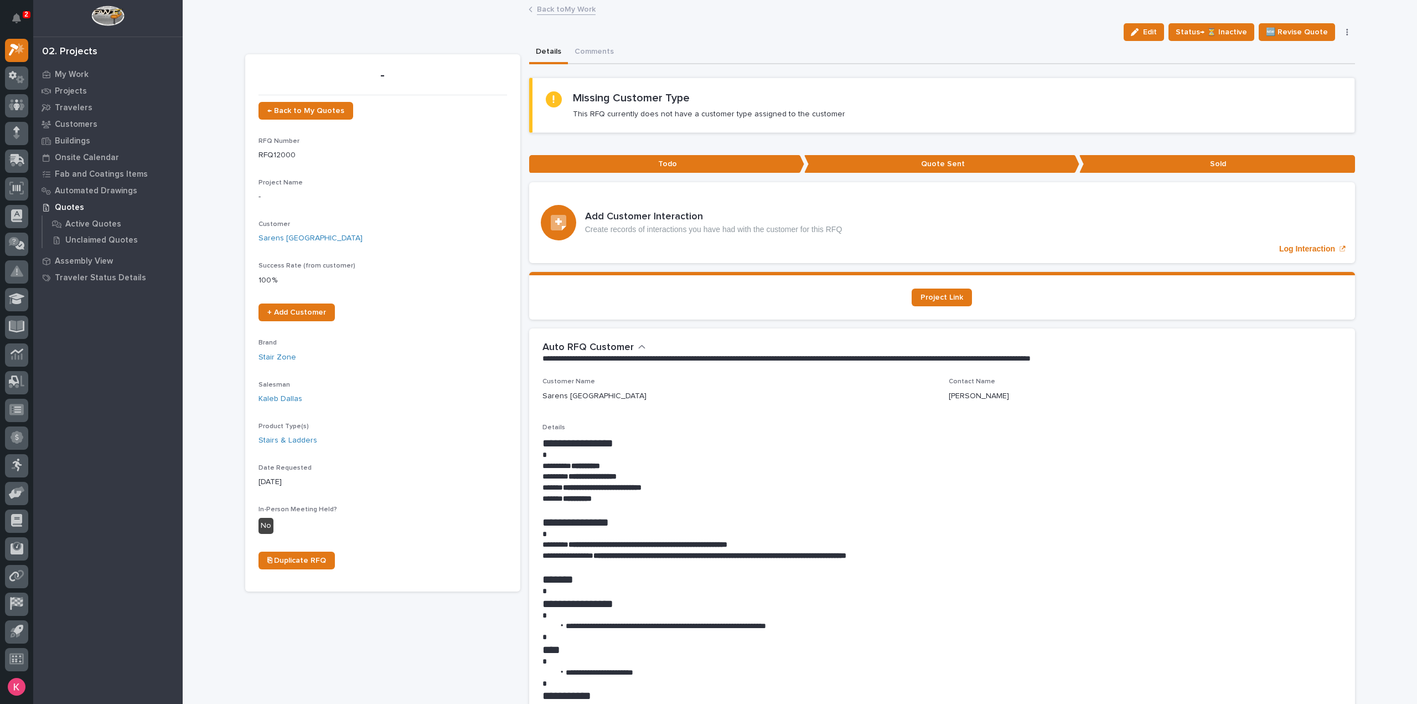
click at [545, 12] on link "Back to My Work" at bounding box center [566, 8] width 59 height 13
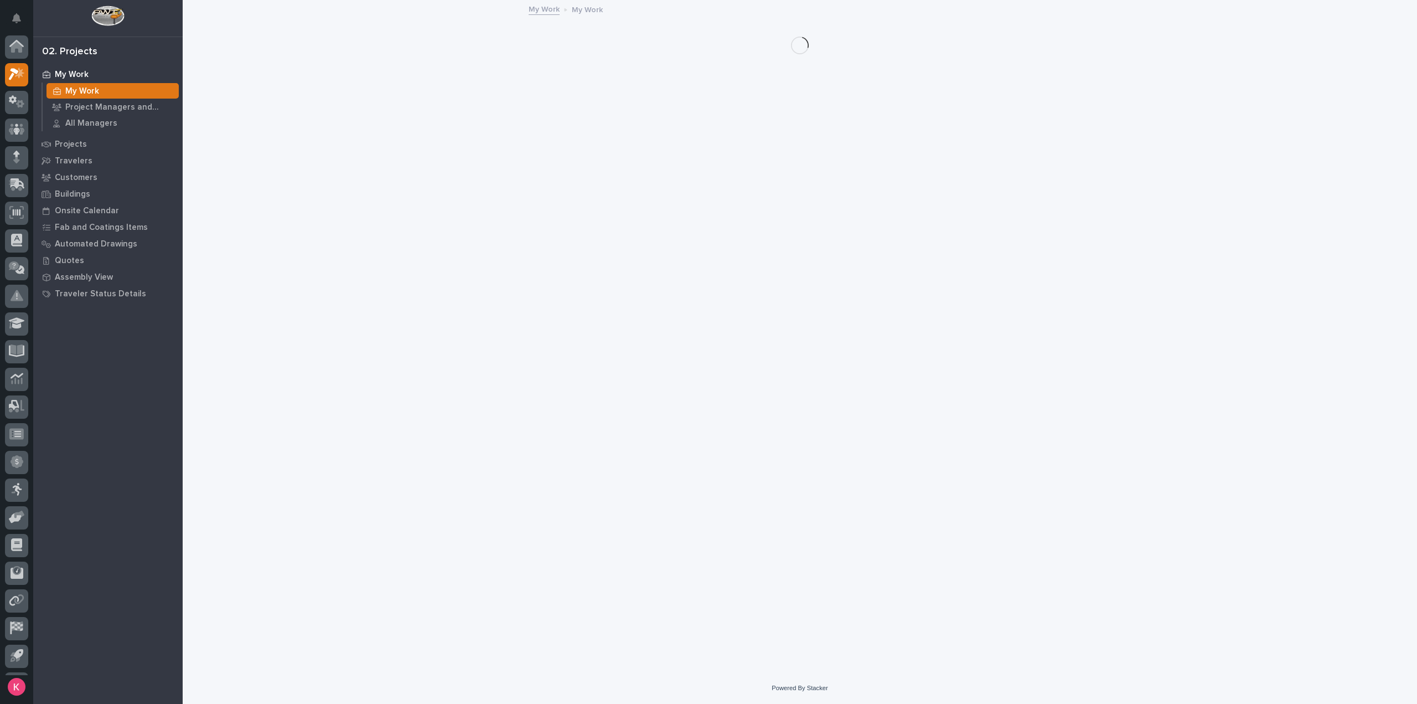
scroll to position [24, 0]
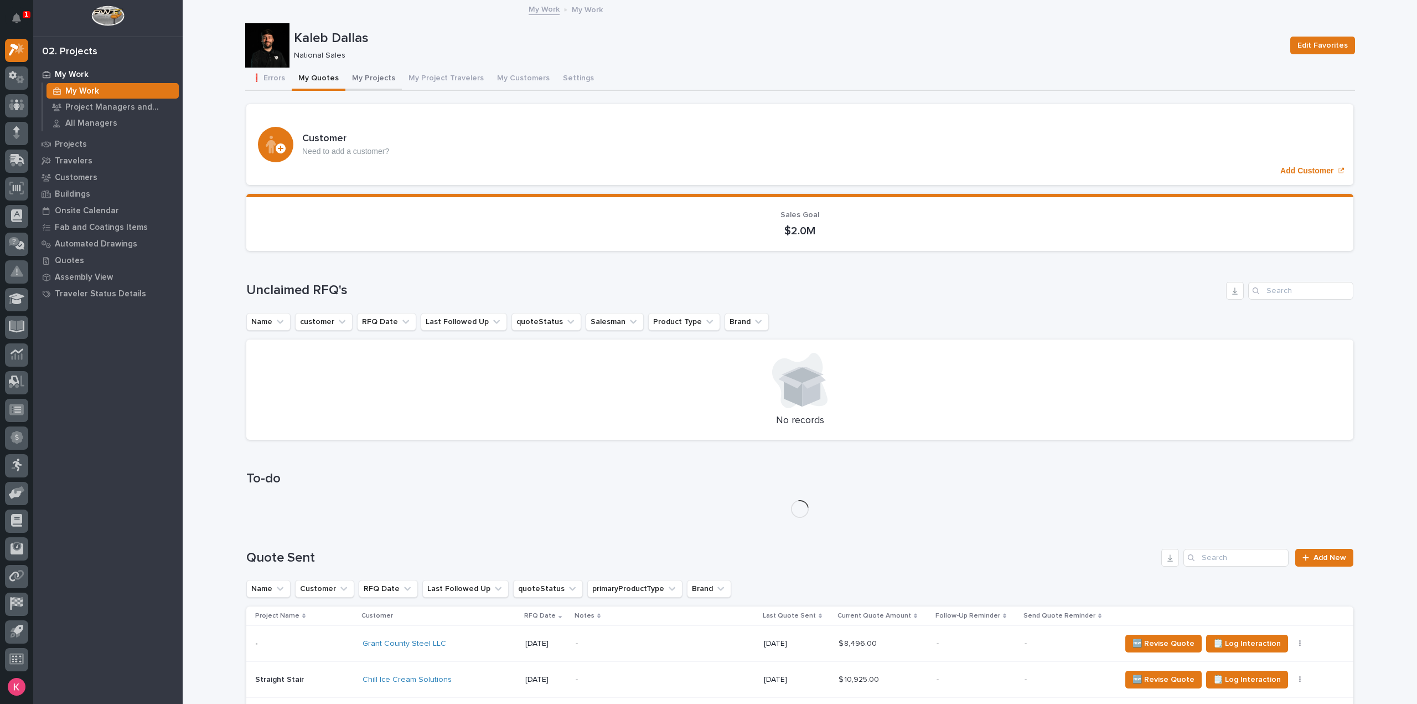
click at [371, 79] on button "My Projects" at bounding box center [373, 79] width 56 height 23
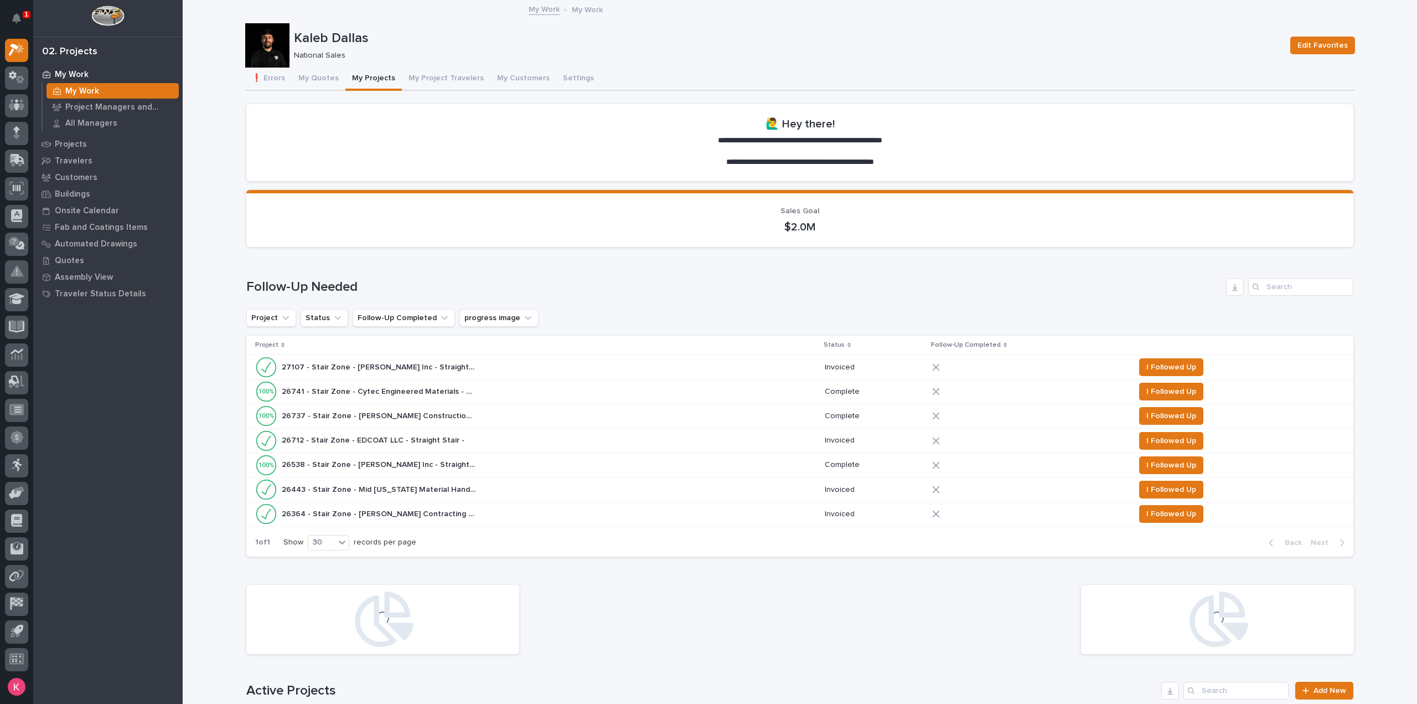
scroll to position [443, 0]
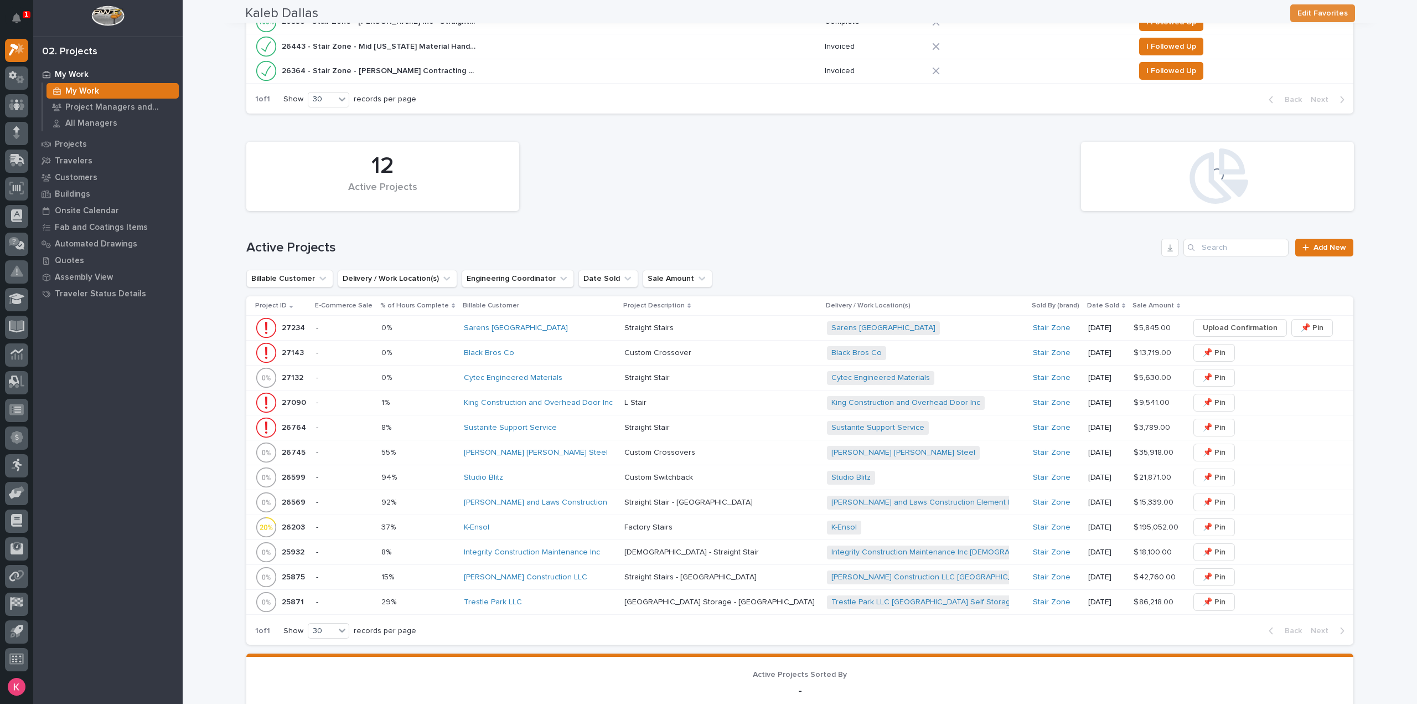
click at [528, 334] on div "Sarens [GEOGRAPHIC_DATA]" at bounding box center [540, 328] width 152 height 18
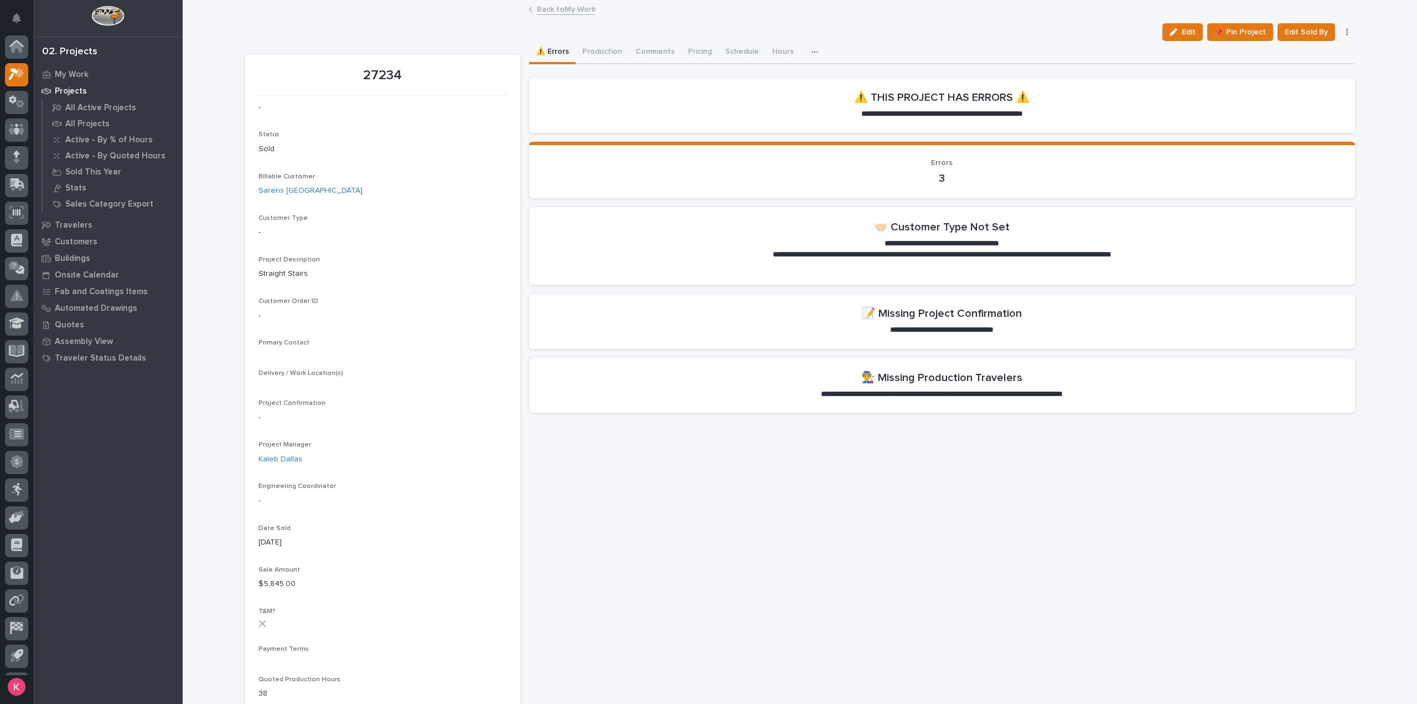
scroll to position [24, 0]
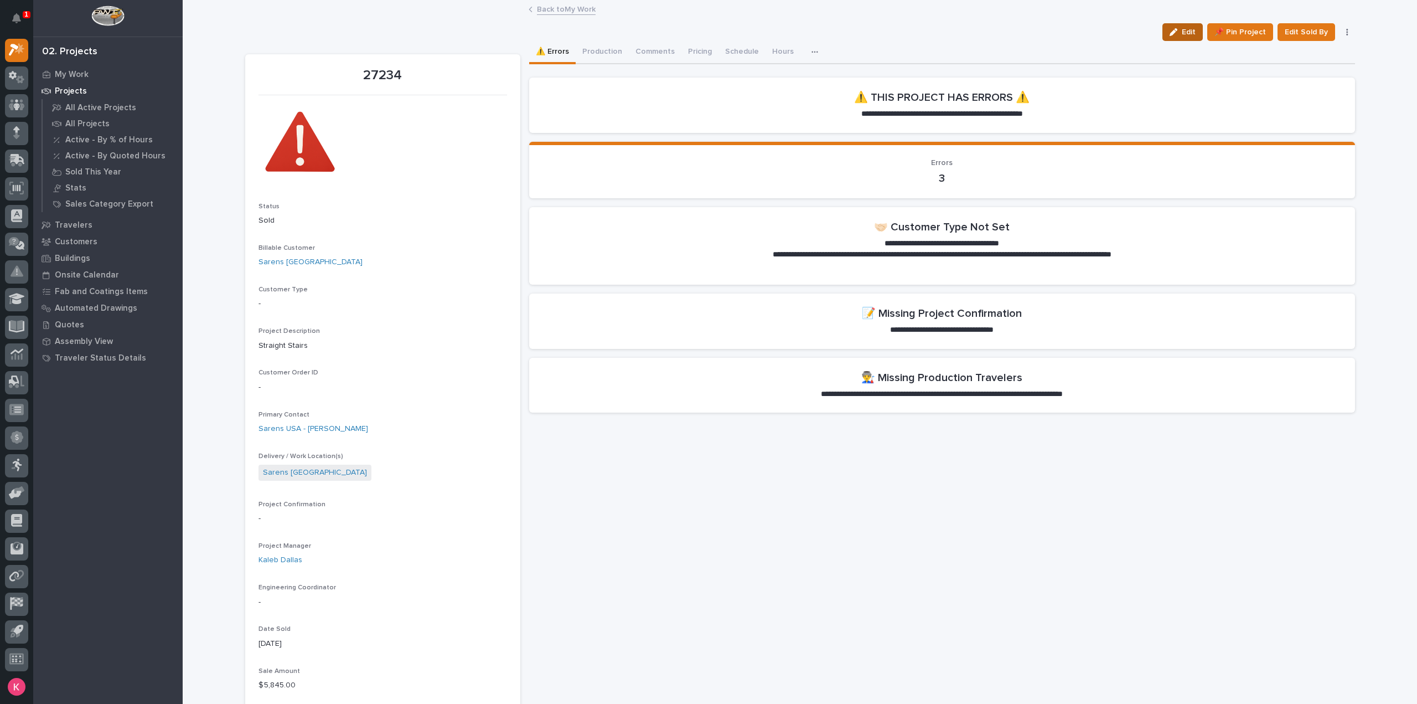
click at [1169, 37] on button "Edit" at bounding box center [1182, 32] width 40 height 18
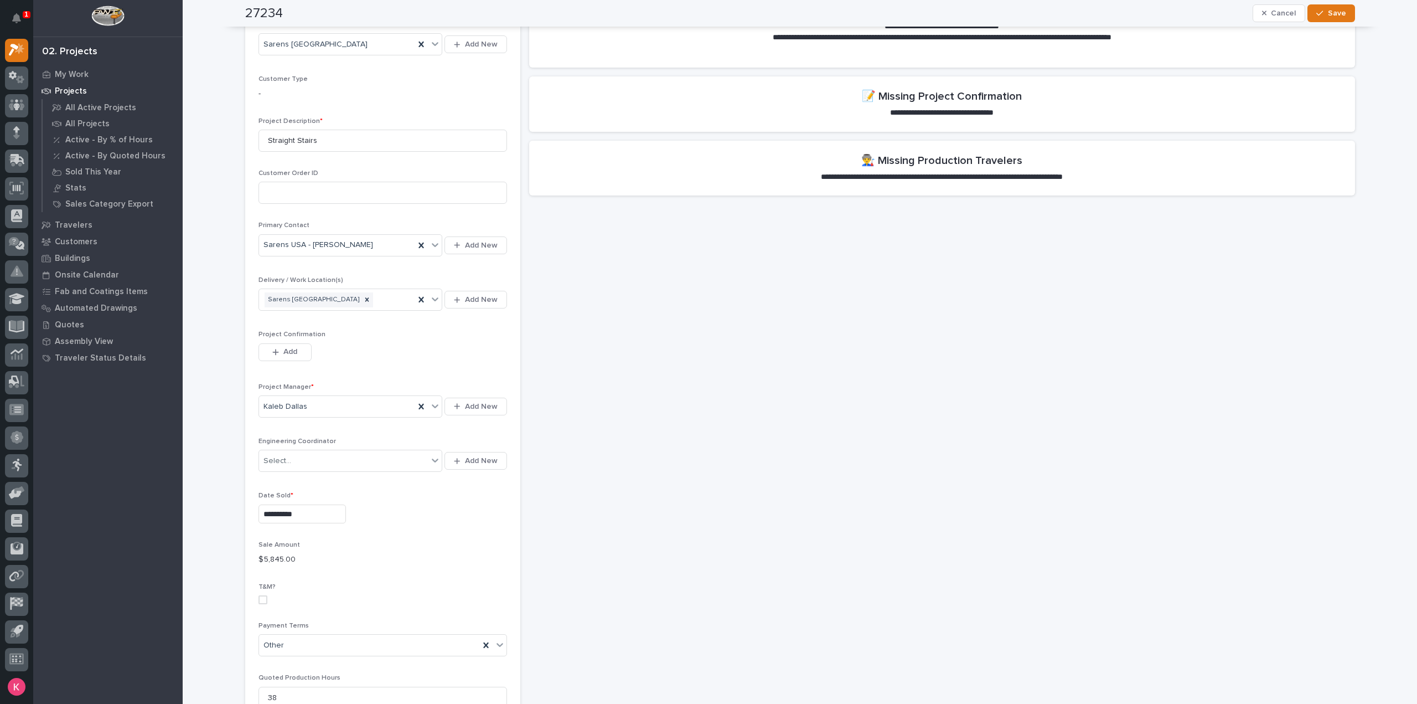
scroll to position [221, 0]
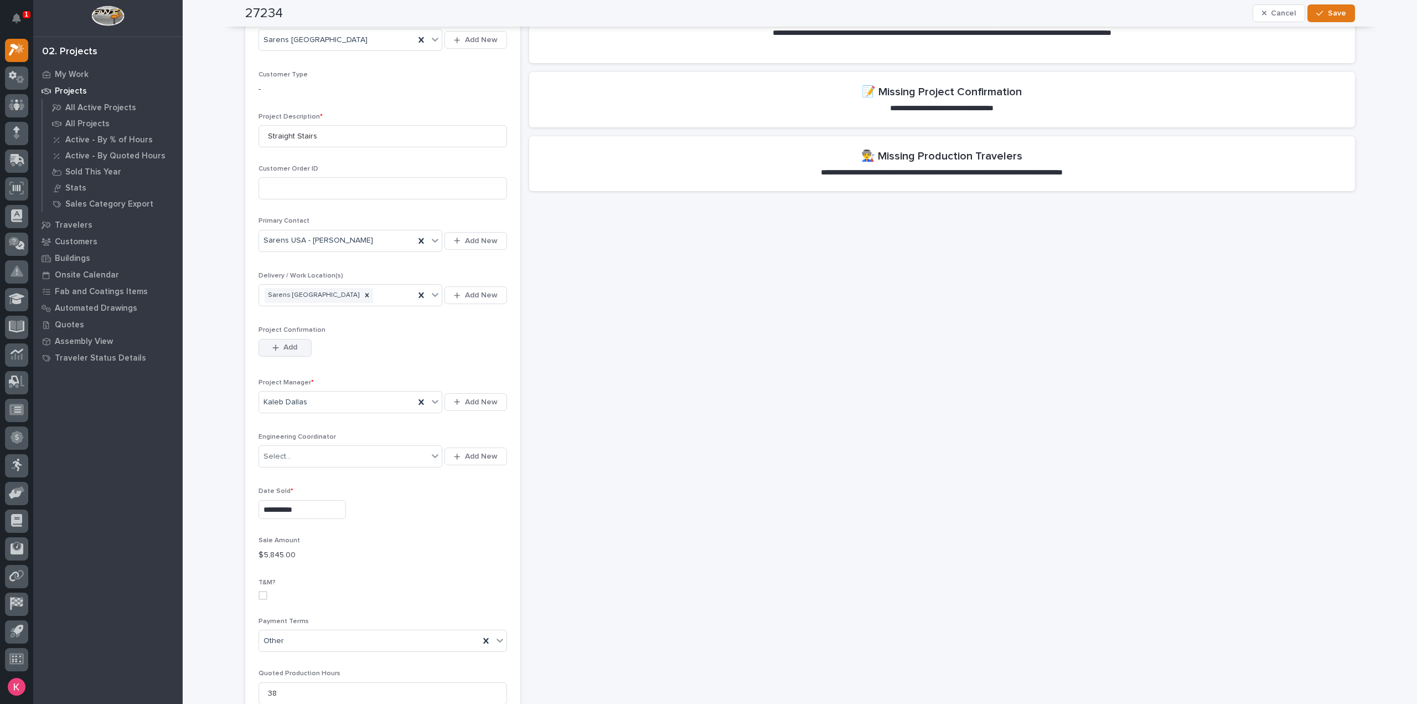
click at [286, 345] on span "Add" at bounding box center [290, 347] width 14 height 10
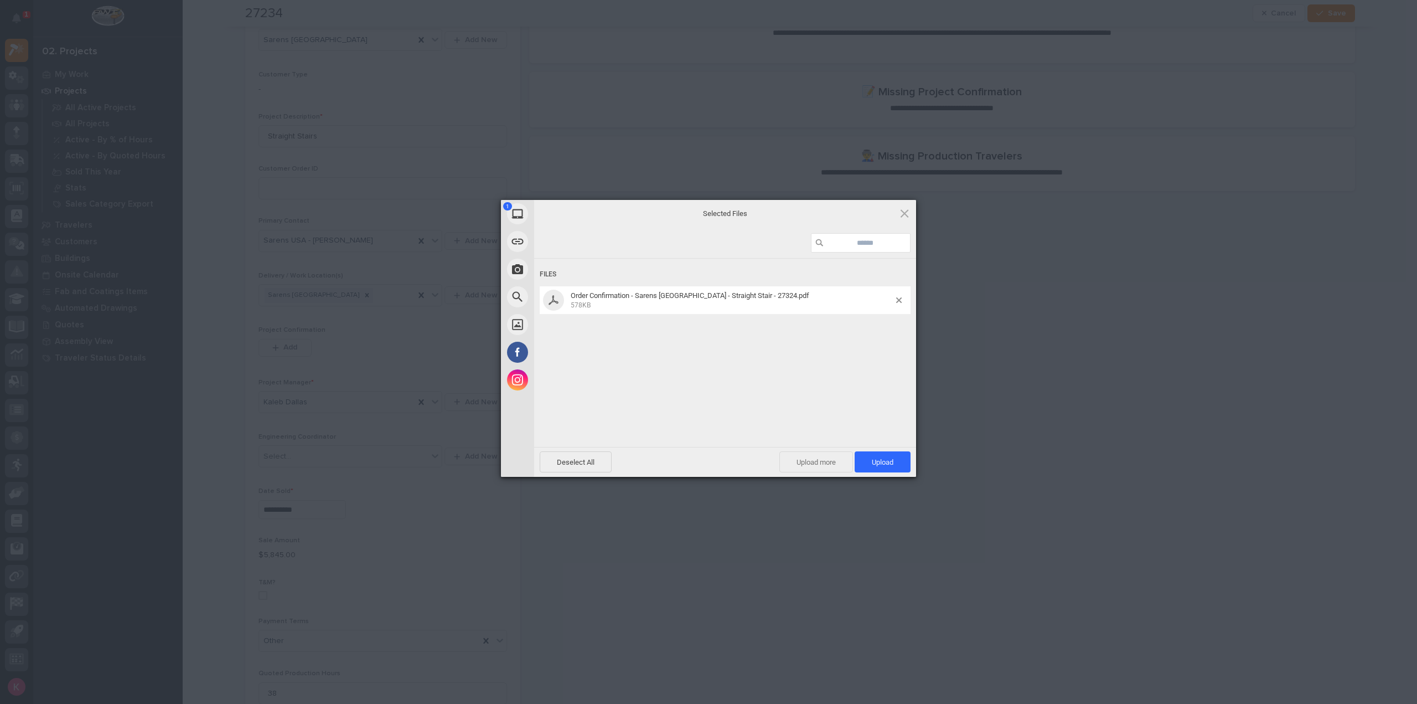
click at [826, 463] on span "Upload more" at bounding box center [816, 461] width 74 height 21
click at [847, 464] on span "View/Edit Selected" at bounding box center [863, 462] width 59 height 8
click at [800, 458] on span "Upload more" at bounding box center [816, 461] width 74 height 21
click at [874, 465] on span "Upload 2" at bounding box center [877, 462] width 34 height 8
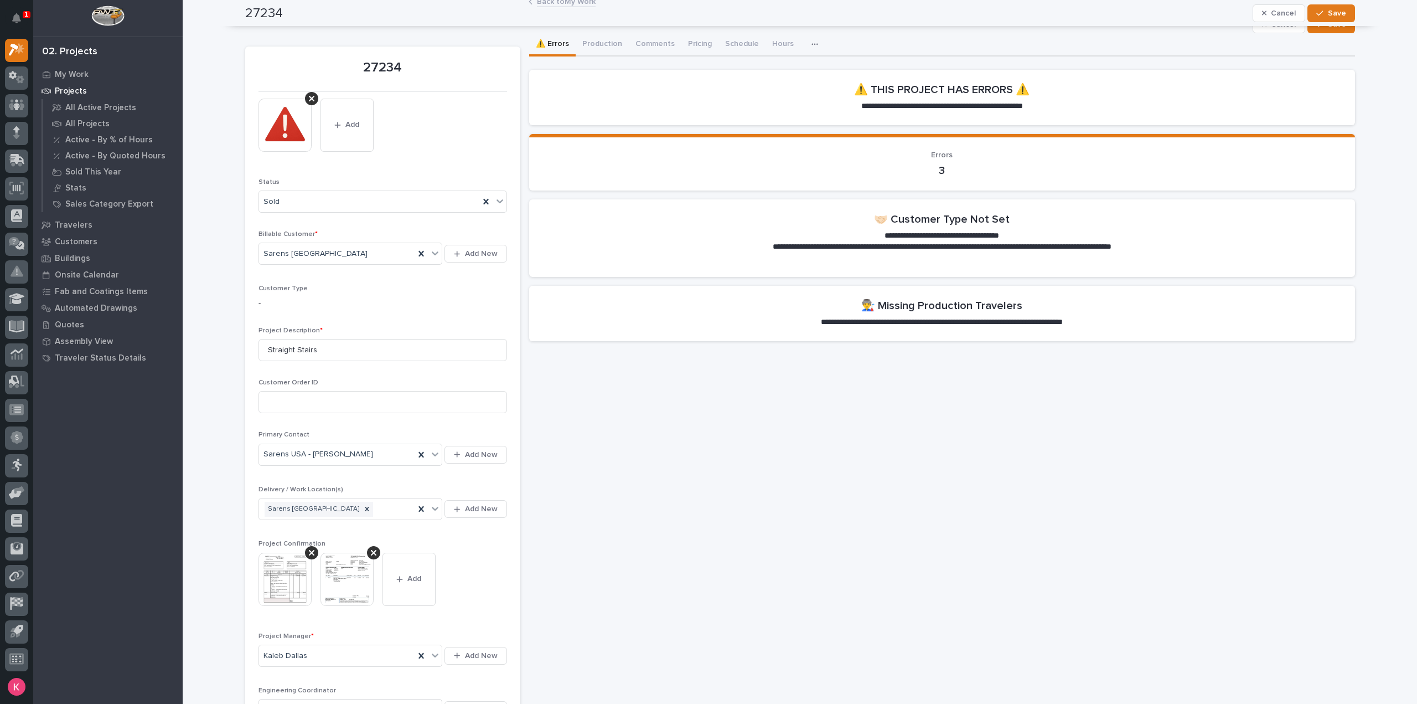
scroll to position [0, 0]
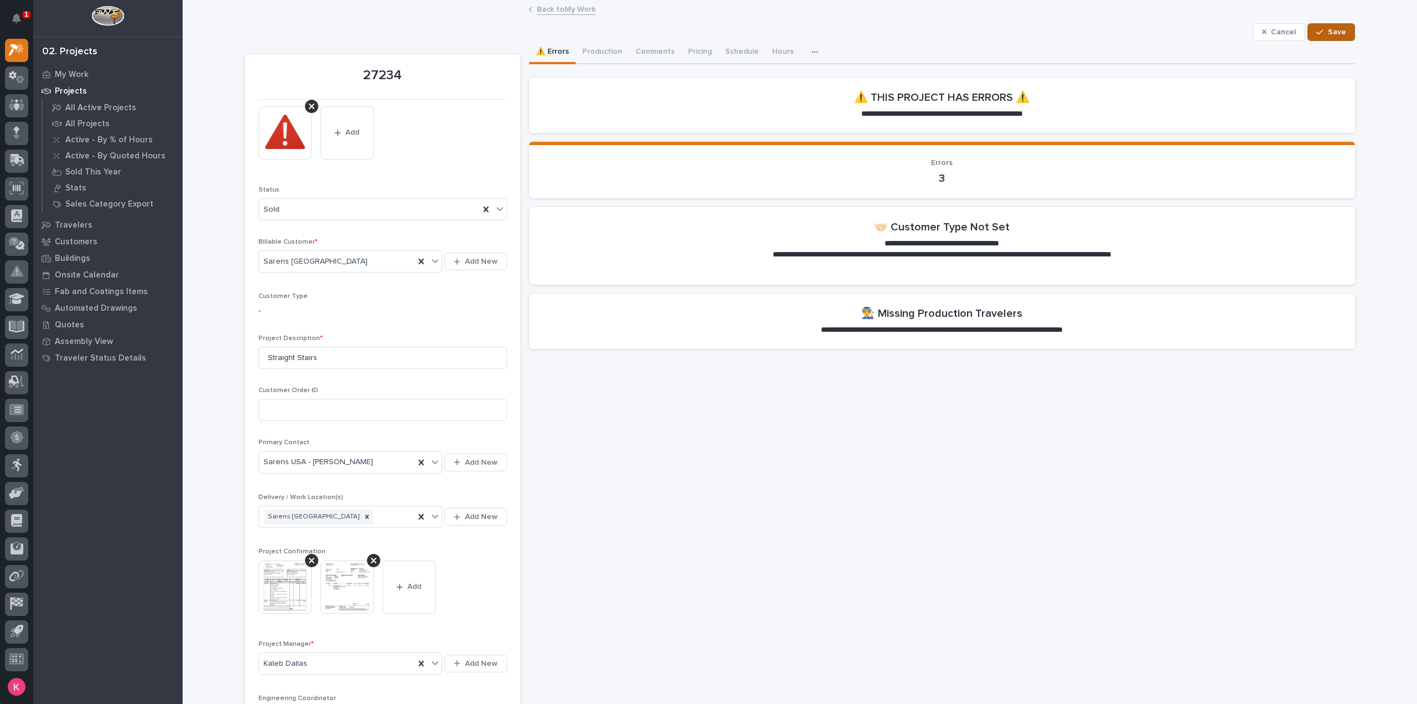
click at [1340, 26] on button "Save" at bounding box center [1330, 32] width 47 height 18
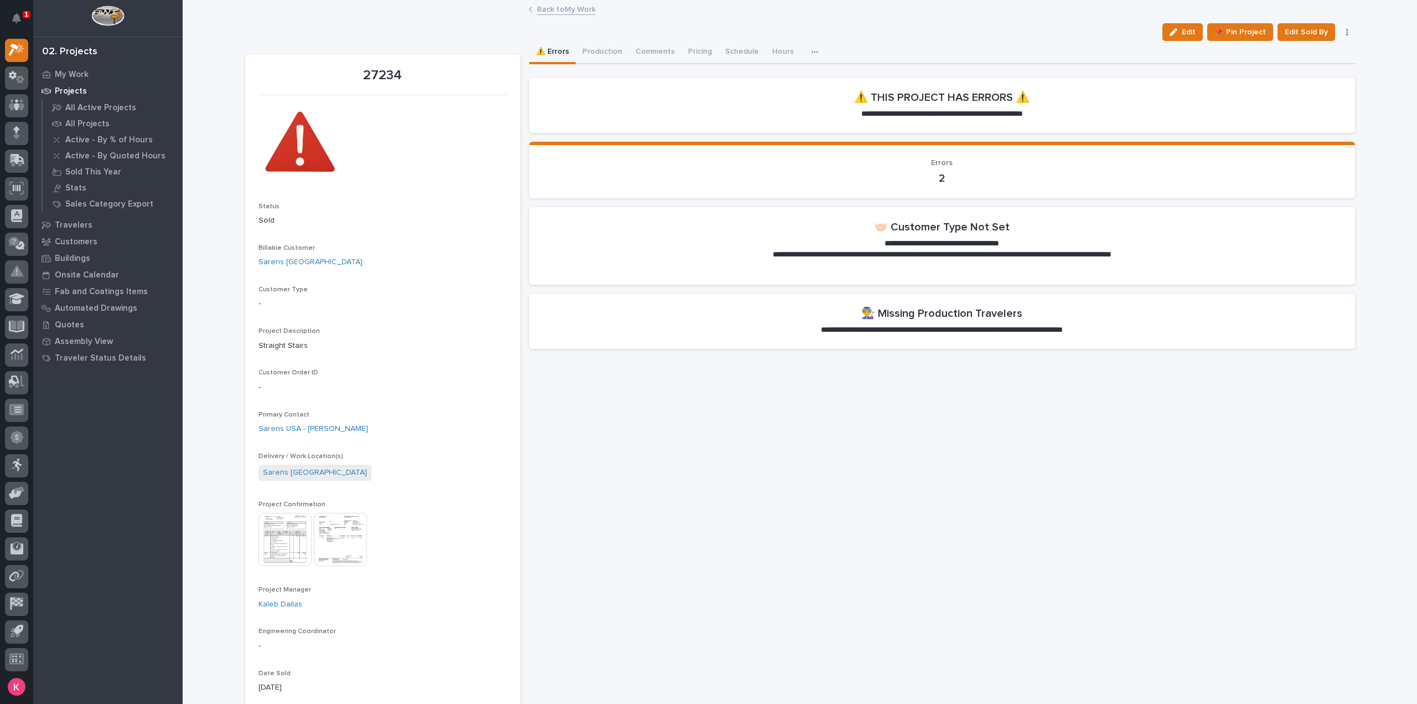
click at [77, 73] on p "My Work" at bounding box center [72, 75] width 34 height 10
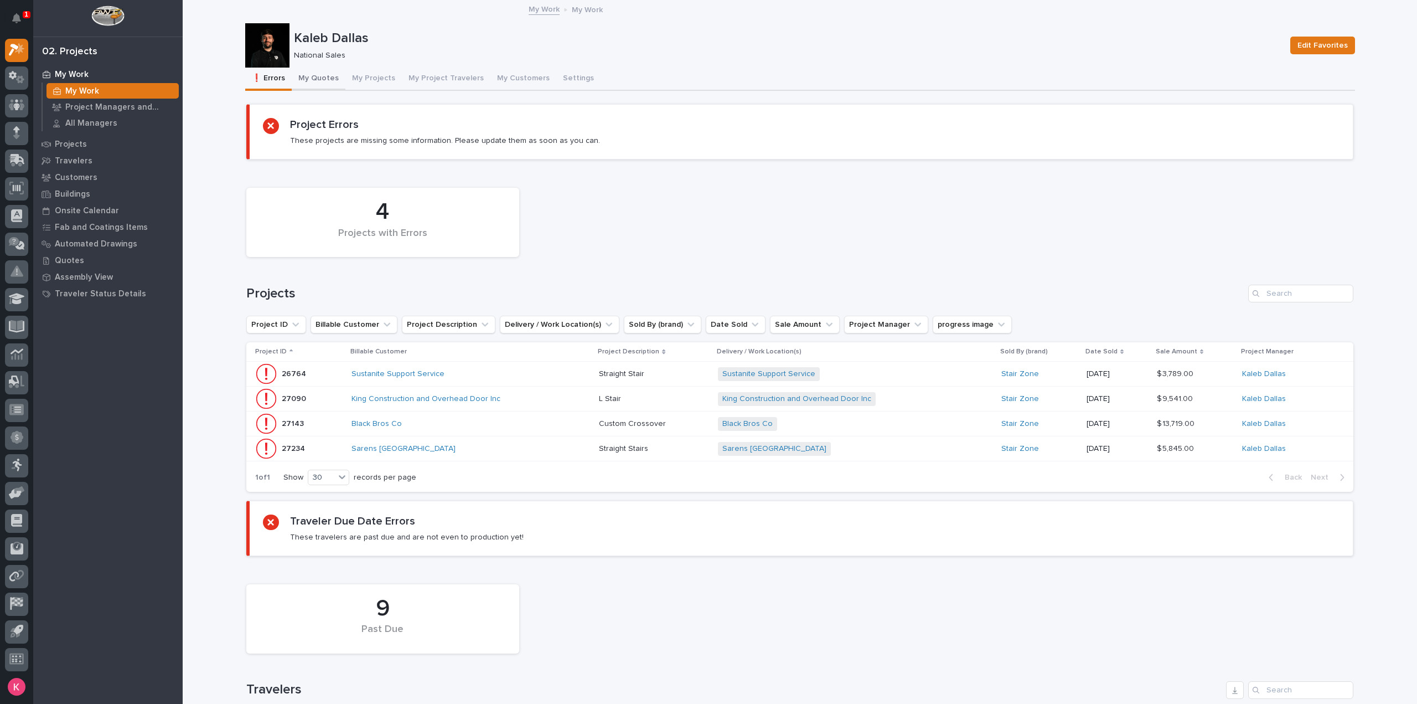
click at [313, 86] on button "My Quotes" at bounding box center [319, 79] width 54 height 23
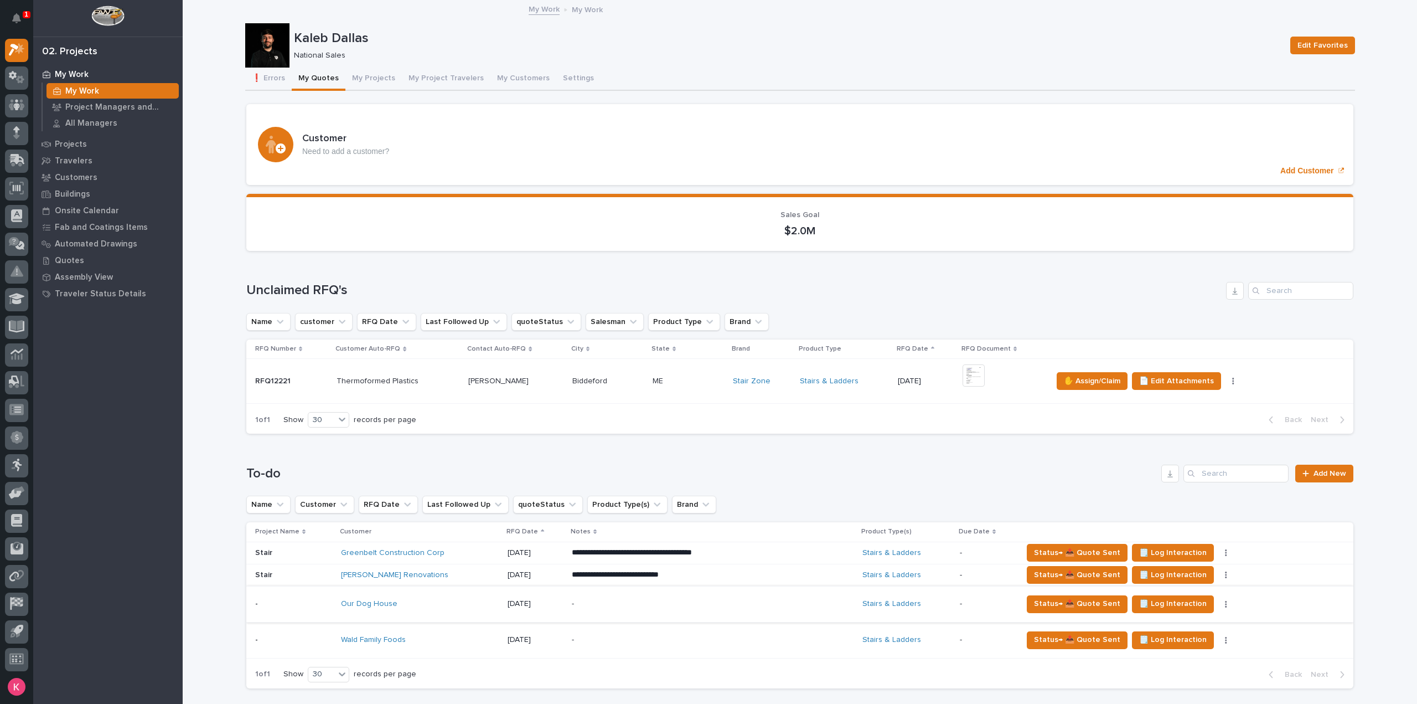
scroll to position [93, 0]
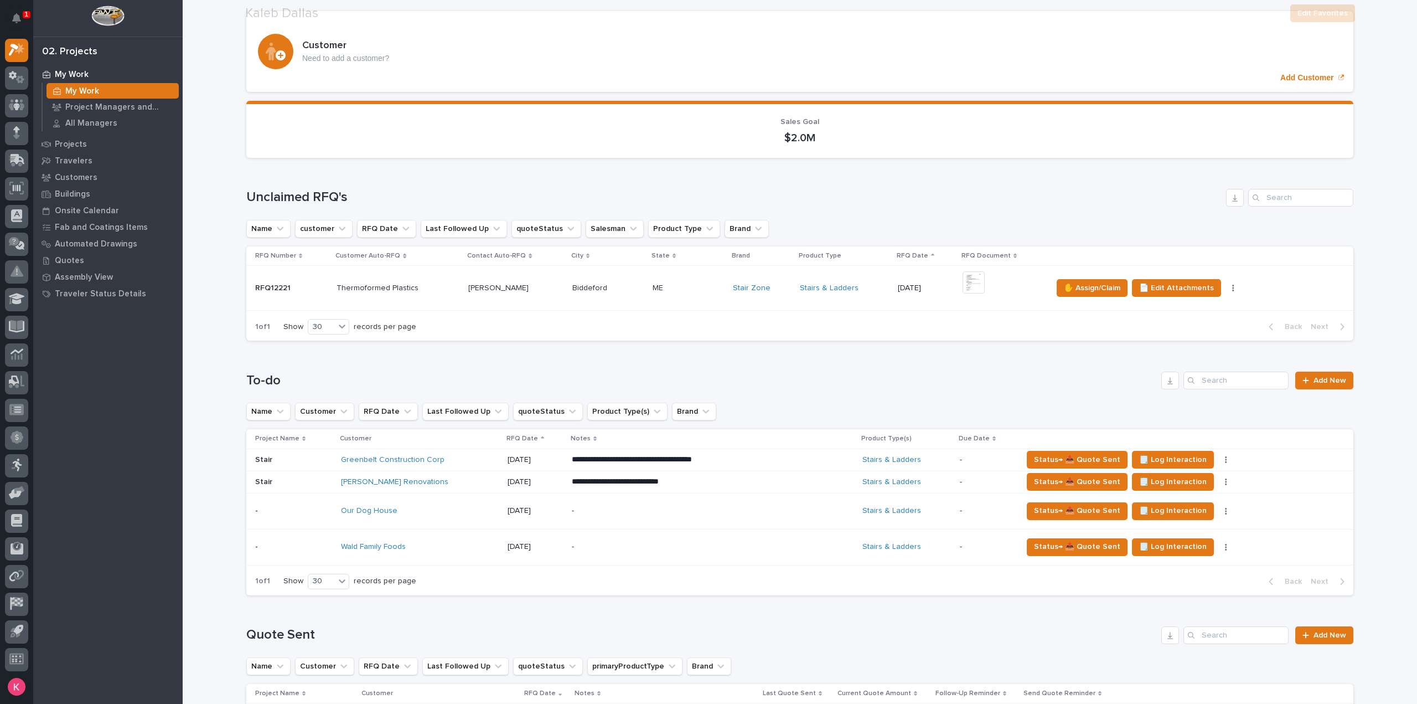
click at [749, 454] on p "**********" at bounding box center [669, 459] width 194 height 11
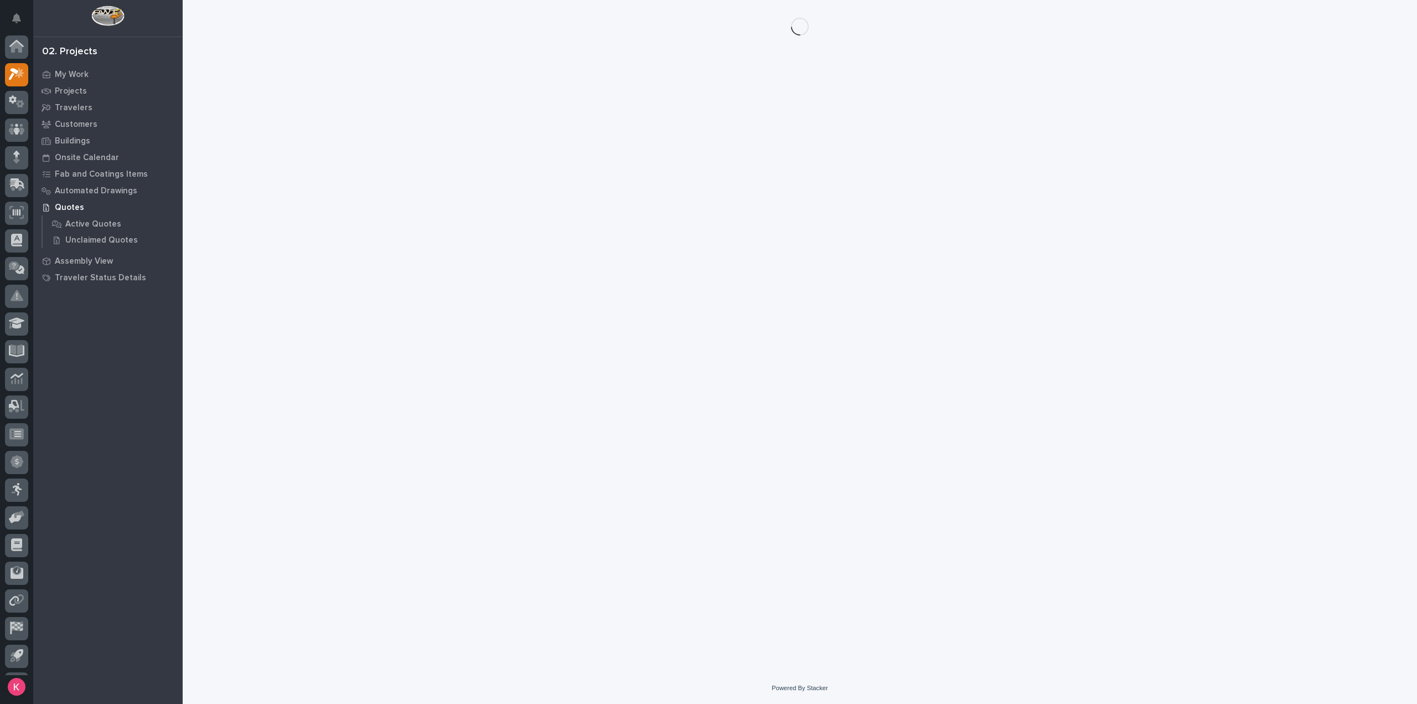
scroll to position [24, 0]
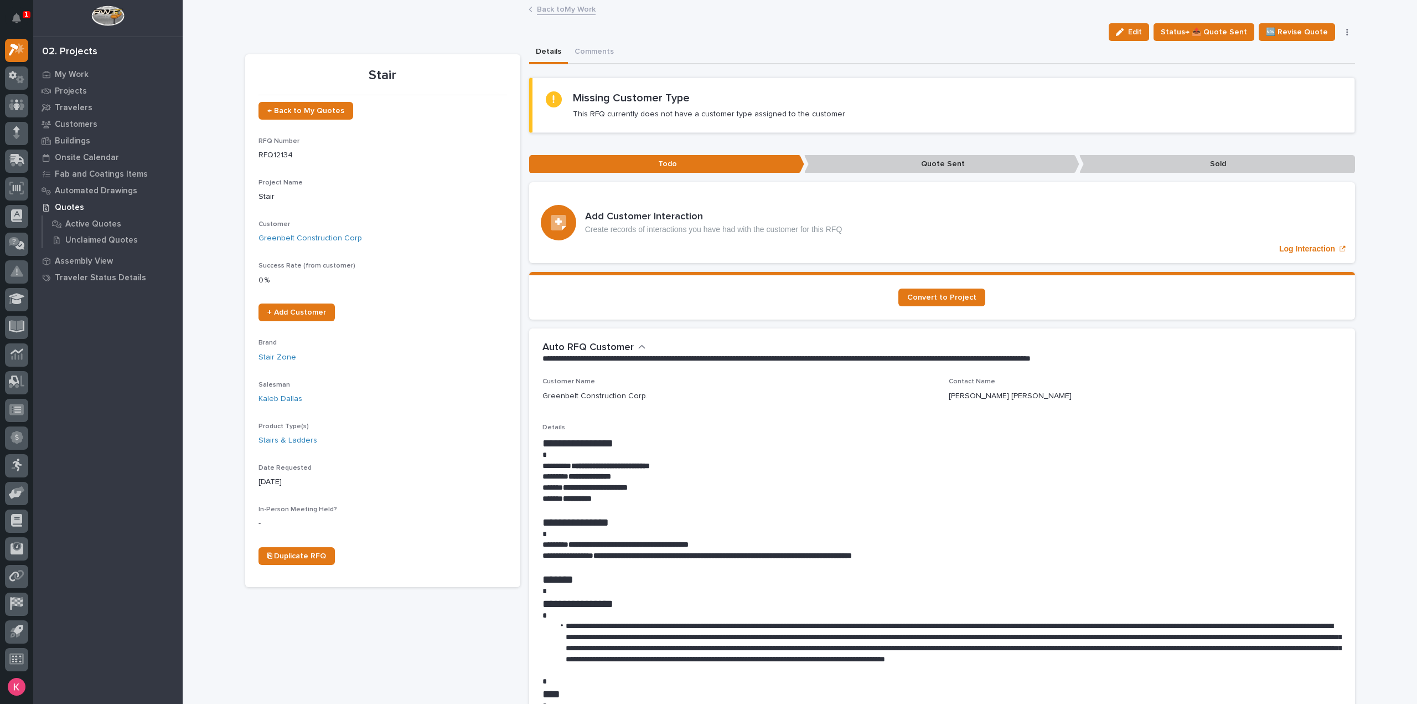
click at [1346, 32] on button "button" at bounding box center [1347, 32] width 15 height 8
drag, startPoint x: 1217, startPoint y: 410, endPoint x: 1220, endPoint y: 389, distance: 20.7
click at [1216, 412] on div "**********" at bounding box center [941, 632] width 799 height 509
click at [567, 13] on link "Back to My Work" at bounding box center [566, 8] width 59 height 13
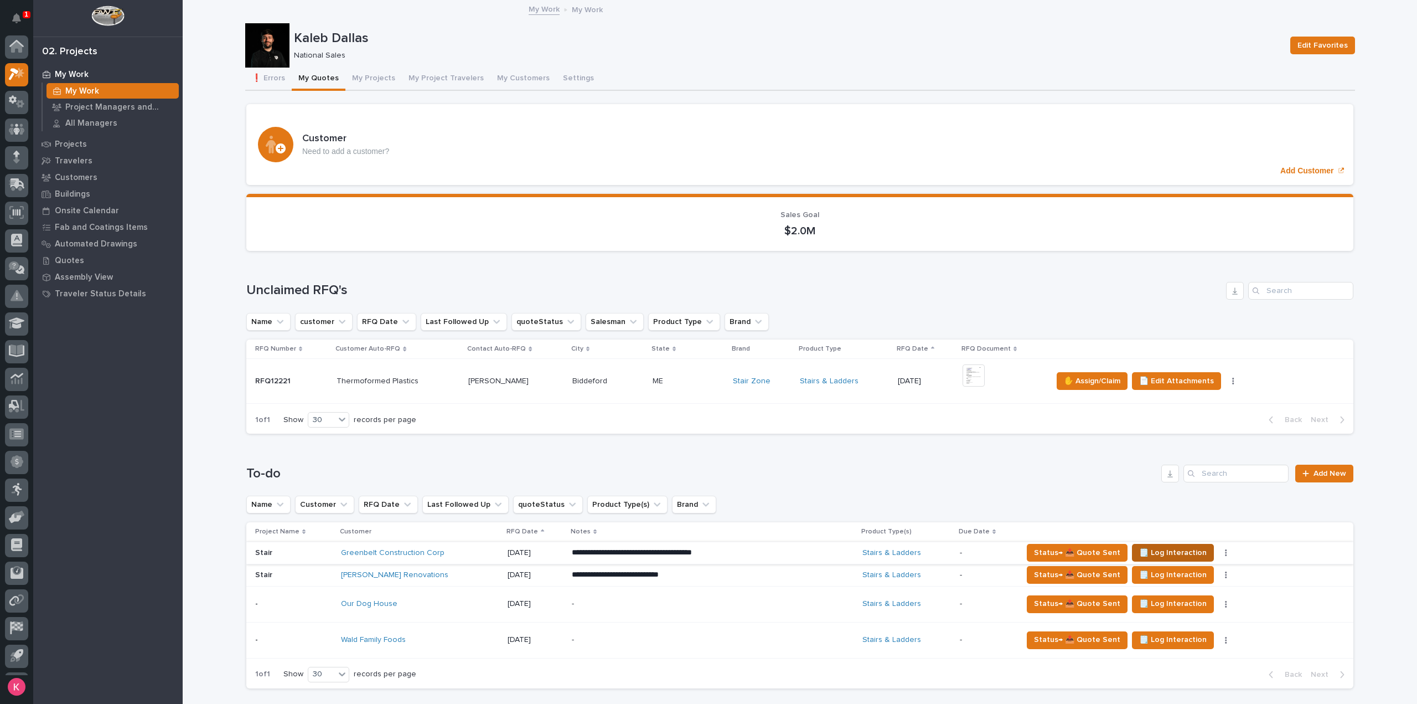
scroll to position [24, 0]
click at [1218, 552] on button "button" at bounding box center [1225, 553] width 15 height 8
click at [1218, 555] on button "button" at bounding box center [1225, 553] width 15 height 8
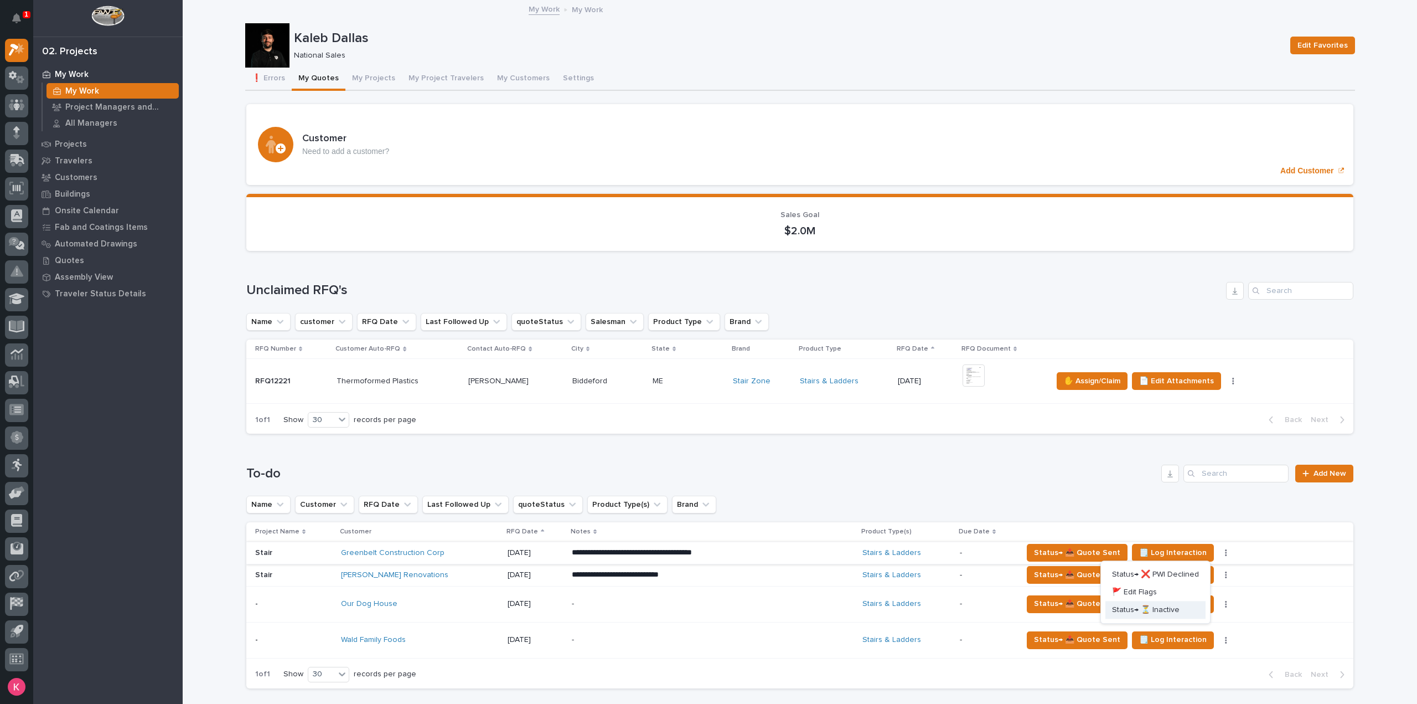
click at [1162, 611] on span "Status→ ⏳ Inactive" at bounding box center [1146, 609] width 68 height 13
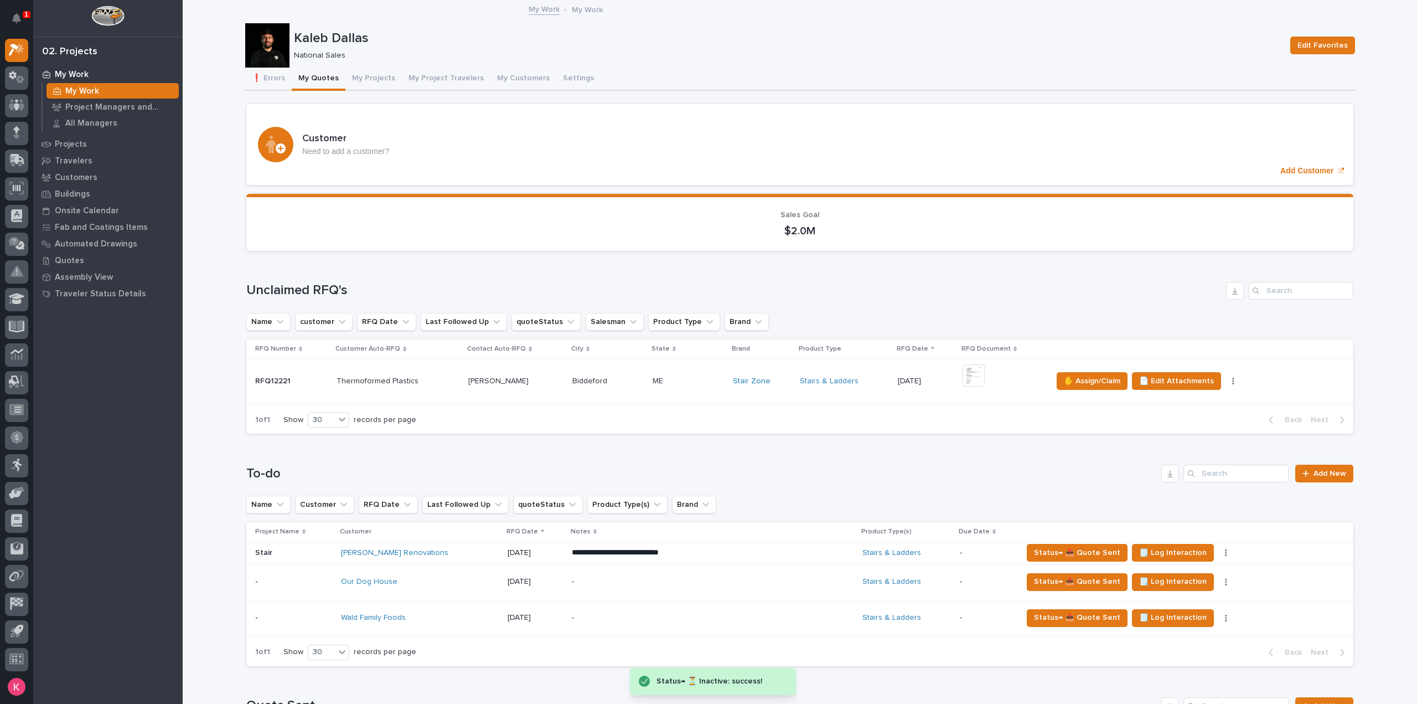
click at [697, 551] on p "**********" at bounding box center [669, 552] width 194 height 11
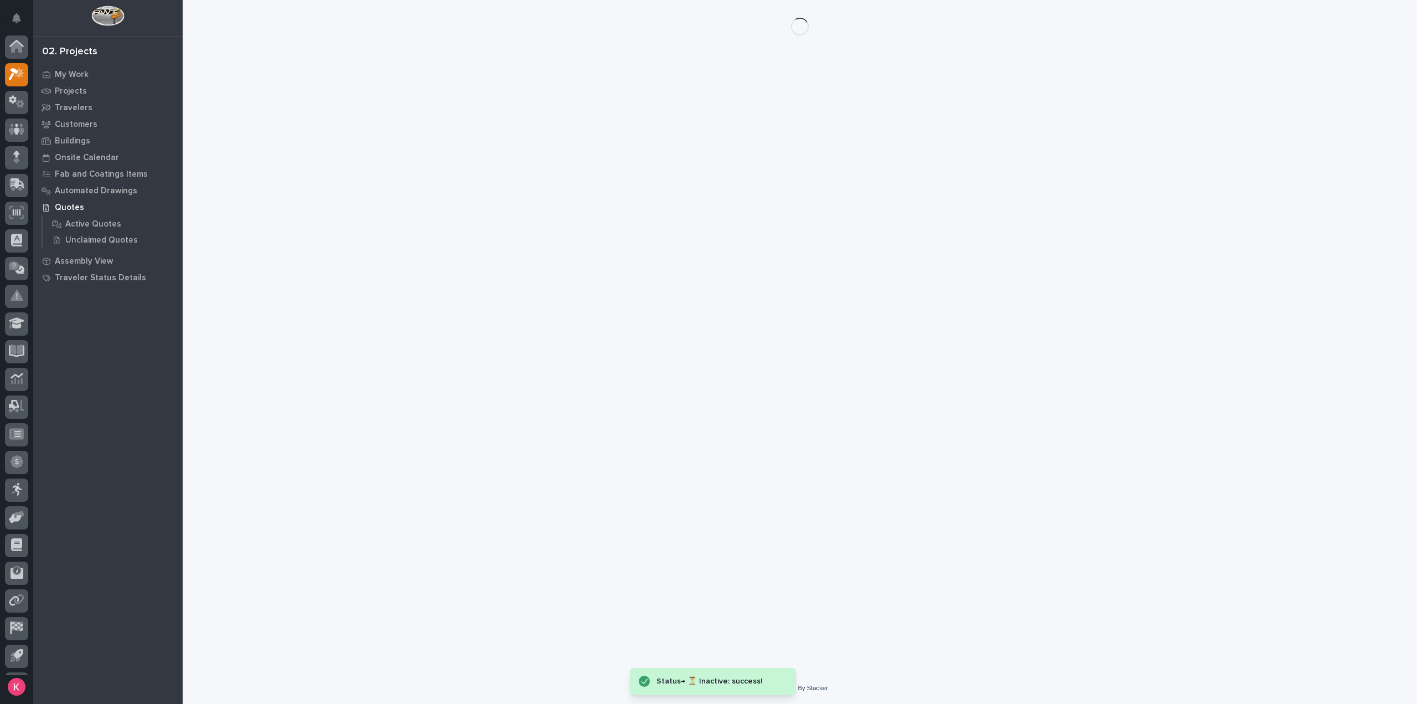
scroll to position [24, 0]
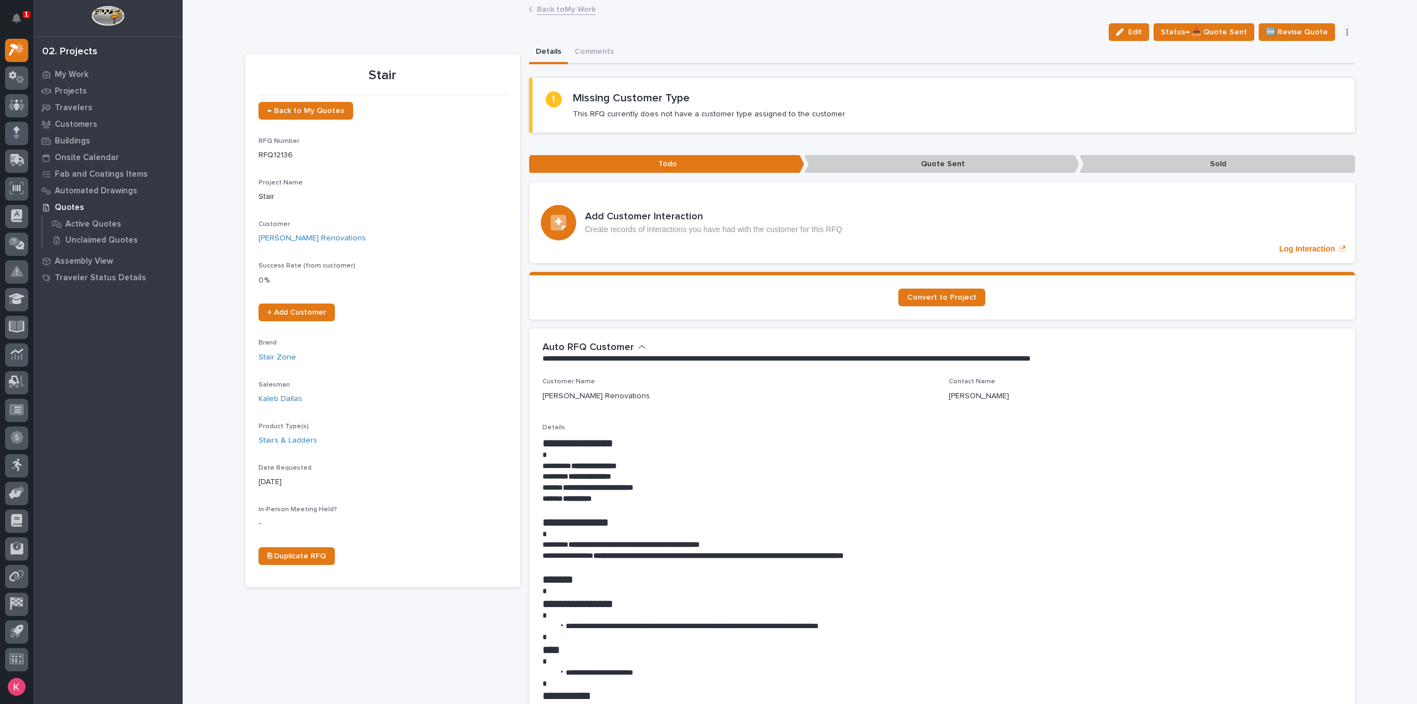
click at [578, 14] on link "Back to My Work" at bounding box center [566, 8] width 59 height 13
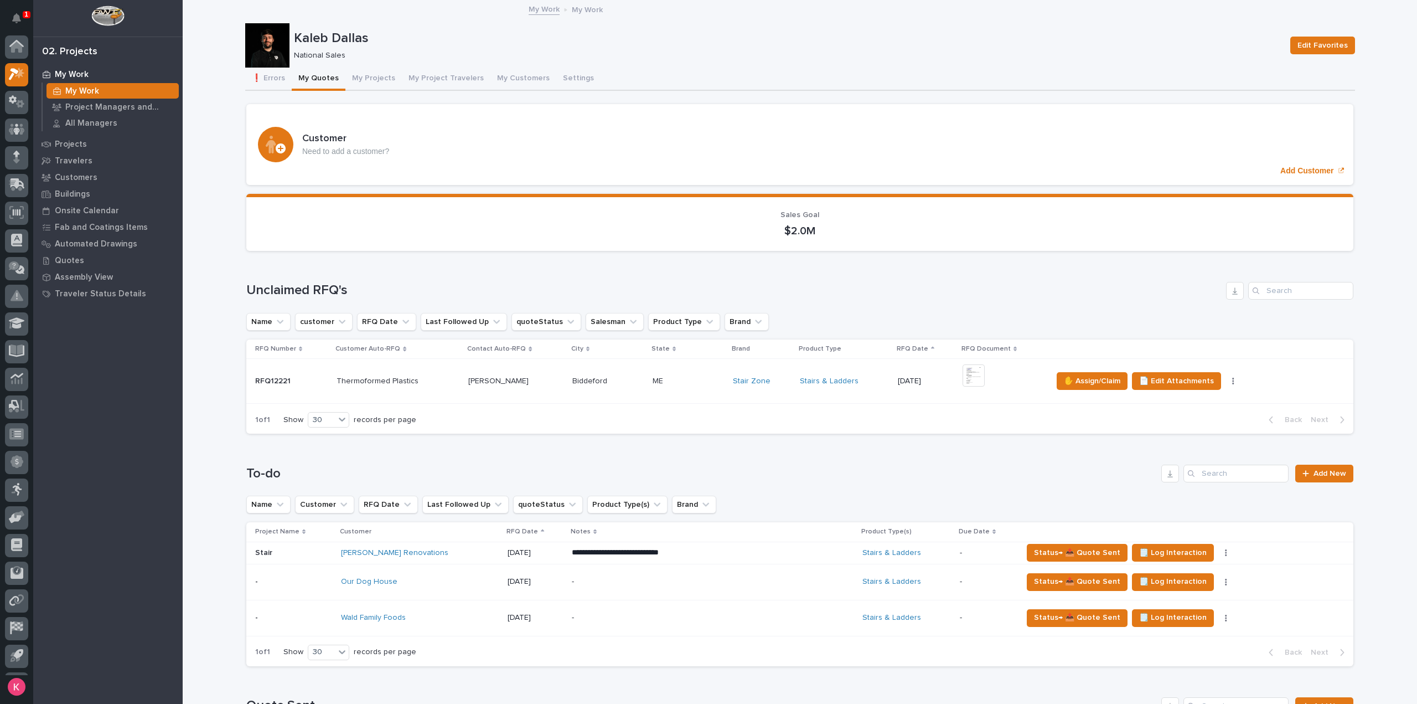
scroll to position [24, 0]
click at [1218, 552] on button "button" at bounding box center [1225, 553] width 15 height 8
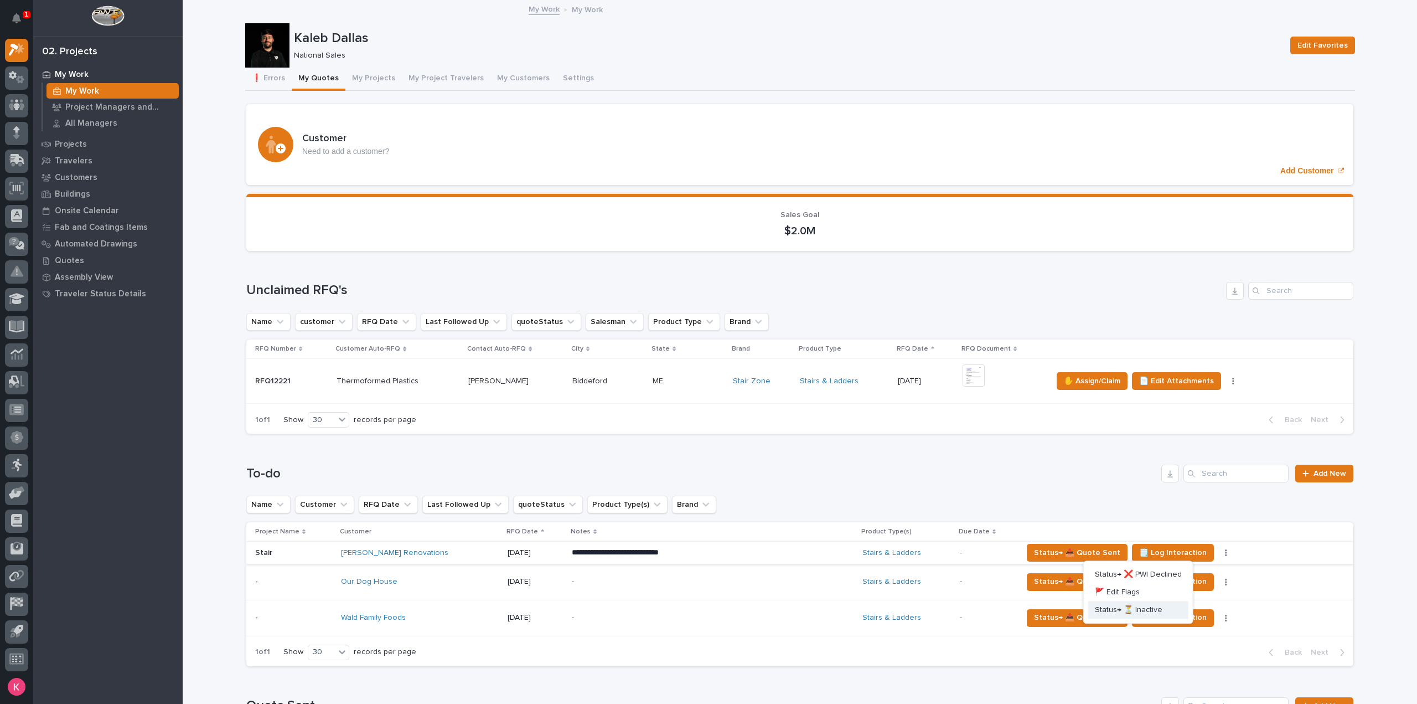
click at [1145, 608] on span "Status→ ⏳ Inactive" at bounding box center [1129, 609] width 68 height 13
click at [1141, 611] on td "Status→ 📤 Quote Sent 🗒️ Log Interaction Status→ ❌ PWI Declined 🚩 Edit Flags Sta…" at bounding box center [1185, 618] width 335 height 36
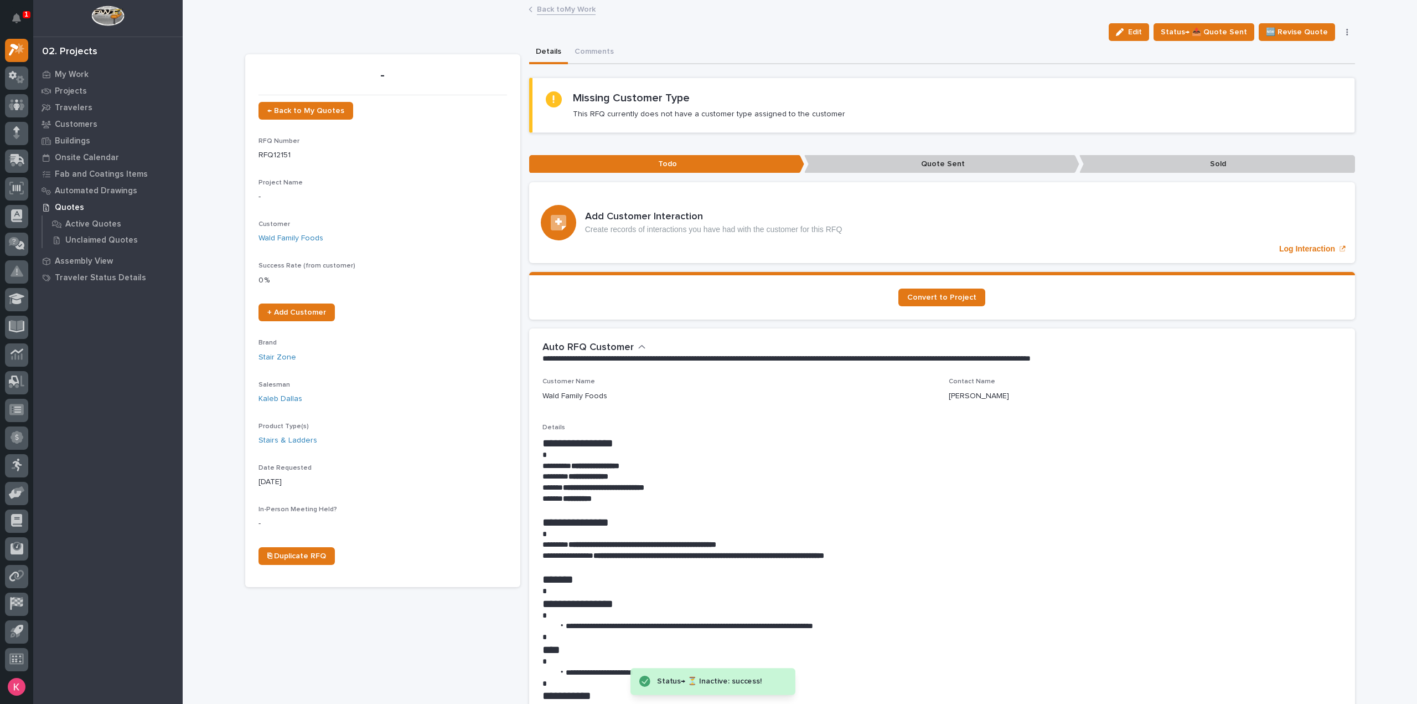
click at [562, 7] on link "Back to My Work" at bounding box center [566, 8] width 59 height 13
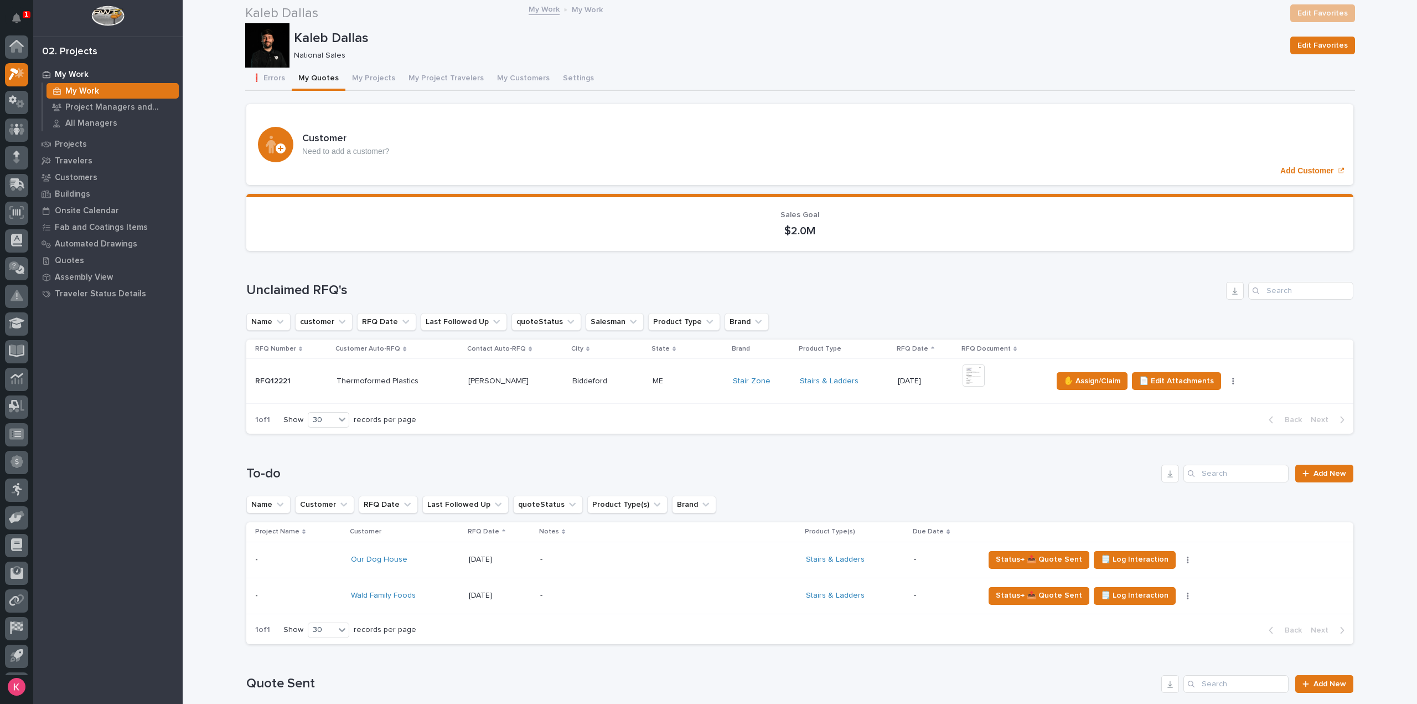
click at [706, 547] on div "-" at bounding box center [637, 559] width 194 height 25
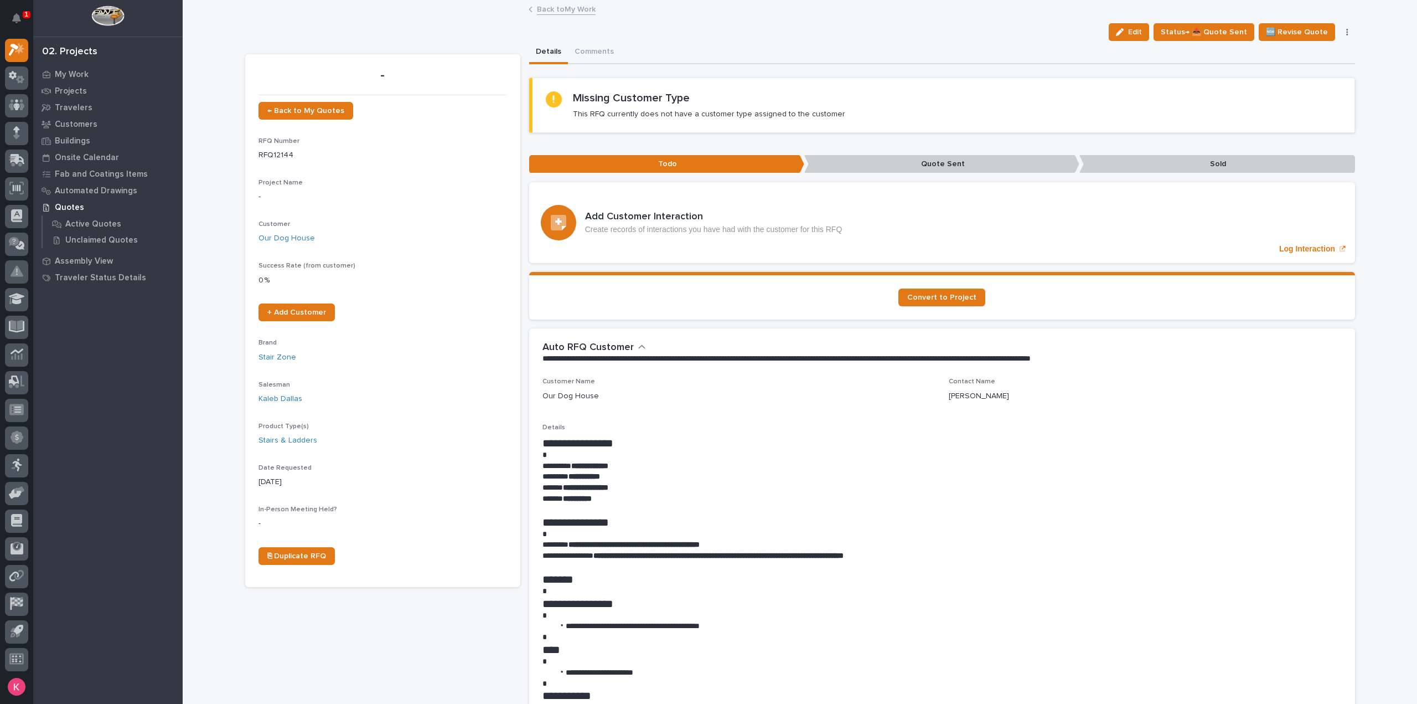
click at [557, 9] on link "Back to My Work" at bounding box center [566, 8] width 59 height 13
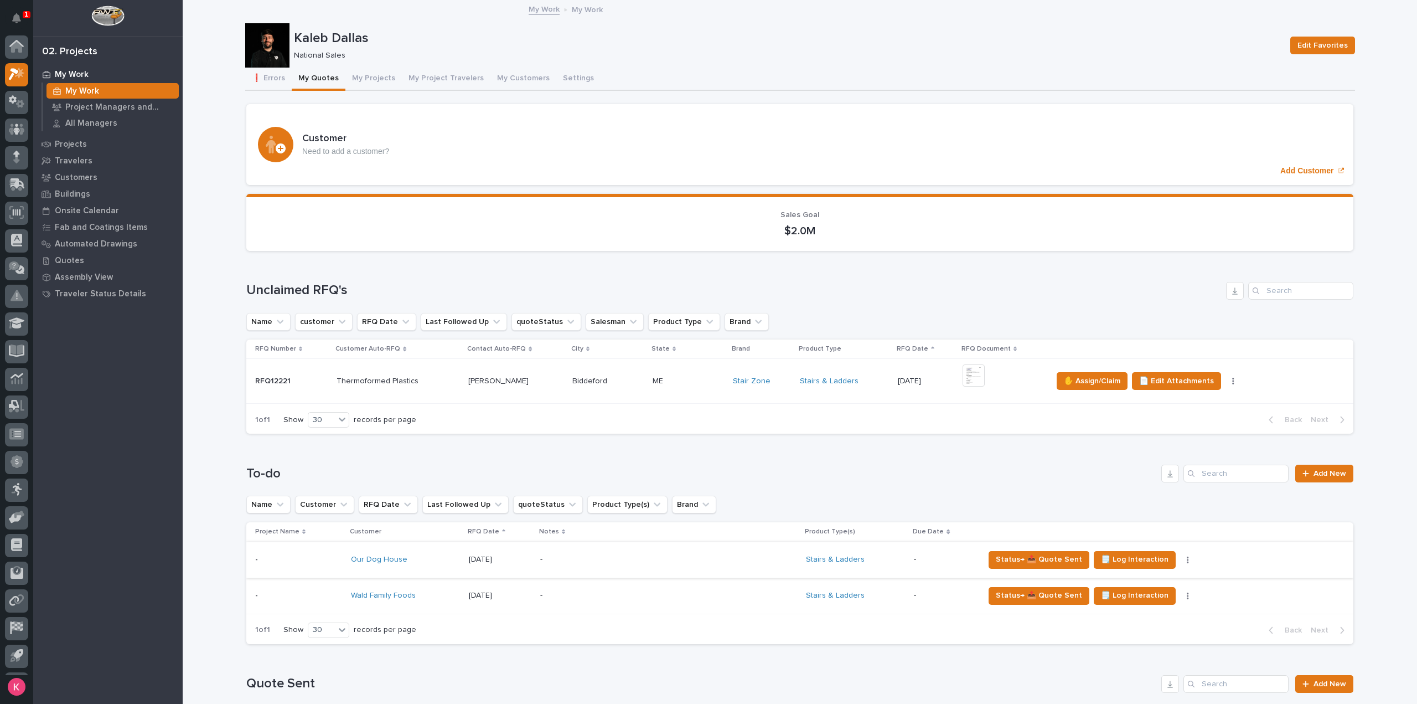
scroll to position [24, 0]
click at [686, 604] on div "-" at bounding box center [637, 595] width 194 height 25
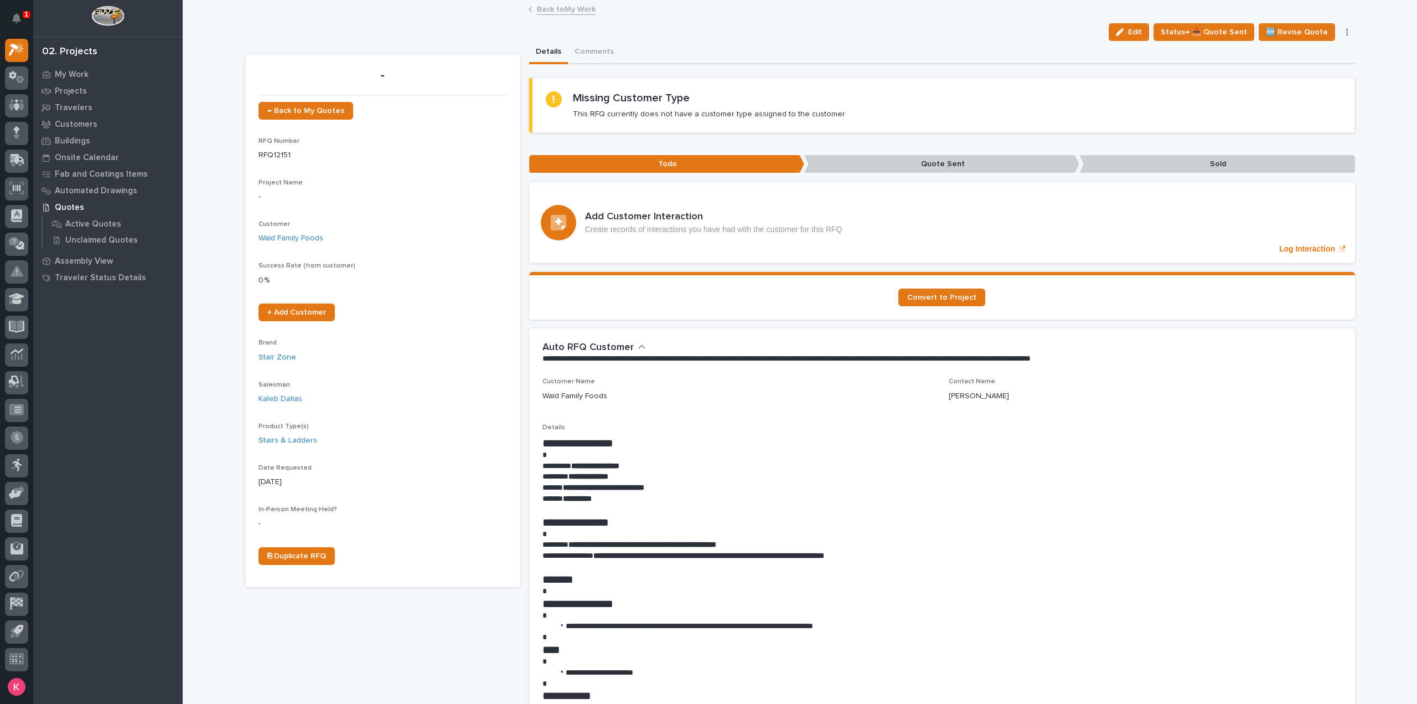
click at [1340, 29] on button "button" at bounding box center [1347, 32] width 15 height 8
click at [1285, 123] on span "Delete" at bounding box center [1281, 125] width 24 height 10
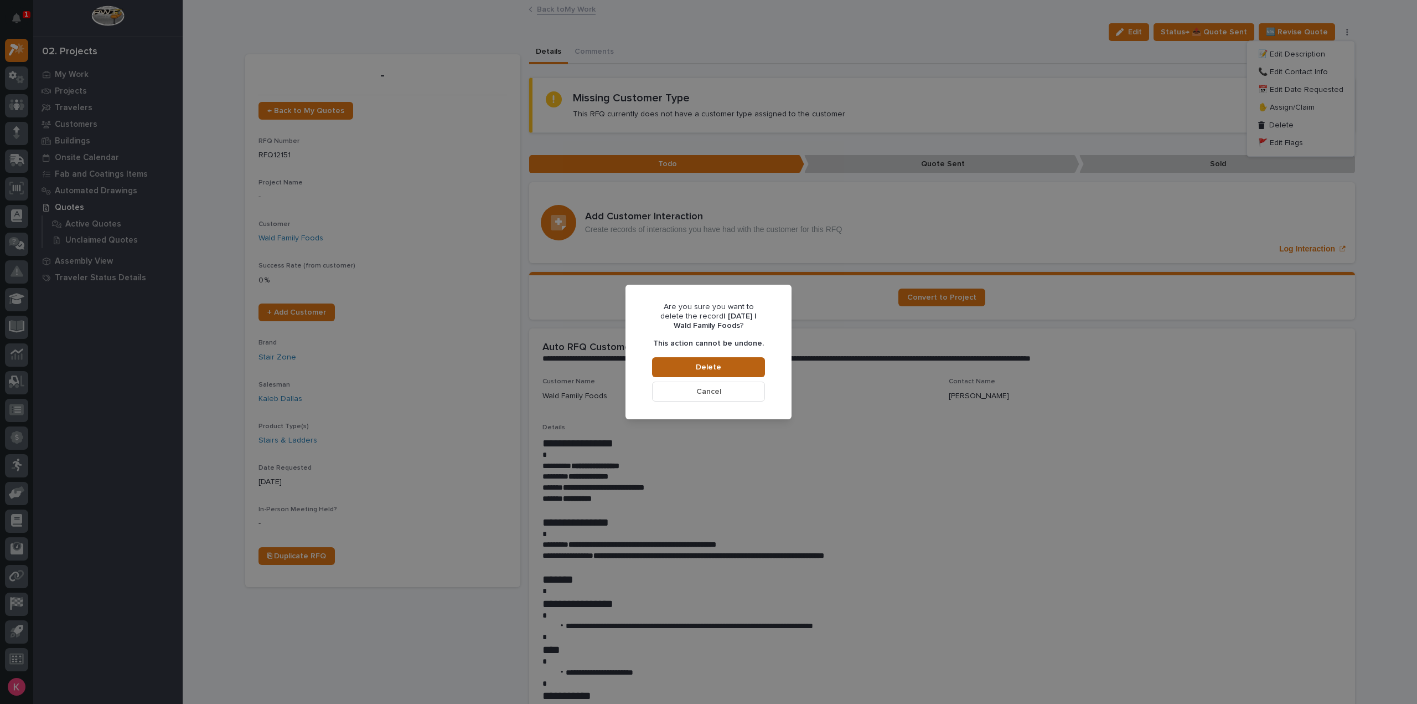
click at [733, 367] on button "Delete" at bounding box center [708, 367] width 113 height 20
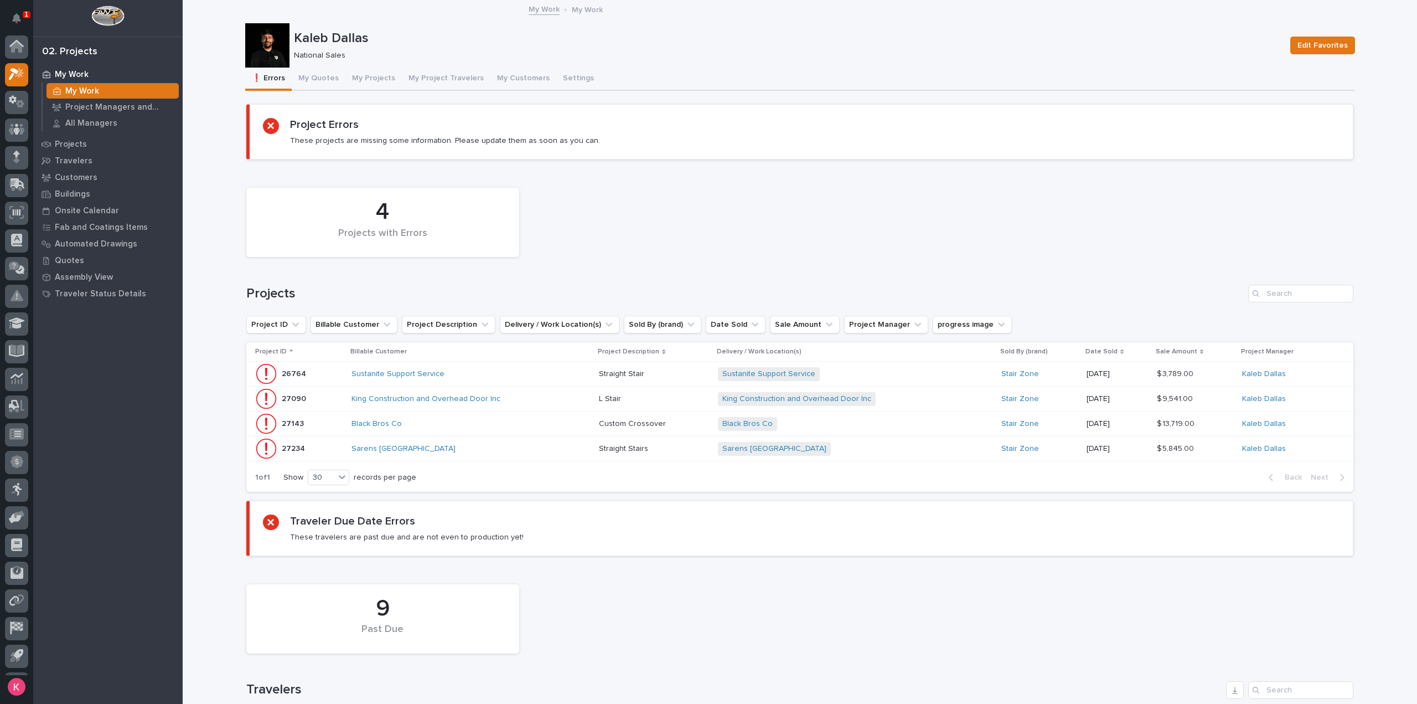
scroll to position [24, 0]
click at [330, 86] on button "My Quotes" at bounding box center [319, 79] width 54 height 23
